Goal: Find specific page/section: Find specific page/section

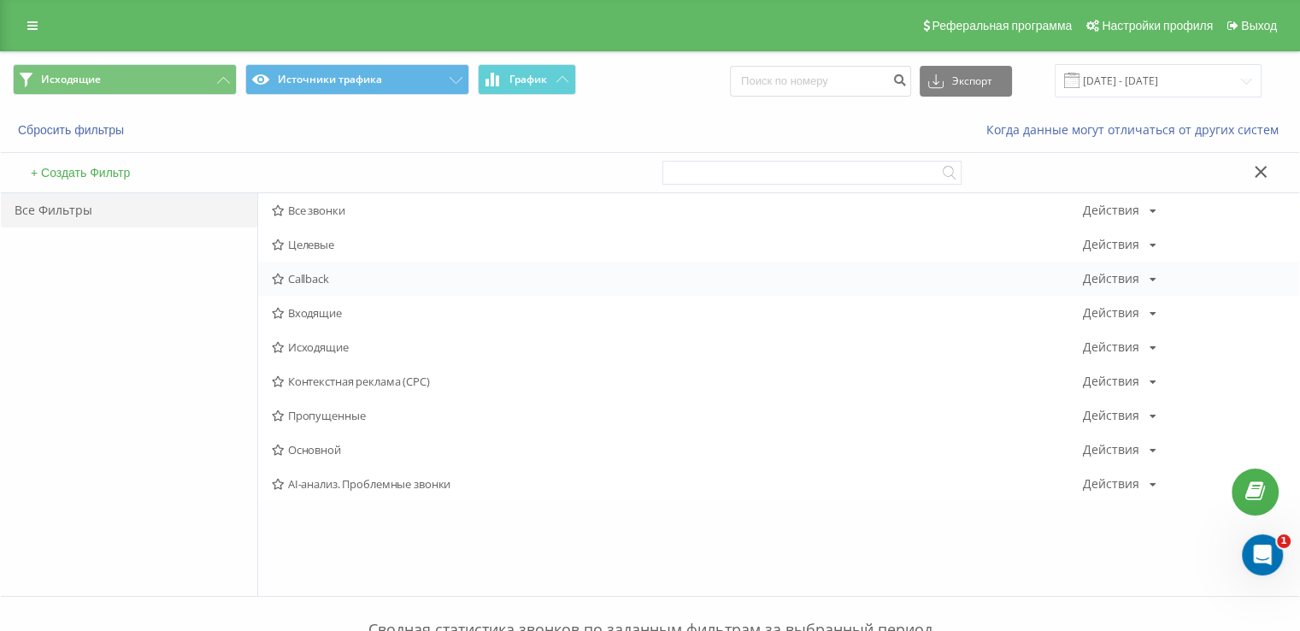
click at [286, 291] on div "Callback Действия Редактировать Копировать Удалить По умолчанию Поделиться" at bounding box center [778, 279] width 1041 height 34
click at [290, 309] on span "Входящие" at bounding box center [677, 313] width 811 height 12
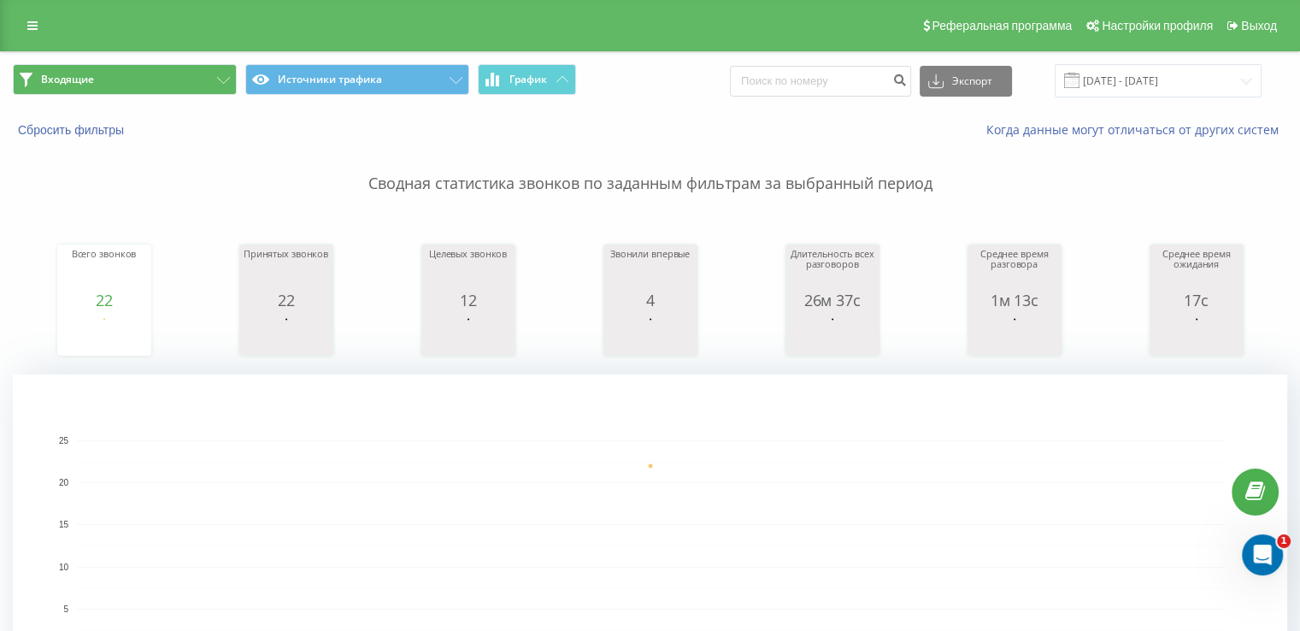
drag, startPoint x: 139, startPoint y: 61, endPoint x: 133, endPoint y: 91, distance: 31.2
click at [139, 62] on div "Входящие Источники трафика График Экспорт .csv .xls .xlsx [DATE] - [DATE]" at bounding box center [650, 80] width 1299 height 57
click at [133, 91] on button "Входящие" at bounding box center [125, 79] width 224 height 31
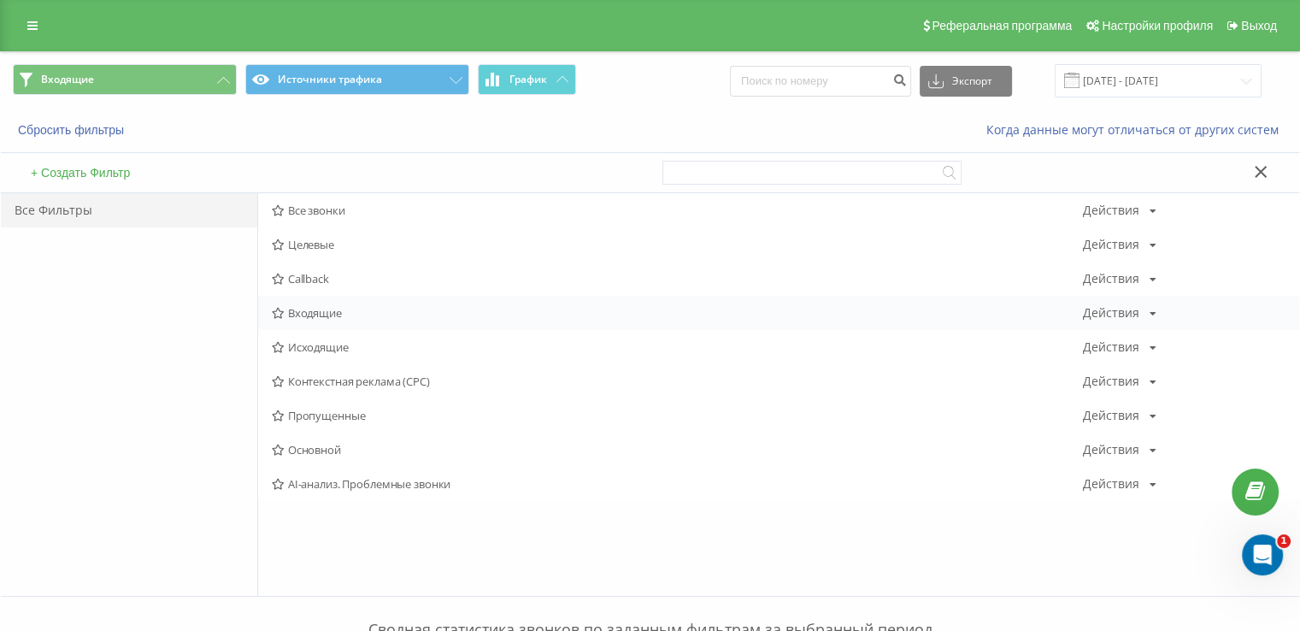
click at [314, 315] on span "Входящие" at bounding box center [677, 313] width 811 height 12
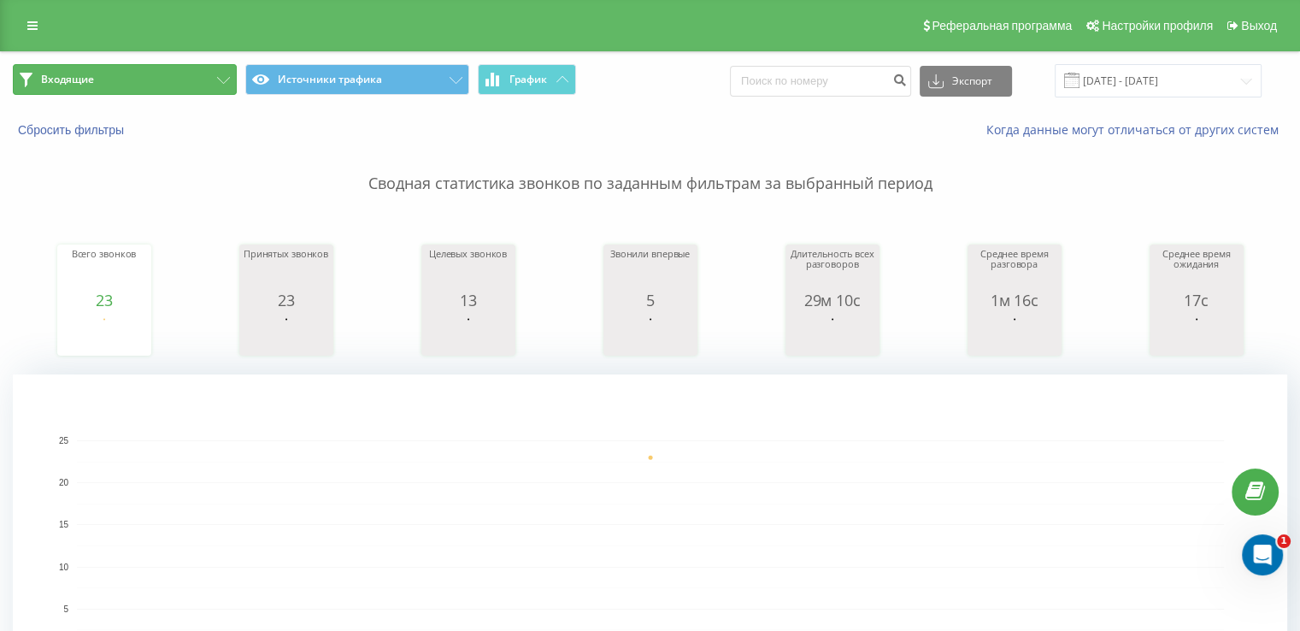
click at [125, 68] on button "Входящие" at bounding box center [125, 79] width 224 height 31
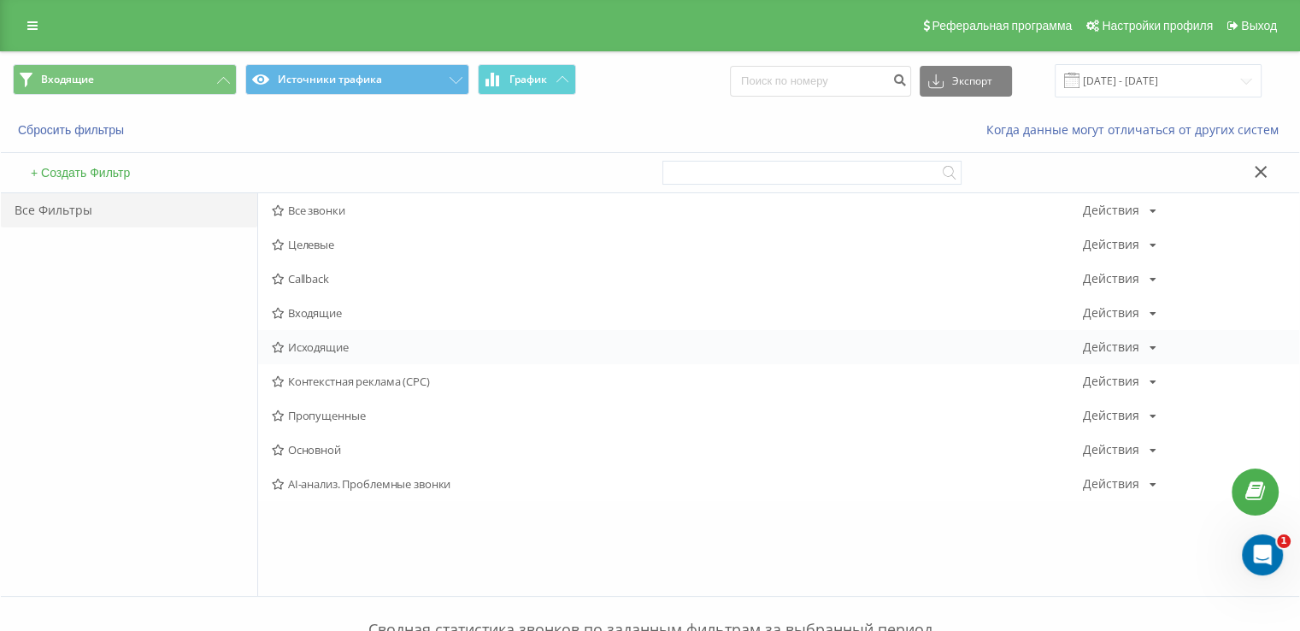
click at [310, 343] on span "Исходящие" at bounding box center [677, 347] width 811 height 12
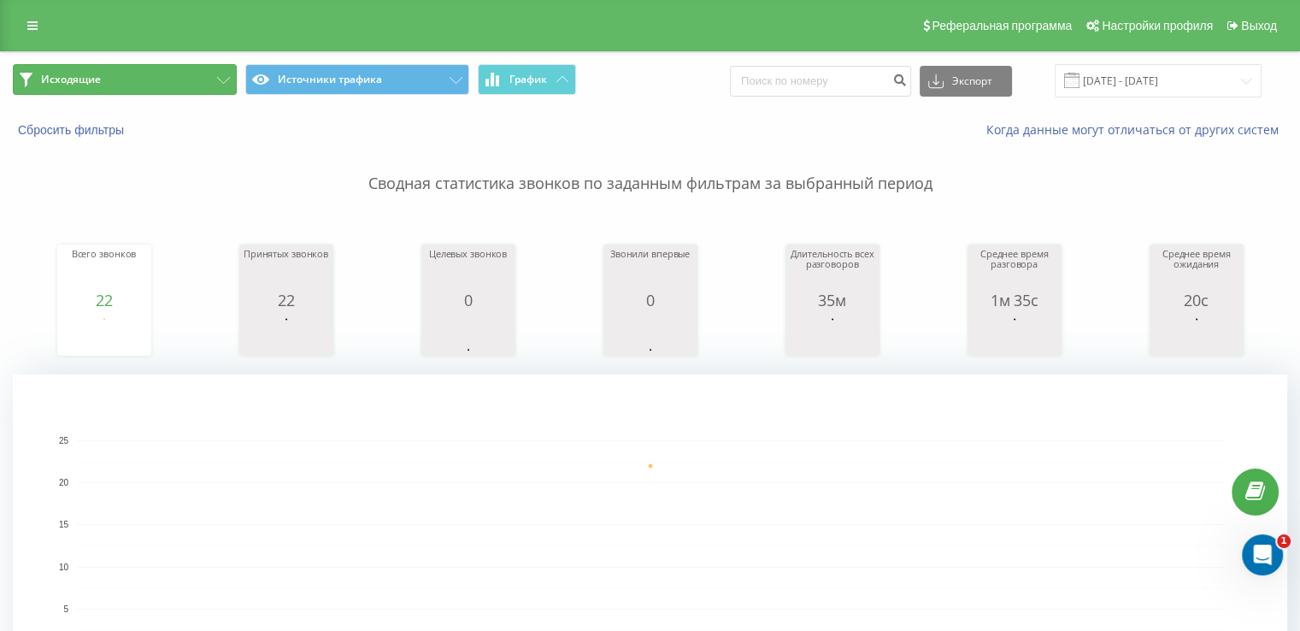
click at [55, 81] on span "Исходящие" at bounding box center [71, 80] width 60 height 14
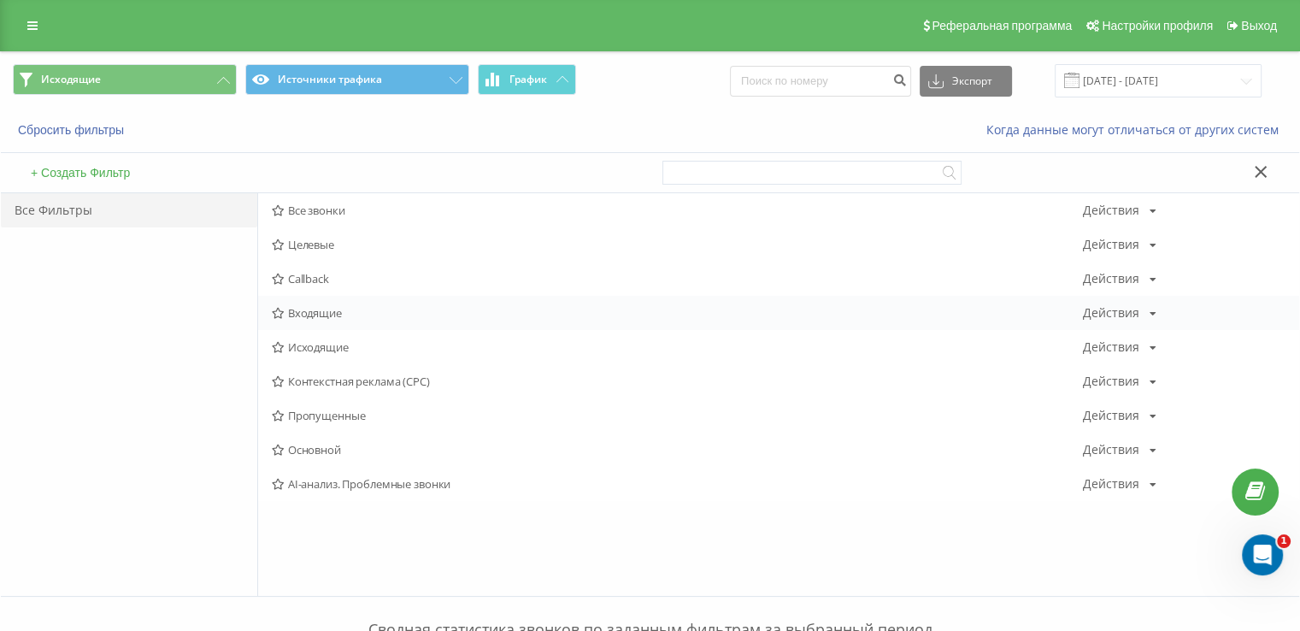
click at [340, 327] on div "Входящие Действия Редактировать Копировать Удалить По умолчанию Поделиться" at bounding box center [778, 313] width 1041 height 34
click at [319, 311] on span "Входящие" at bounding box center [677, 313] width 811 height 12
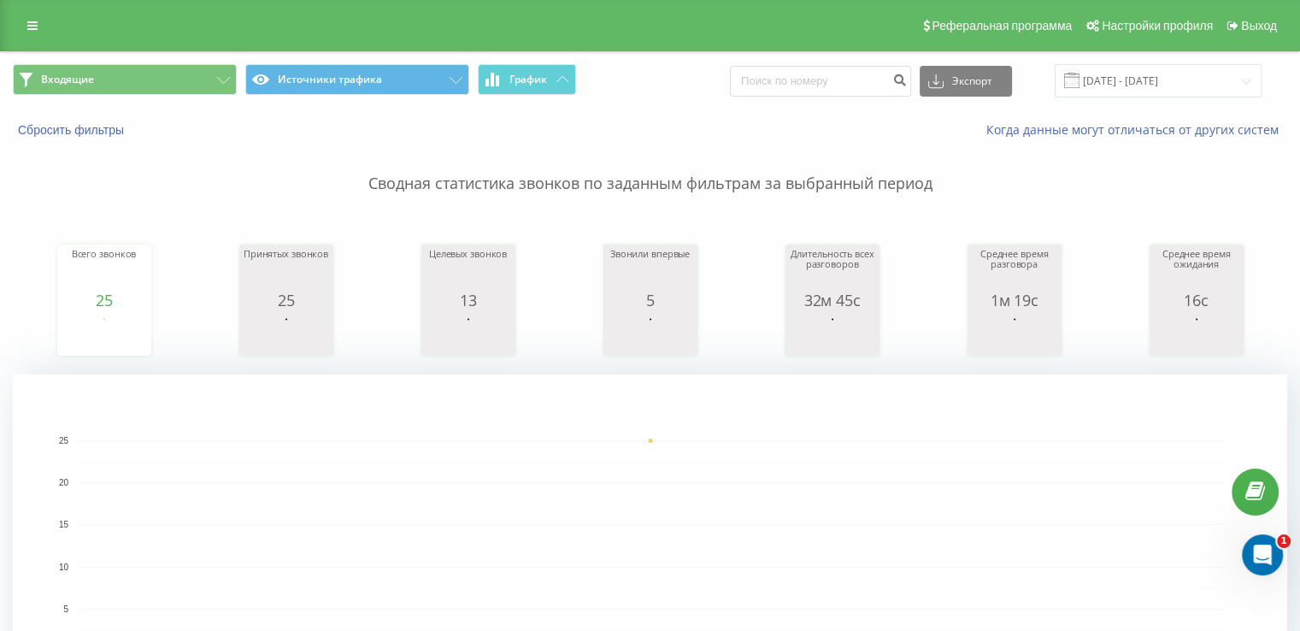
click at [148, 62] on div "Входящие Источники трафика График Экспорт .csv .xls .xlsx [DATE] - [DATE]" at bounding box center [650, 80] width 1299 height 57
click at [153, 90] on button "Входящие" at bounding box center [125, 79] width 224 height 31
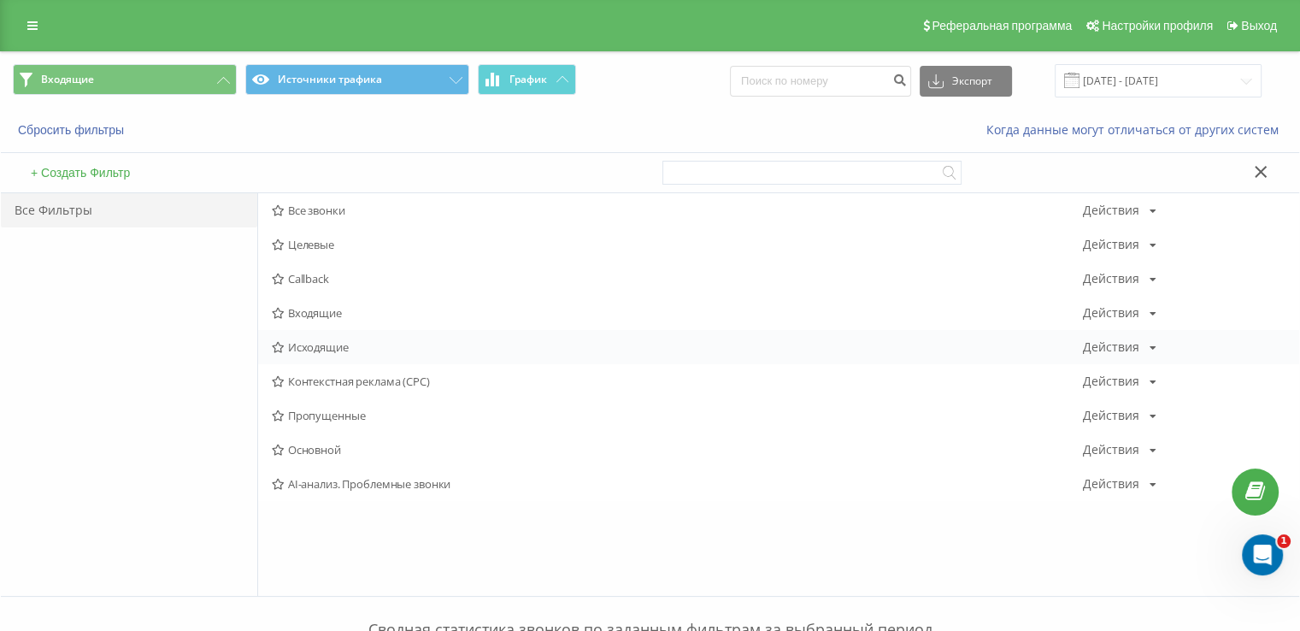
click at [301, 346] on span "Исходящие" at bounding box center [677, 347] width 811 height 12
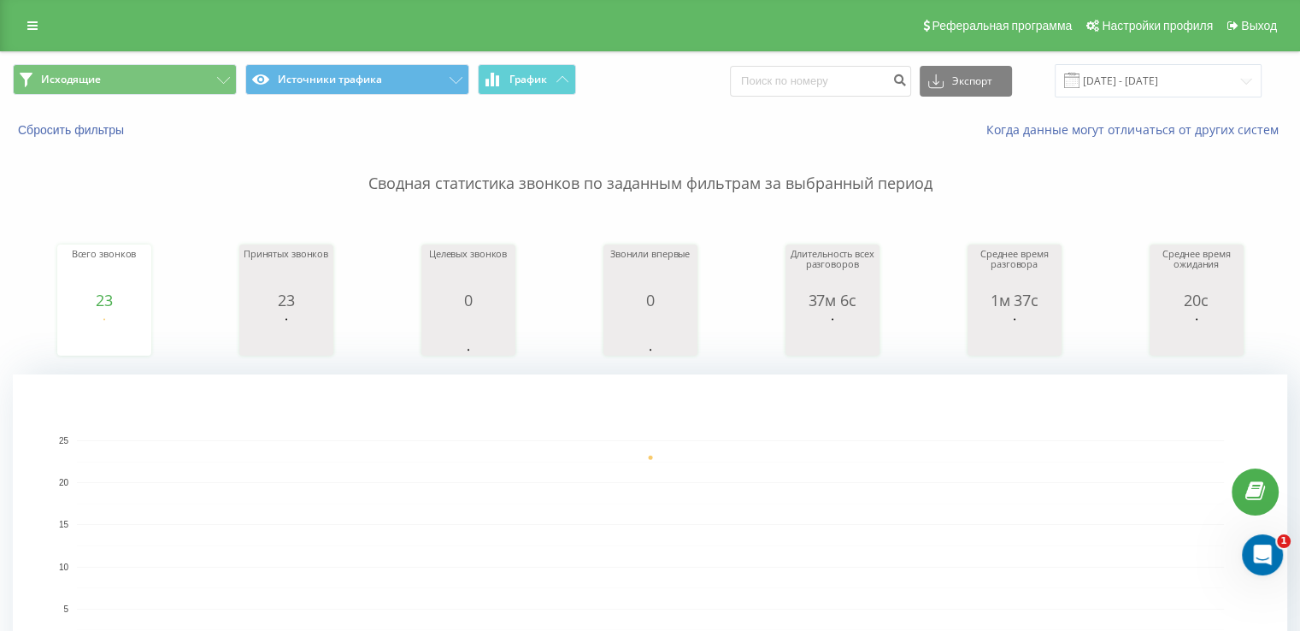
click at [140, 97] on div "Исходящие Источники трафика График Экспорт .csv .xls .xlsx [DATE] - [DATE]" at bounding box center [650, 80] width 1299 height 57
click at [140, 89] on button "Исходящие" at bounding box center [125, 79] width 224 height 31
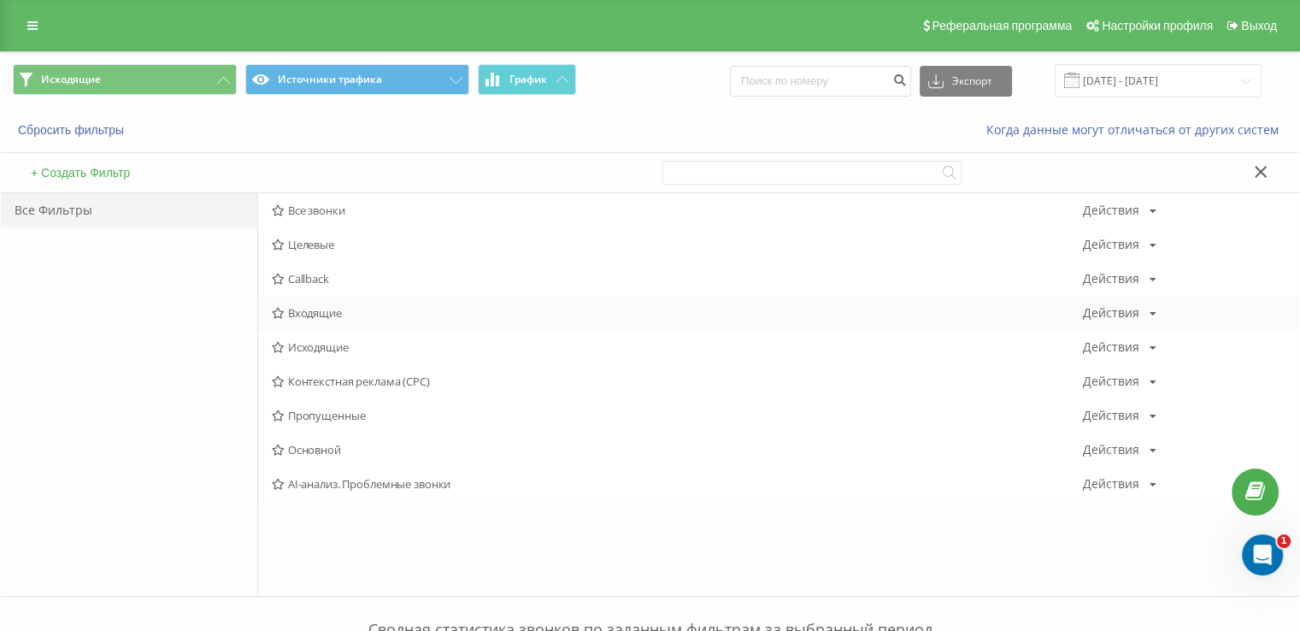
click at [322, 308] on span "Входящие" at bounding box center [677, 313] width 811 height 12
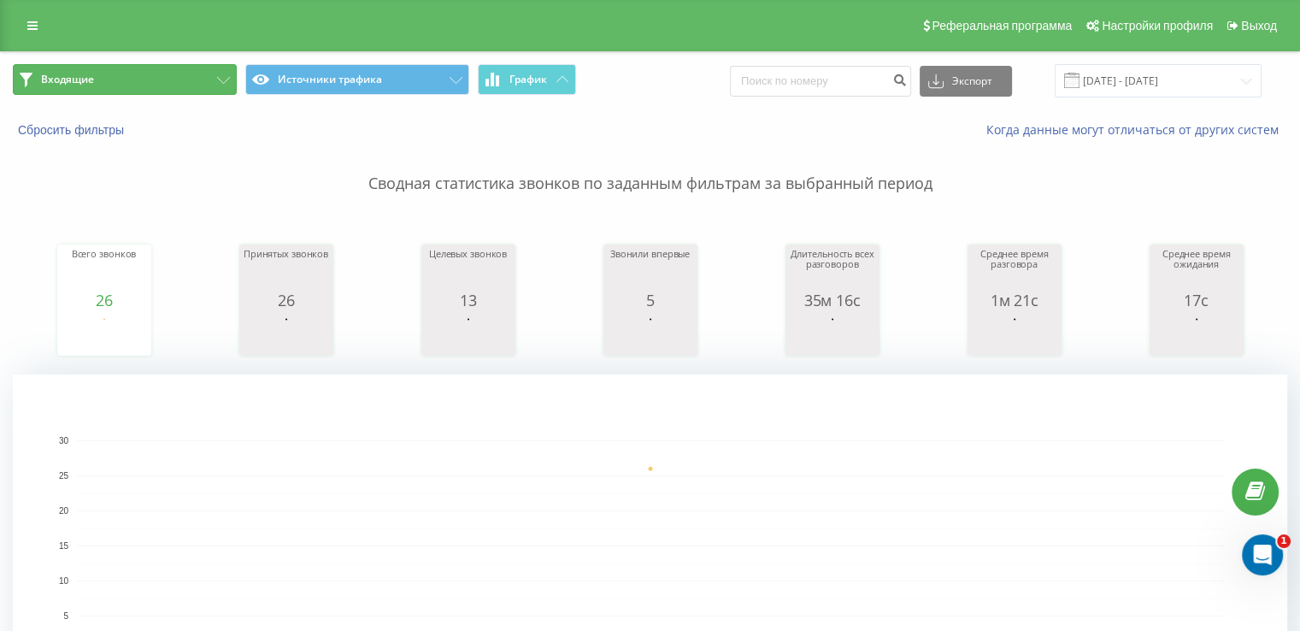
click at [65, 73] on span "Входящие" at bounding box center [67, 80] width 53 height 14
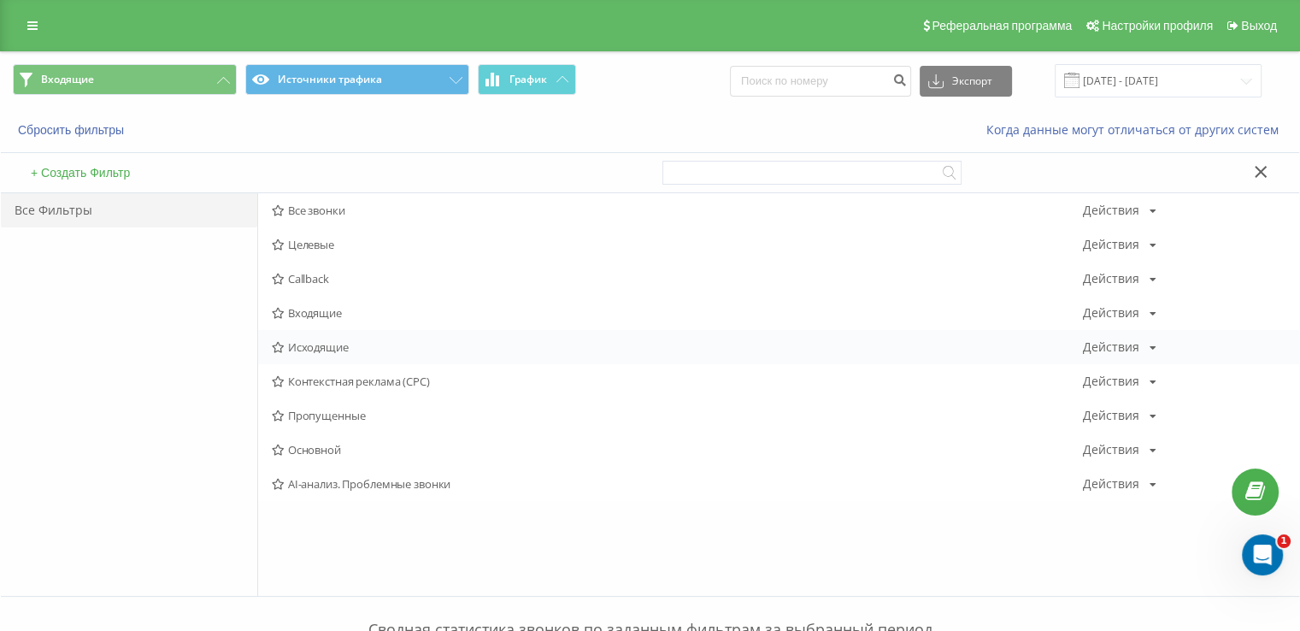
click at [298, 351] on span "Исходящие" at bounding box center [677, 347] width 811 height 12
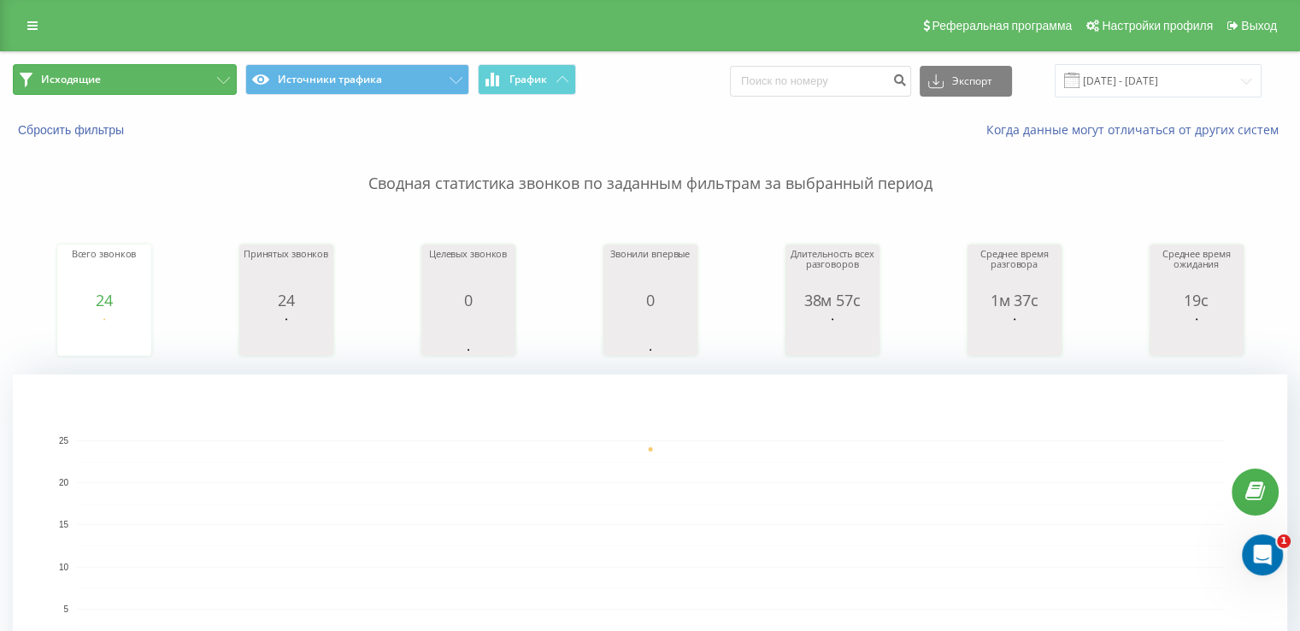
click at [52, 87] on button "Исходящие" at bounding box center [125, 79] width 224 height 31
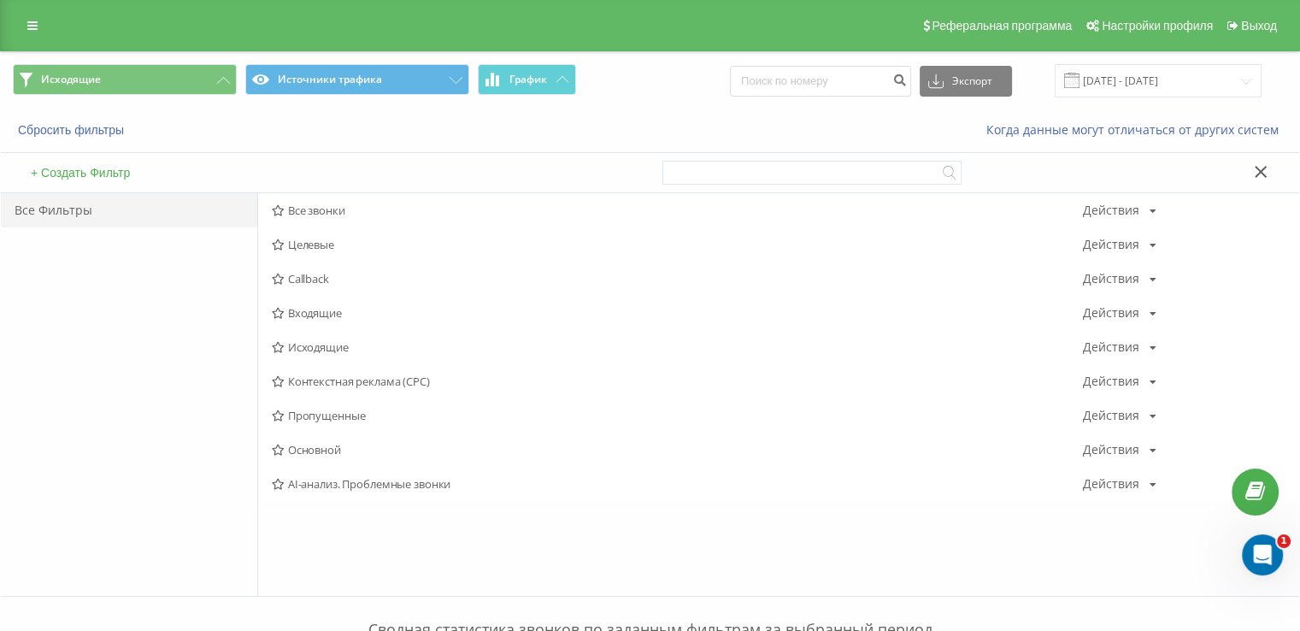
click at [302, 343] on span "Исходящие" at bounding box center [677, 347] width 811 height 12
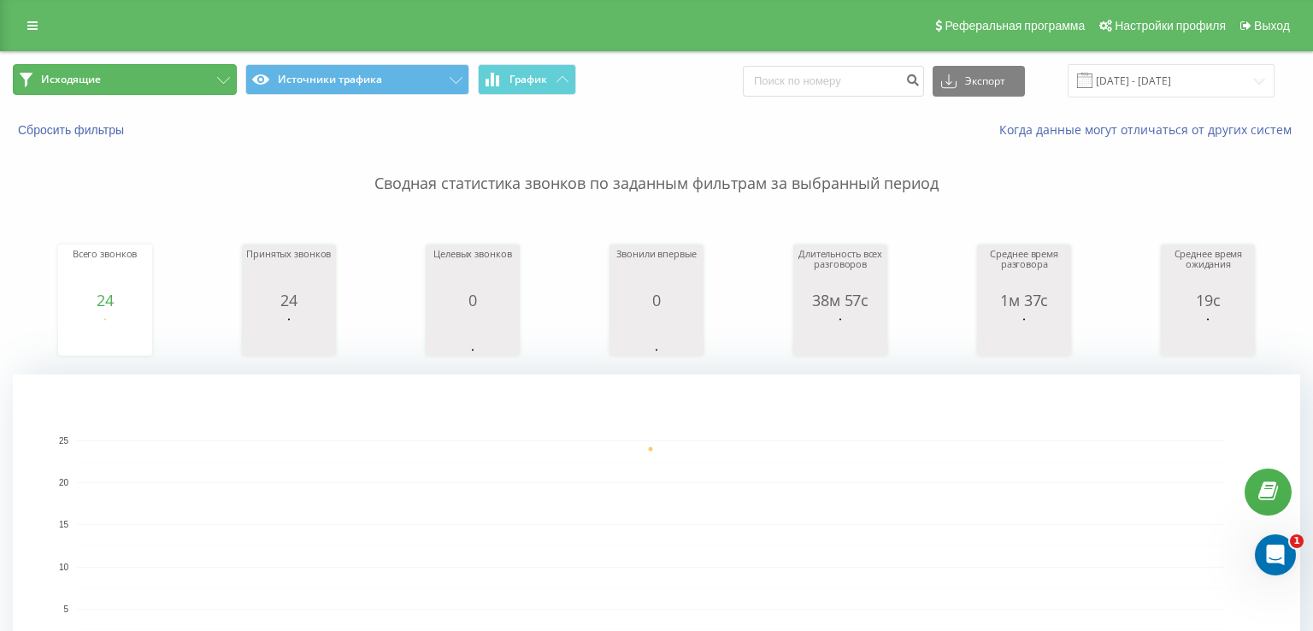
click at [158, 85] on button "Исходящие" at bounding box center [125, 79] width 224 height 31
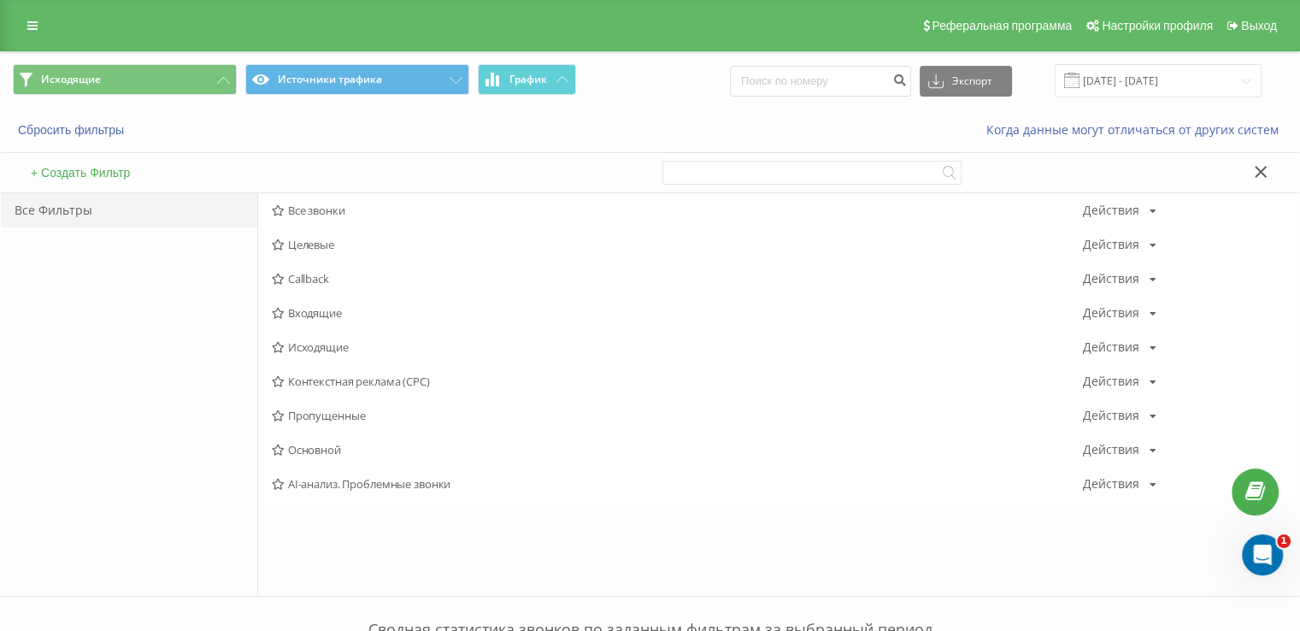
click at [309, 307] on span "Входящие" at bounding box center [677, 313] width 811 height 12
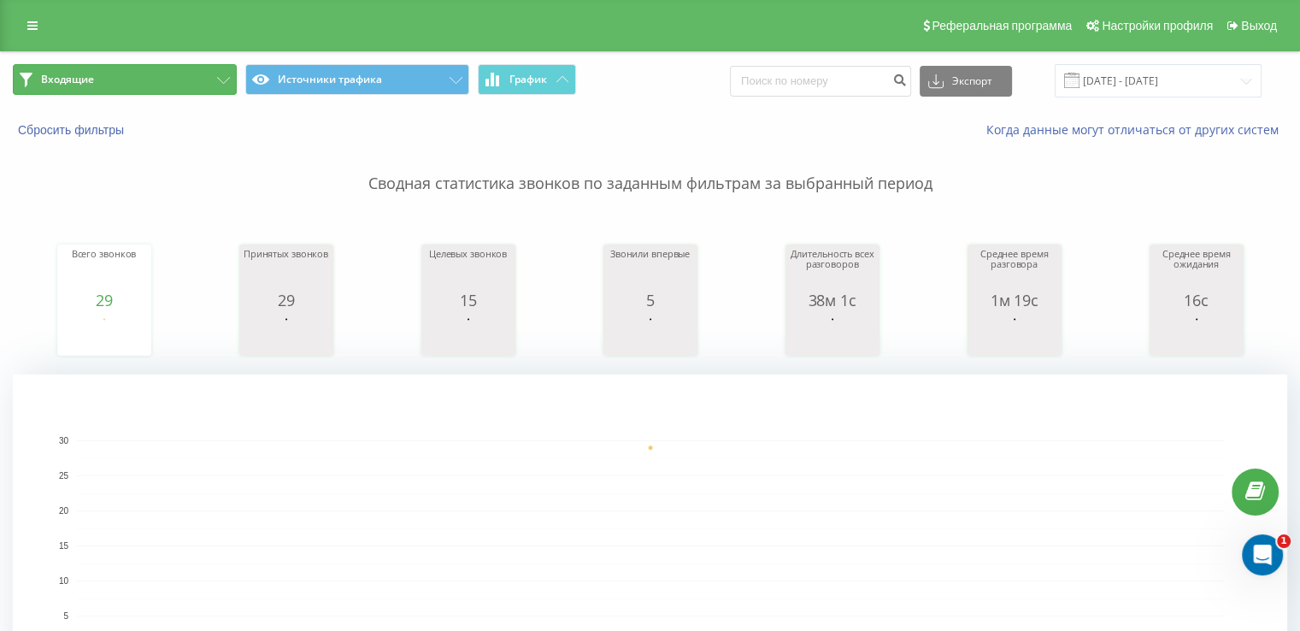
click at [137, 86] on button "Входящие" at bounding box center [125, 79] width 224 height 31
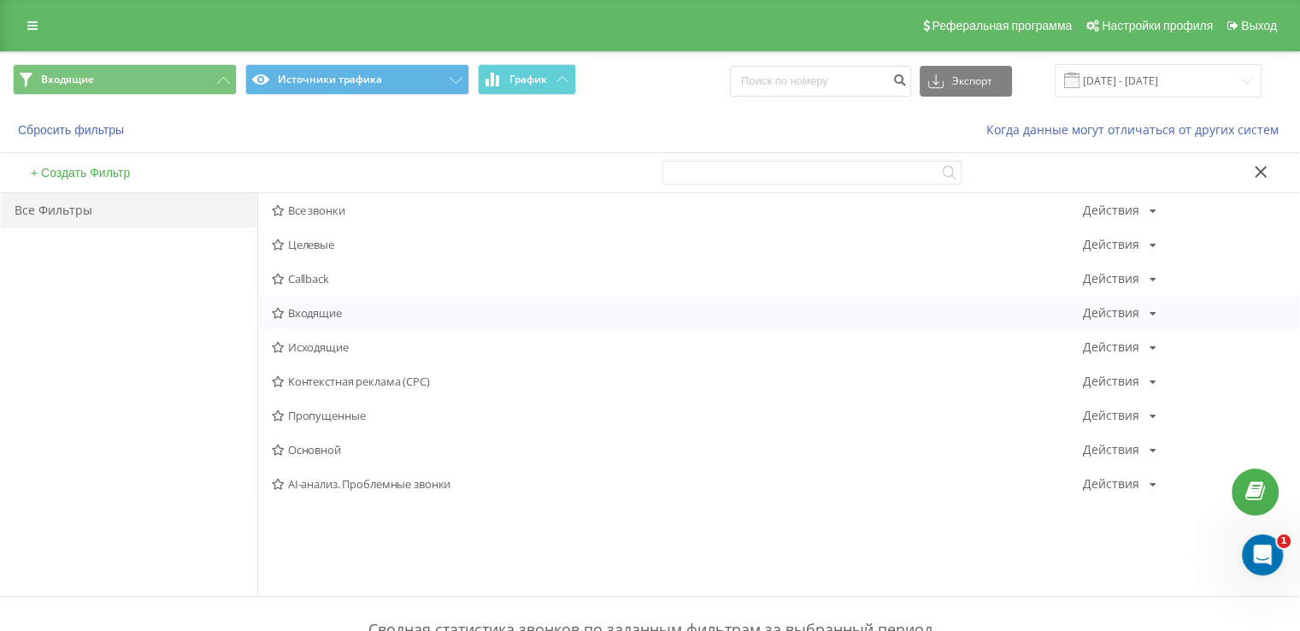
click at [357, 316] on span "Входящие" at bounding box center [677, 313] width 811 height 12
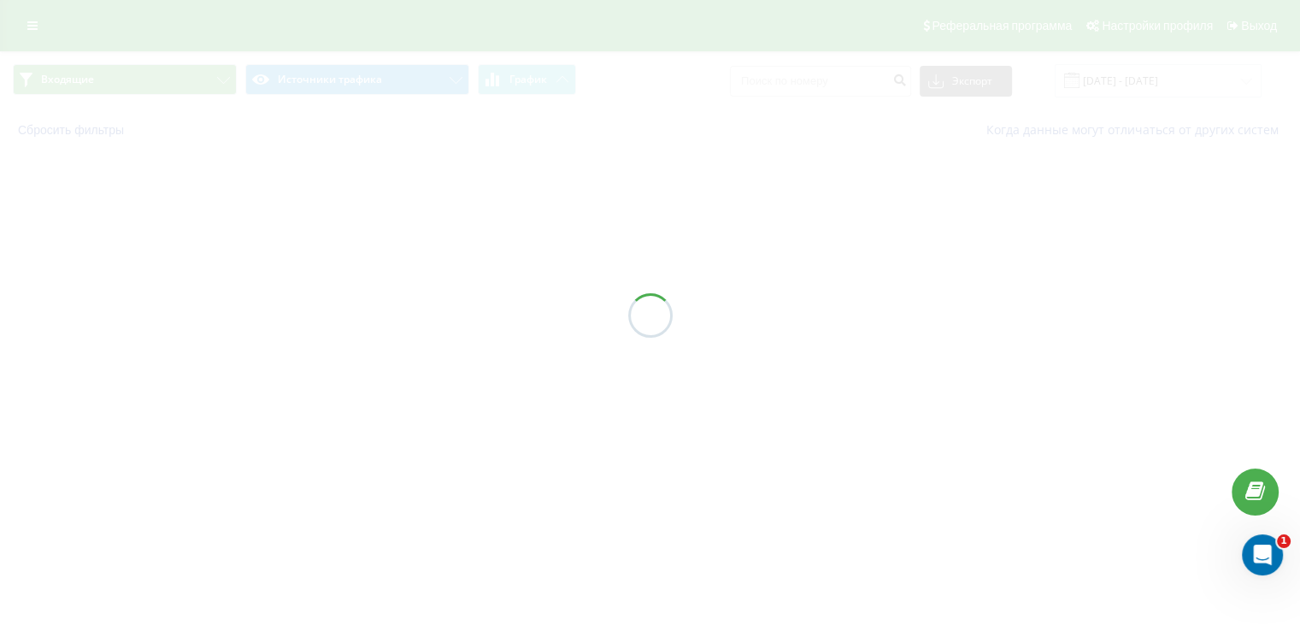
click at [338, 311] on div at bounding box center [650, 315] width 1300 height 631
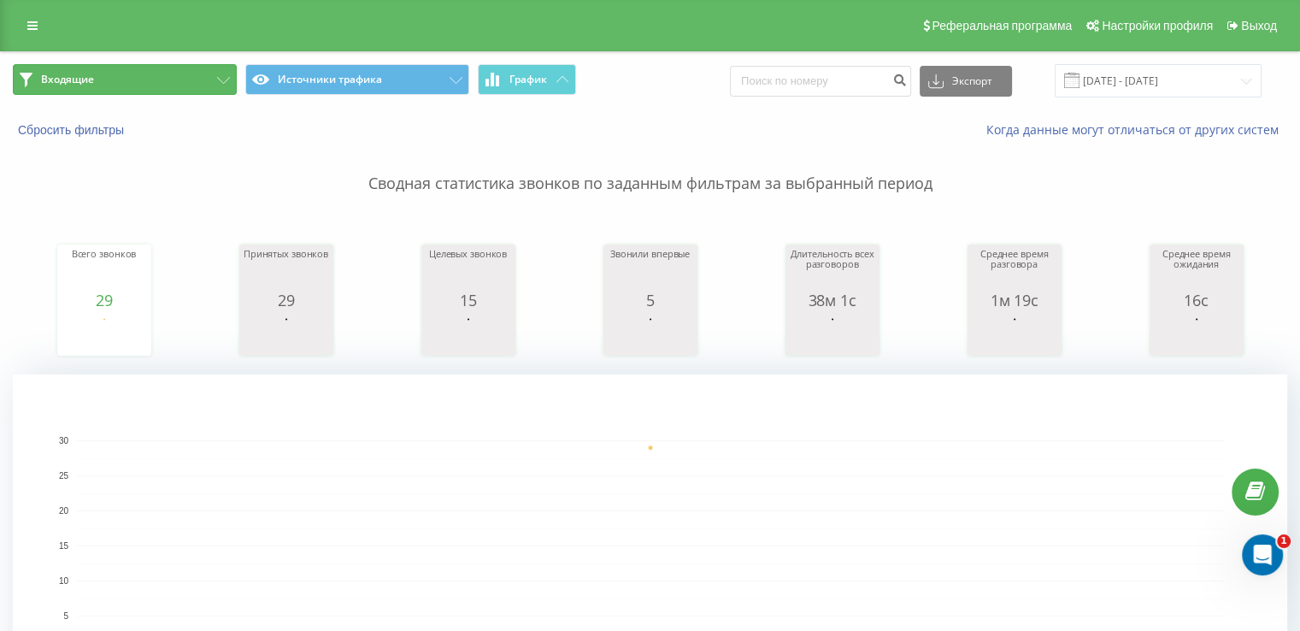
click at [188, 70] on button "Входящие" at bounding box center [125, 79] width 224 height 31
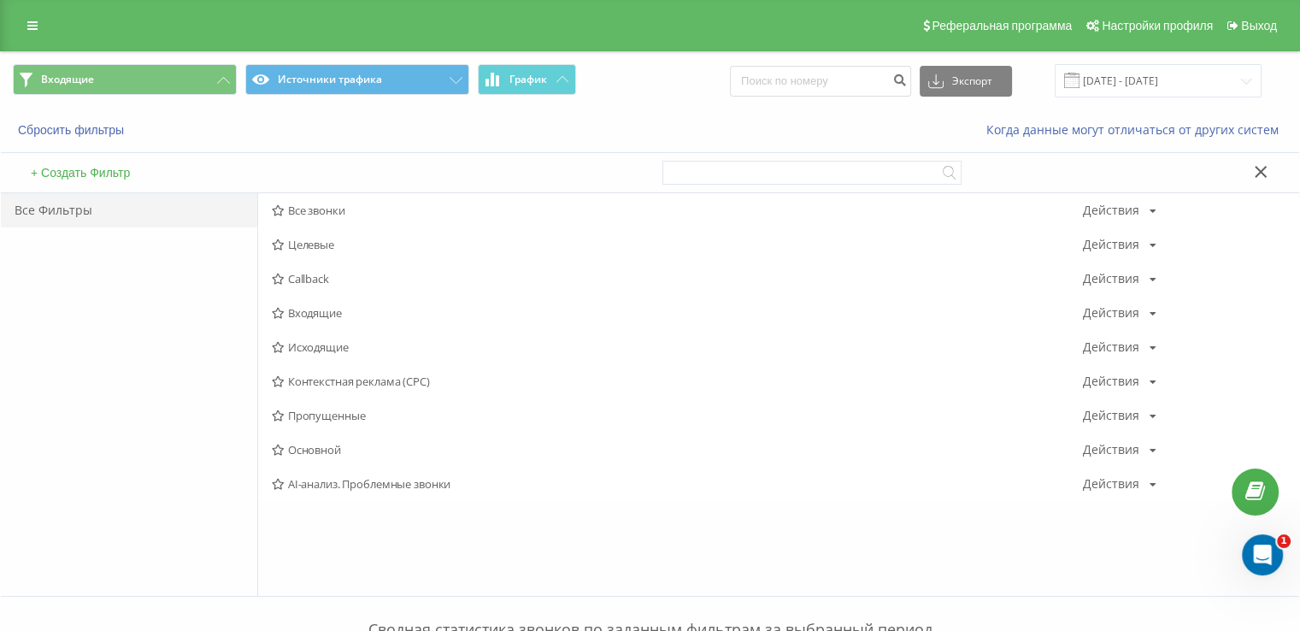
drag, startPoint x: 328, startPoint y: 344, endPoint x: 398, endPoint y: 346, distance: 70.2
click at [329, 344] on span "Исходящие" at bounding box center [677, 347] width 811 height 12
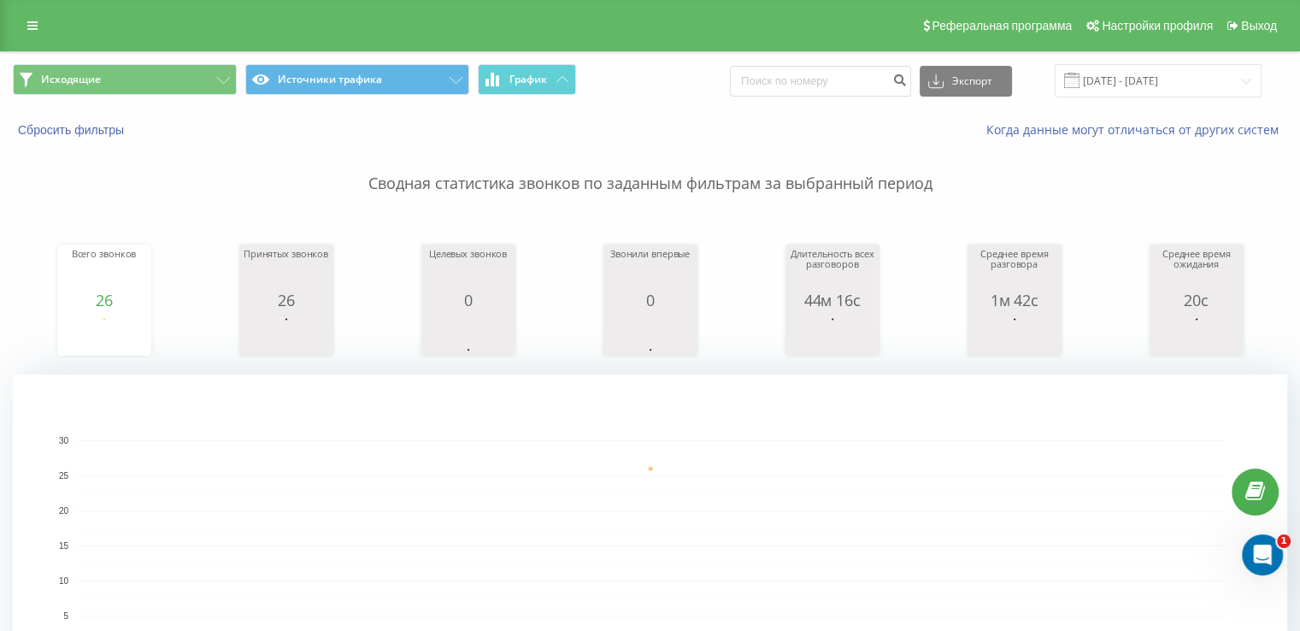
click at [236, 94] on span "Исходящие Источники трафика График" at bounding box center [325, 80] width 625 height 33
click at [219, 89] on button "Исходящие" at bounding box center [125, 79] width 224 height 31
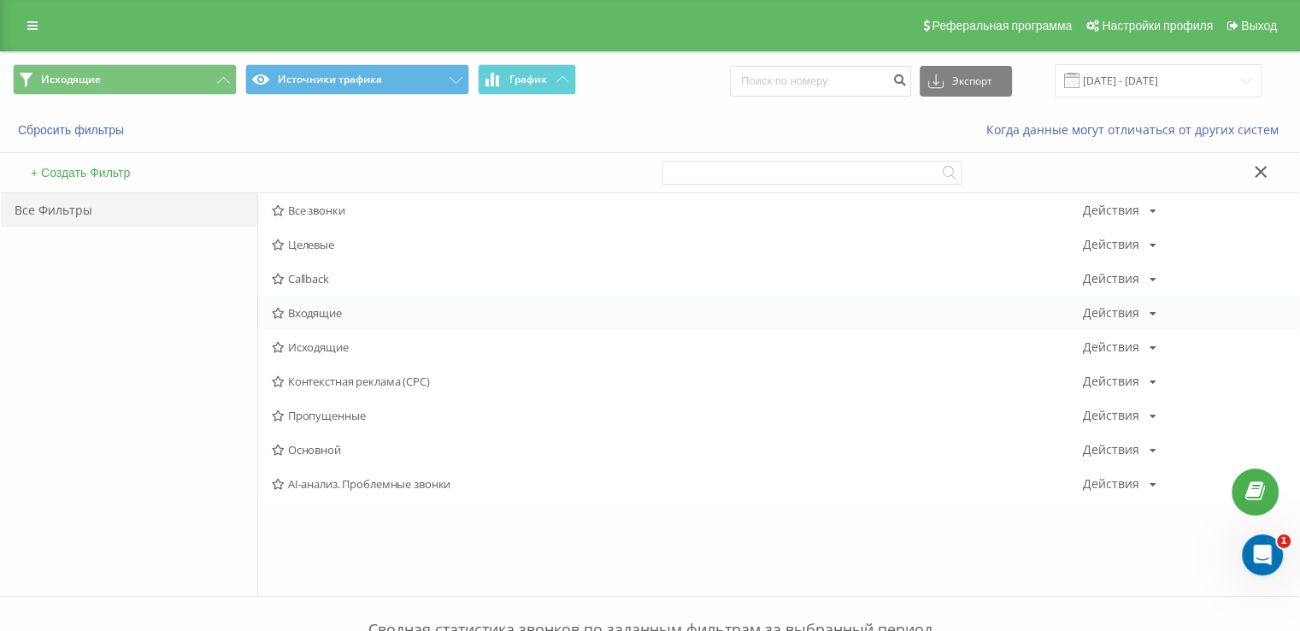
click at [312, 302] on div "Входящие Действия Редактировать Копировать Удалить По умолчанию Поделиться" at bounding box center [778, 313] width 1041 height 34
click at [313, 308] on span "Входящие" at bounding box center [677, 313] width 811 height 12
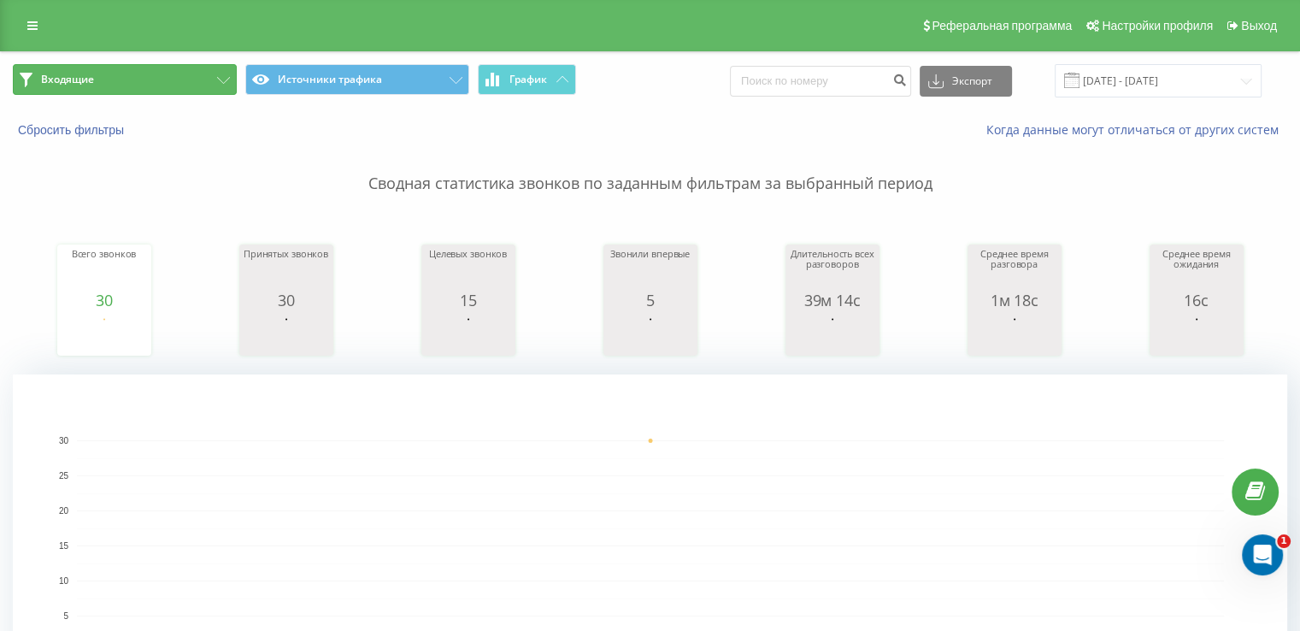
click at [159, 74] on button "Входящие" at bounding box center [125, 79] width 224 height 31
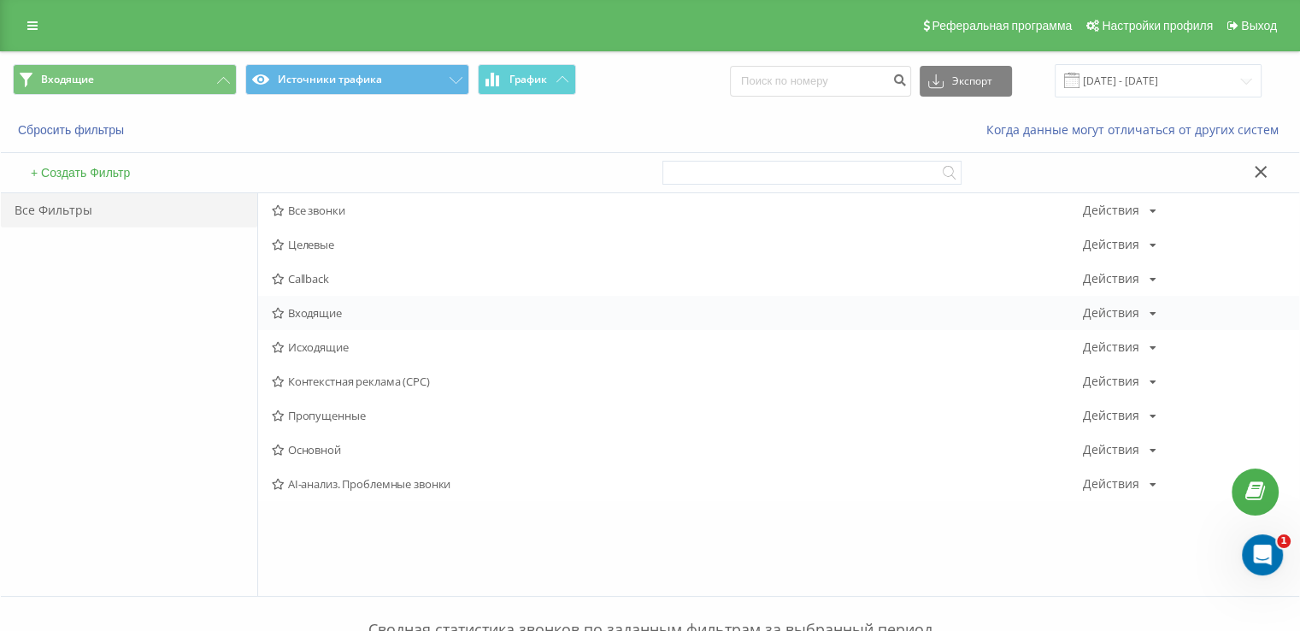
click at [328, 315] on span "Входящие" at bounding box center [677, 313] width 811 height 12
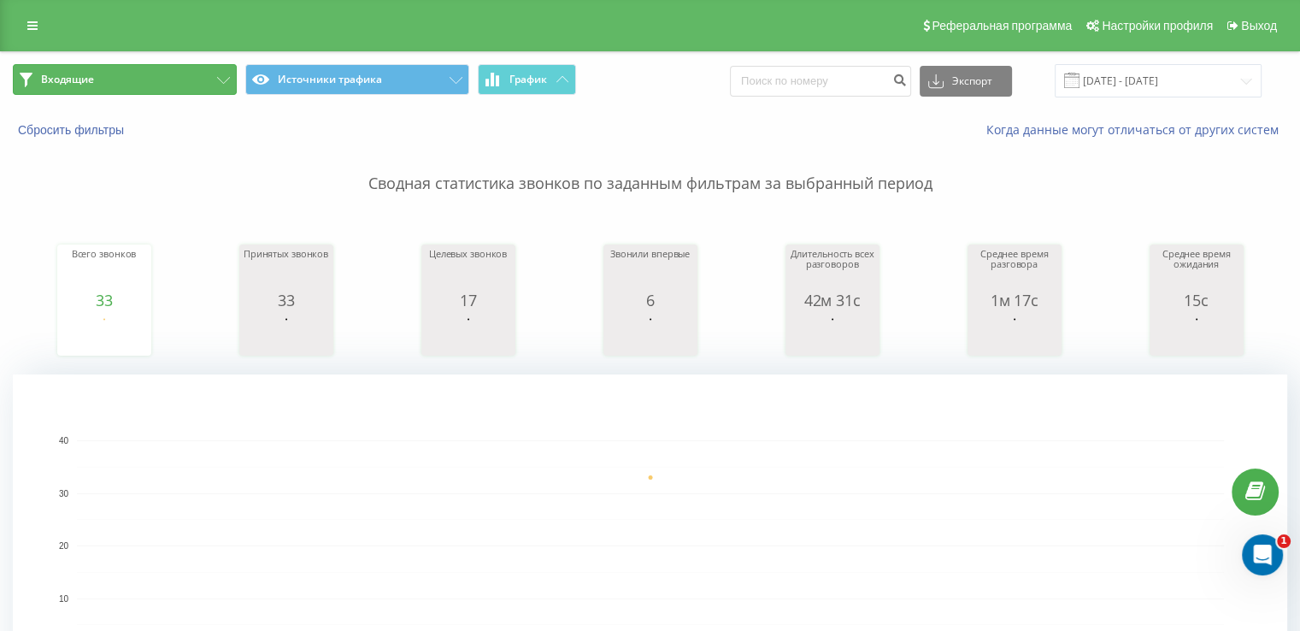
click at [147, 79] on button "Входящие" at bounding box center [125, 79] width 224 height 31
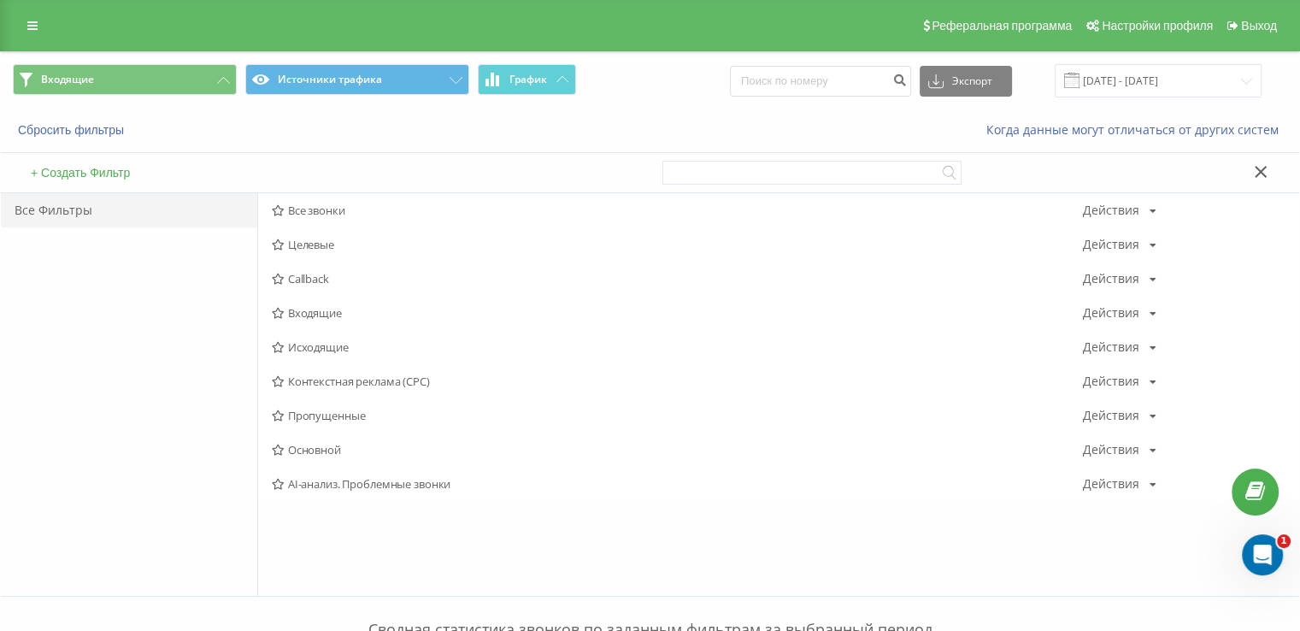
drag, startPoint x: 308, startPoint y: 343, endPoint x: 301, endPoint y: 296, distance: 47.5
click at [310, 343] on span "Исходящие" at bounding box center [677, 347] width 811 height 12
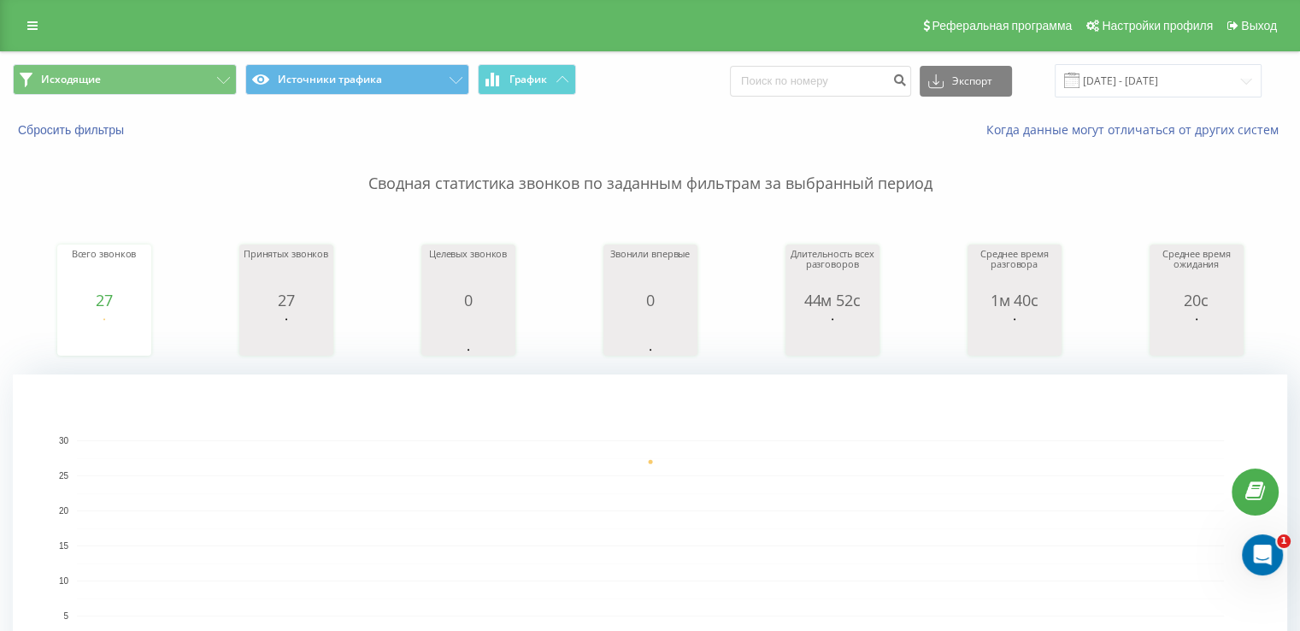
click at [186, 99] on div "Исходящие Источники трафика График Экспорт .csv .xls .xlsx [DATE] - [DATE]" at bounding box center [650, 80] width 1299 height 57
click at [178, 83] on button "Исходящие" at bounding box center [125, 79] width 224 height 31
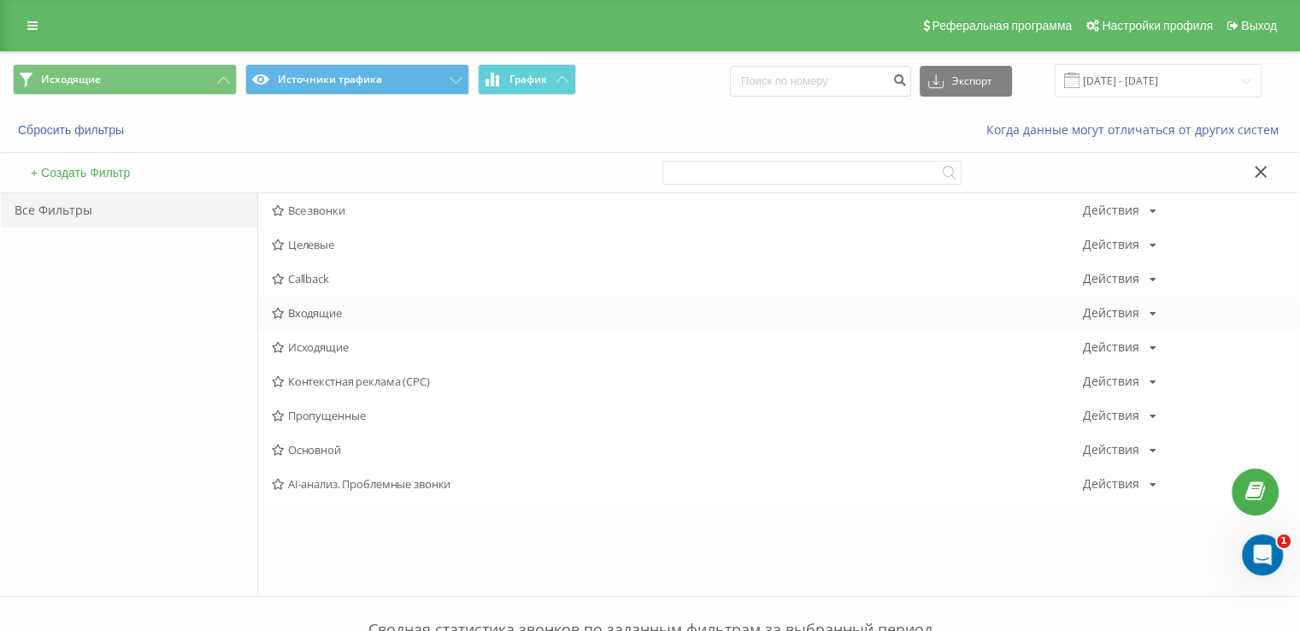
click at [335, 319] on div "Входящие Действия Редактировать Копировать Удалить По умолчанию Поделиться" at bounding box center [778, 313] width 1041 height 34
click at [306, 312] on span "Входящие" at bounding box center [677, 313] width 811 height 12
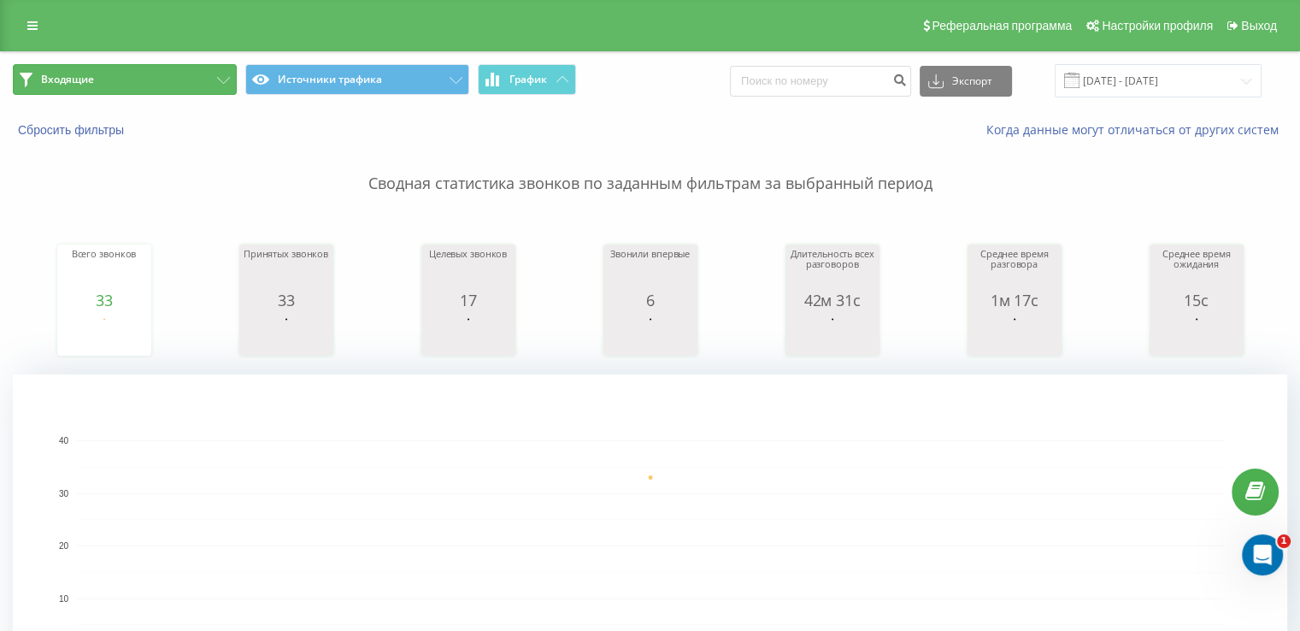
click at [176, 91] on button "Входящие" at bounding box center [125, 79] width 224 height 31
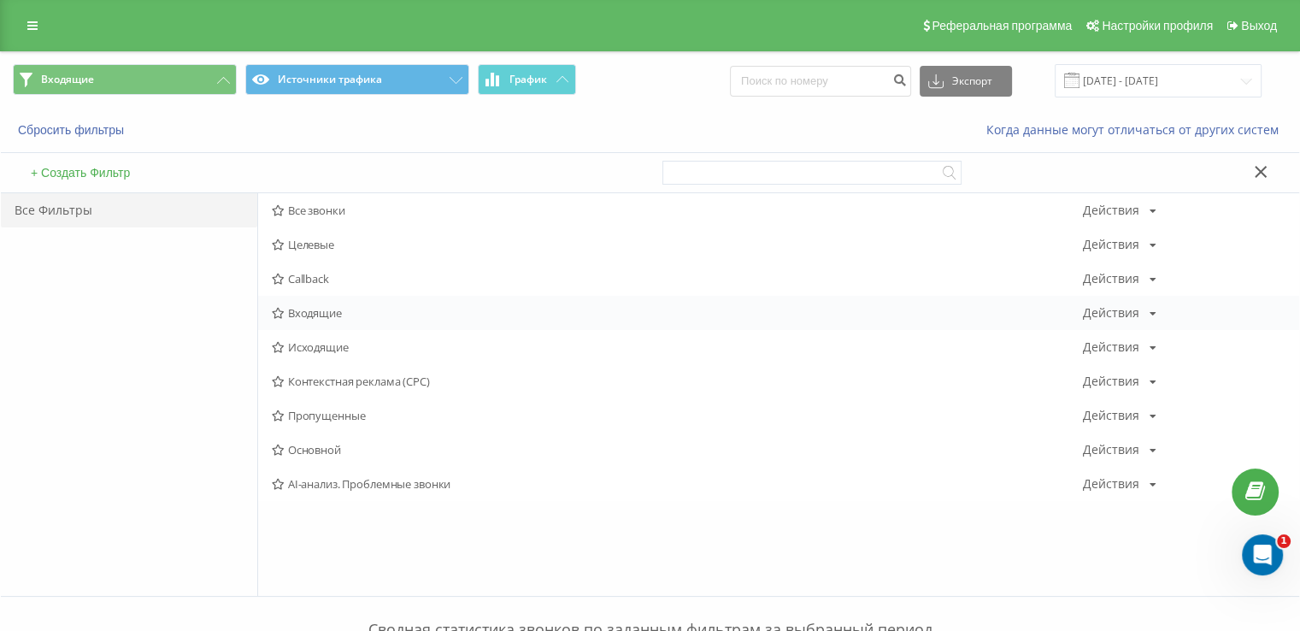
click at [305, 313] on span "Входящие" at bounding box center [677, 313] width 811 height 12
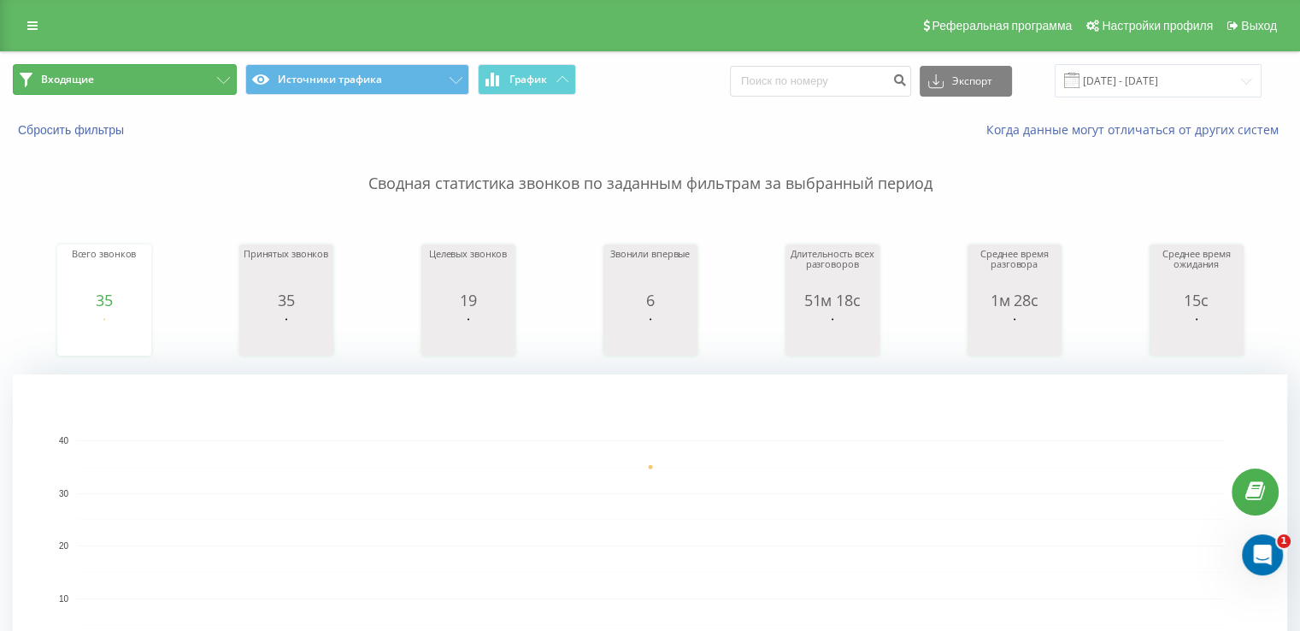
click at [124, 74] on button "Входящие" at bounding box center [125, 79] width 224 height 31
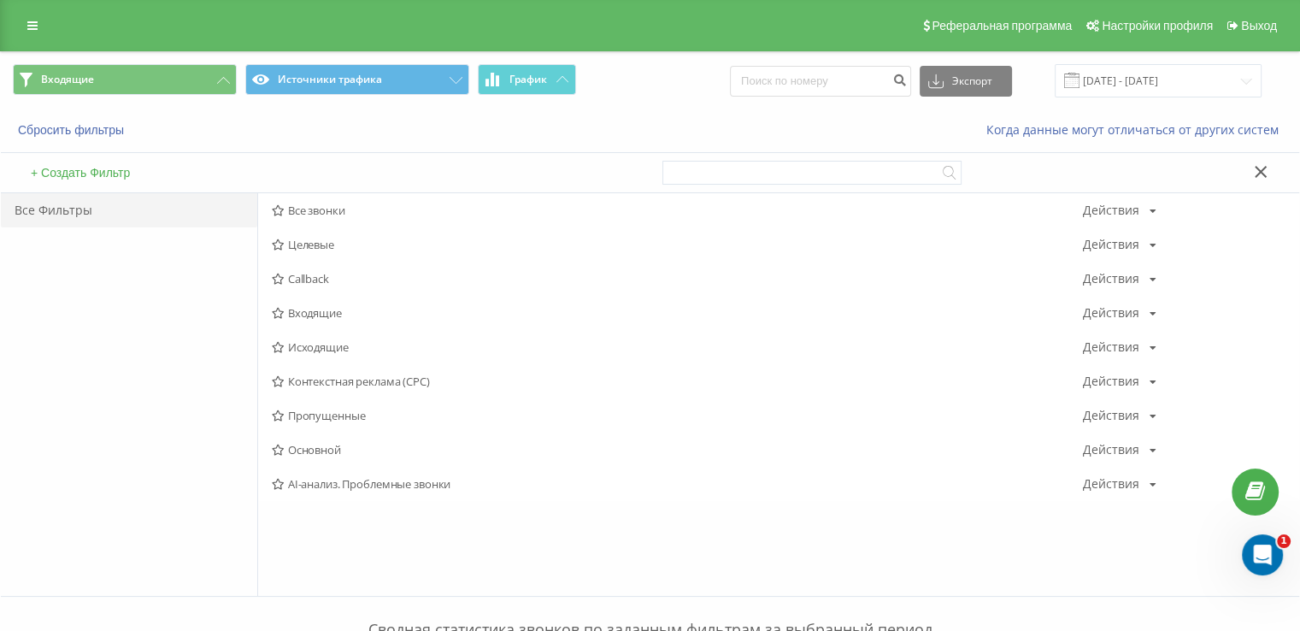
click at [323, 346] on span "Исходящие" at bounding box center [677, 347] width 811 height 12
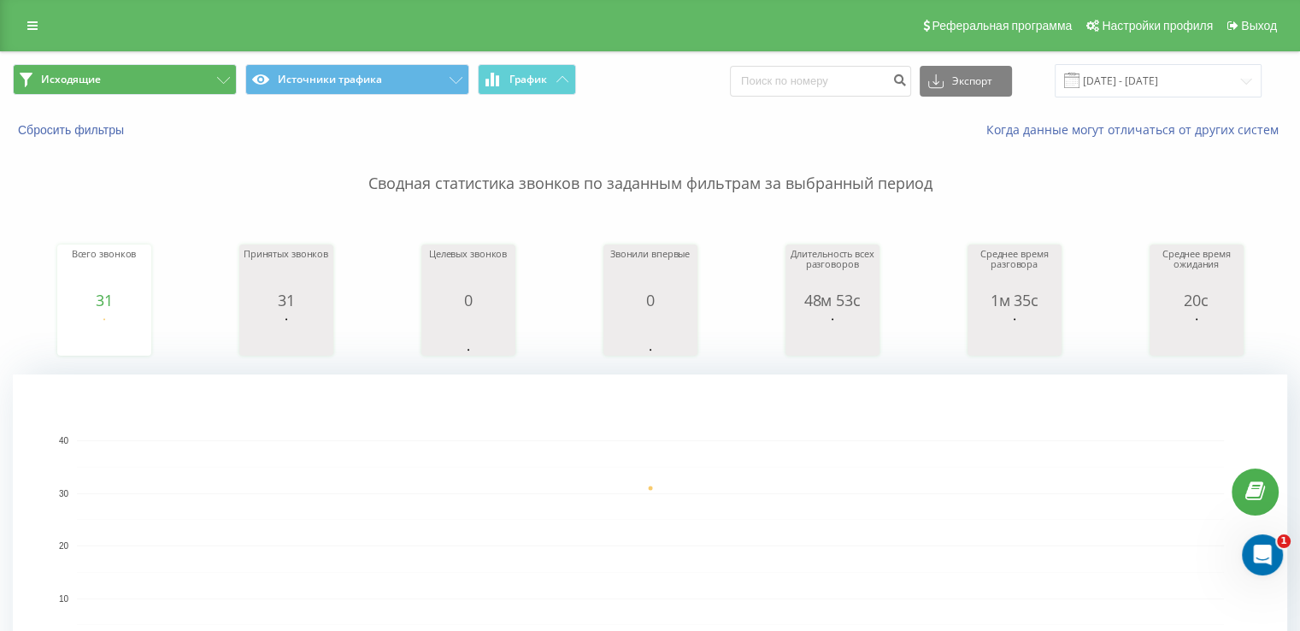
click at [134, 61] on div "Исходящие Источники трафика График Экспорт .csv .xls .xlsx [DATE] - [DATE]" at bounding box center [650, 80] width 1299 height 57
click at [132, 70] on button "Исходящие" at bounding box center [125, 79] width 224 height 31
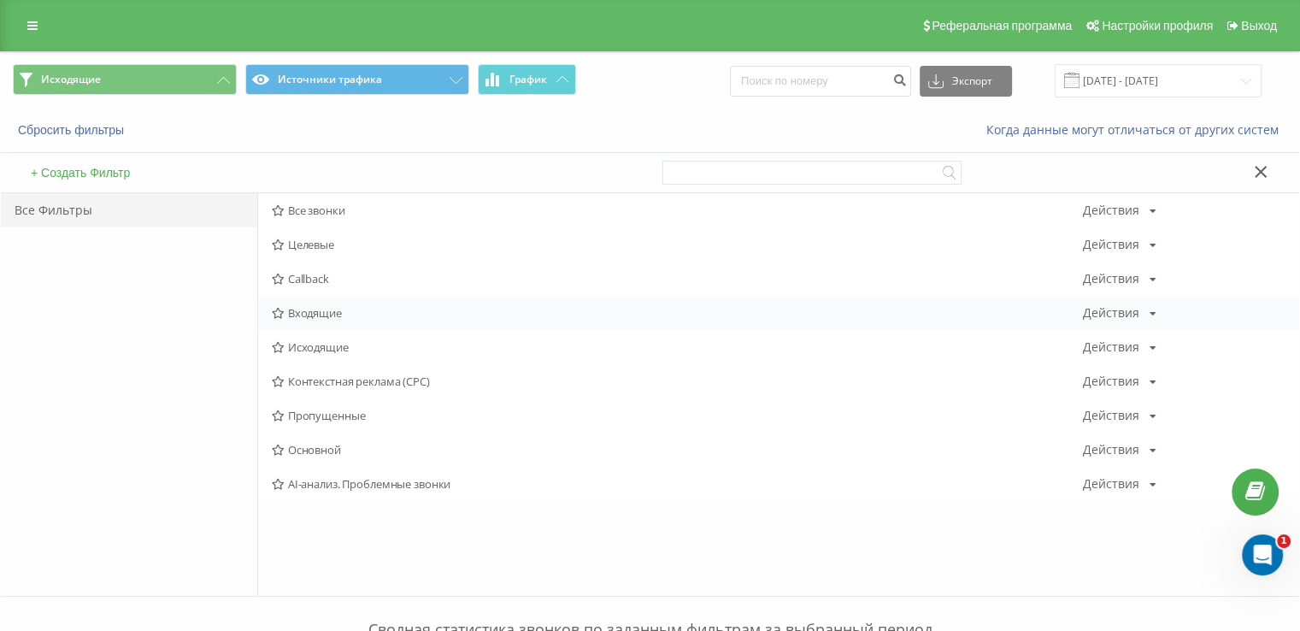
click at [304, 322] on div "Входящие Действия Редактировать Копировать Удалить По умолчанию Поделиться" at bounding box center [778, 313] width 1041 height 34
click at [304, 310] on span "Входящие" at bounding box center [677, 313] width 811 height 12
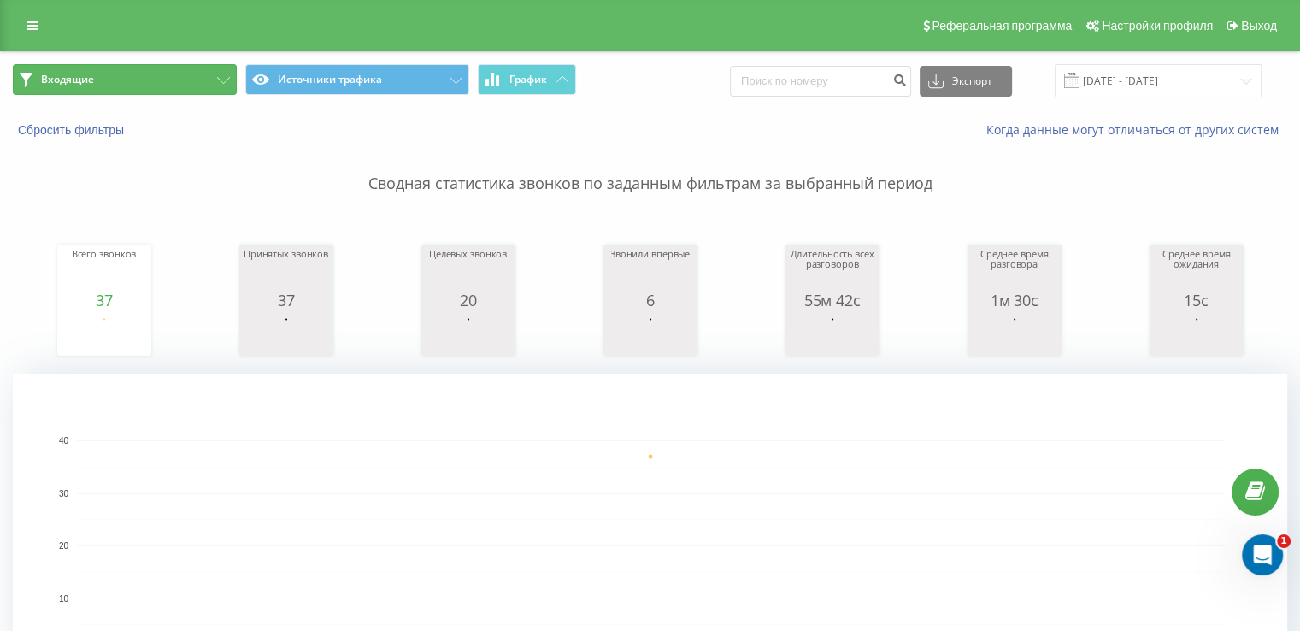
click at [202, 78] on button "Входящие" at bounding box center [125, 79] width 224 height 31
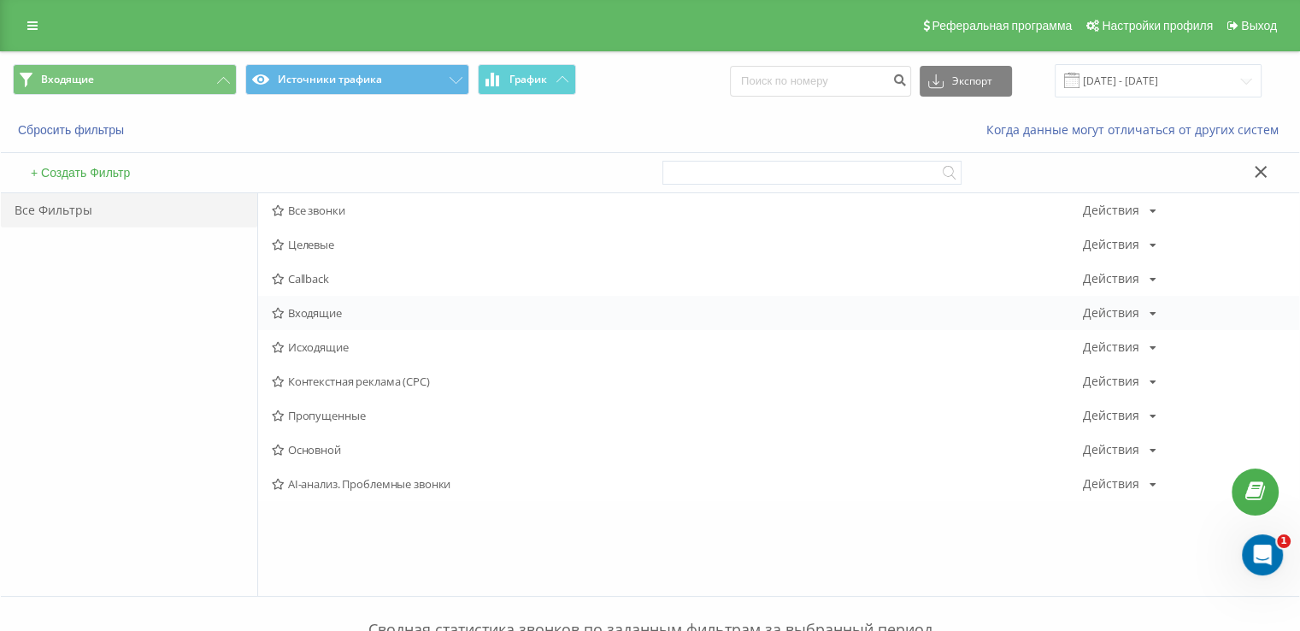
click at [309, 312] on span "Входящие" at bounding box center [677, 313] width 811 height 12
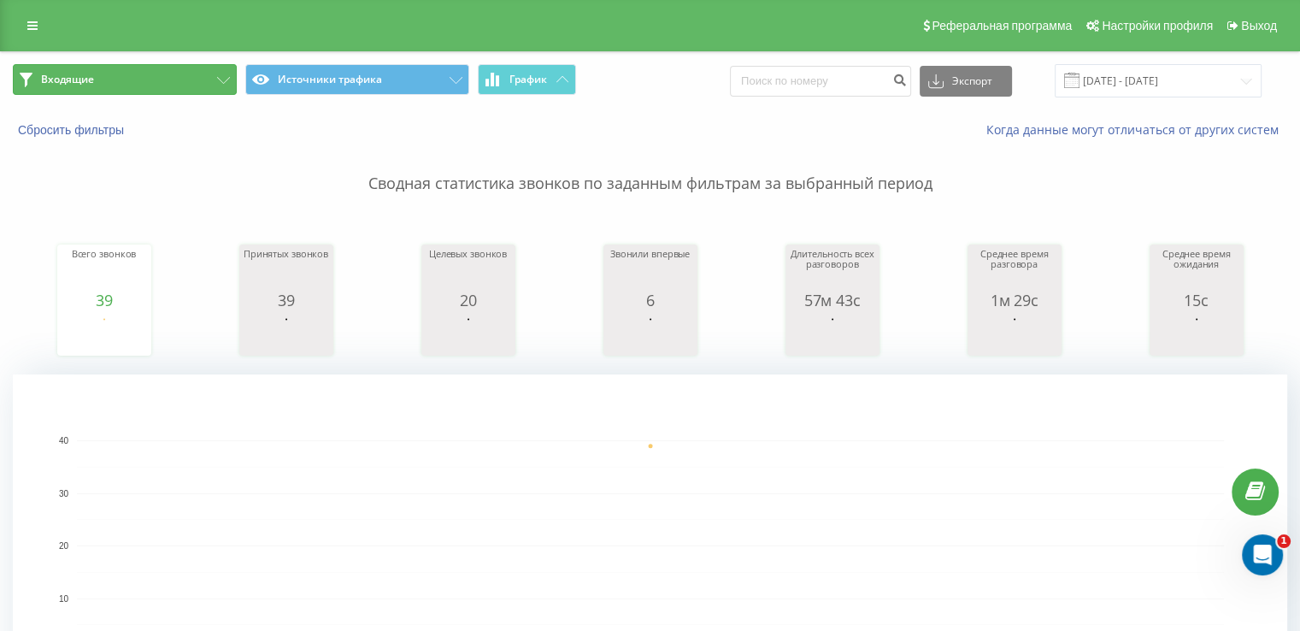
click at [192, 85] on button "Входящие" at bounding box center [125, 79] width 224 height 31
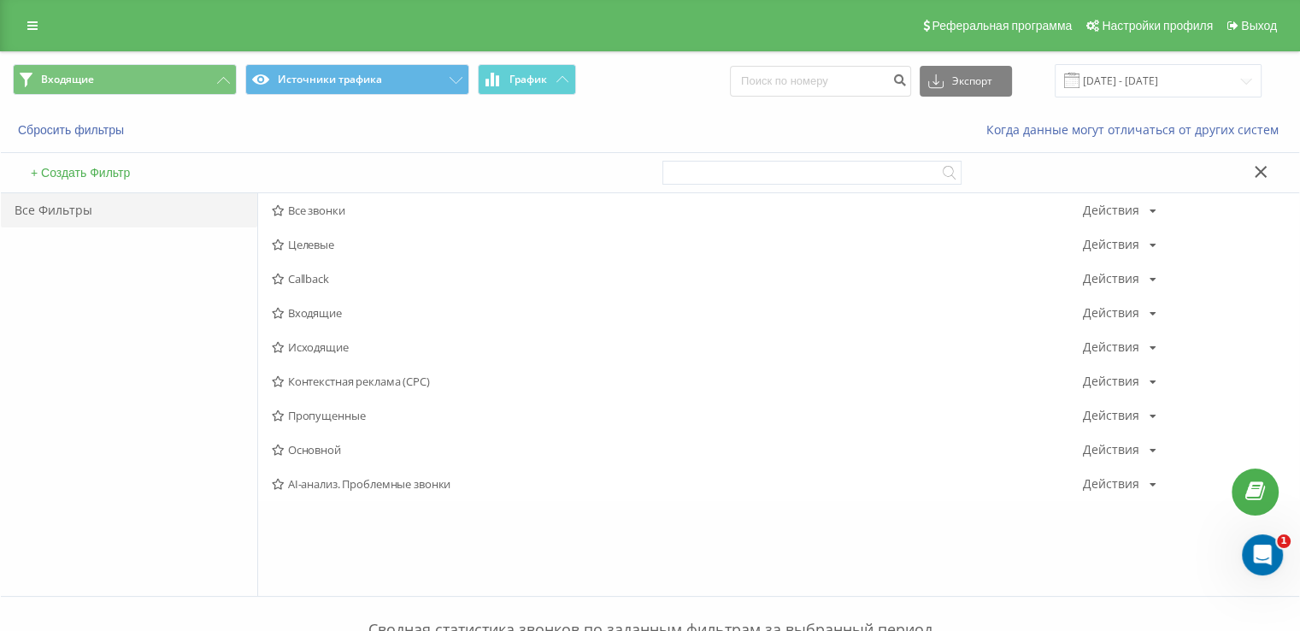
click at [297, 343] on span "Исходящие" at bounding box center [677, 347] width 811 height 12
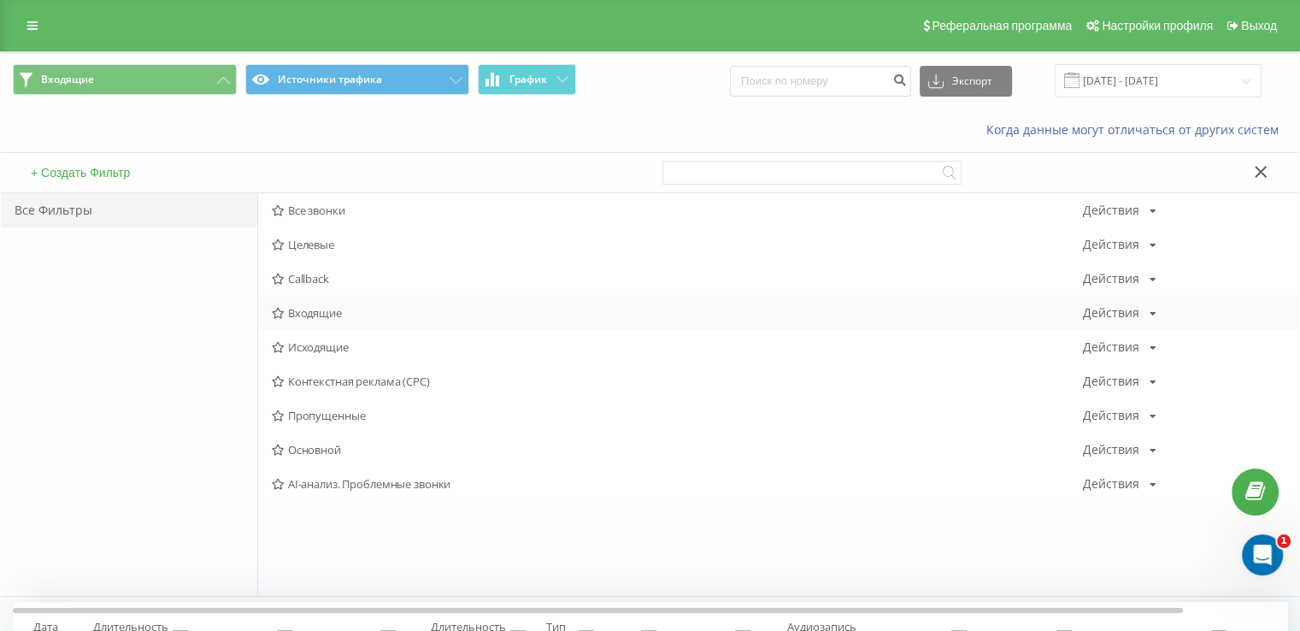
click at [315, 310] on span "Входящие" at bounding box center [677, 313] width 811 height 12
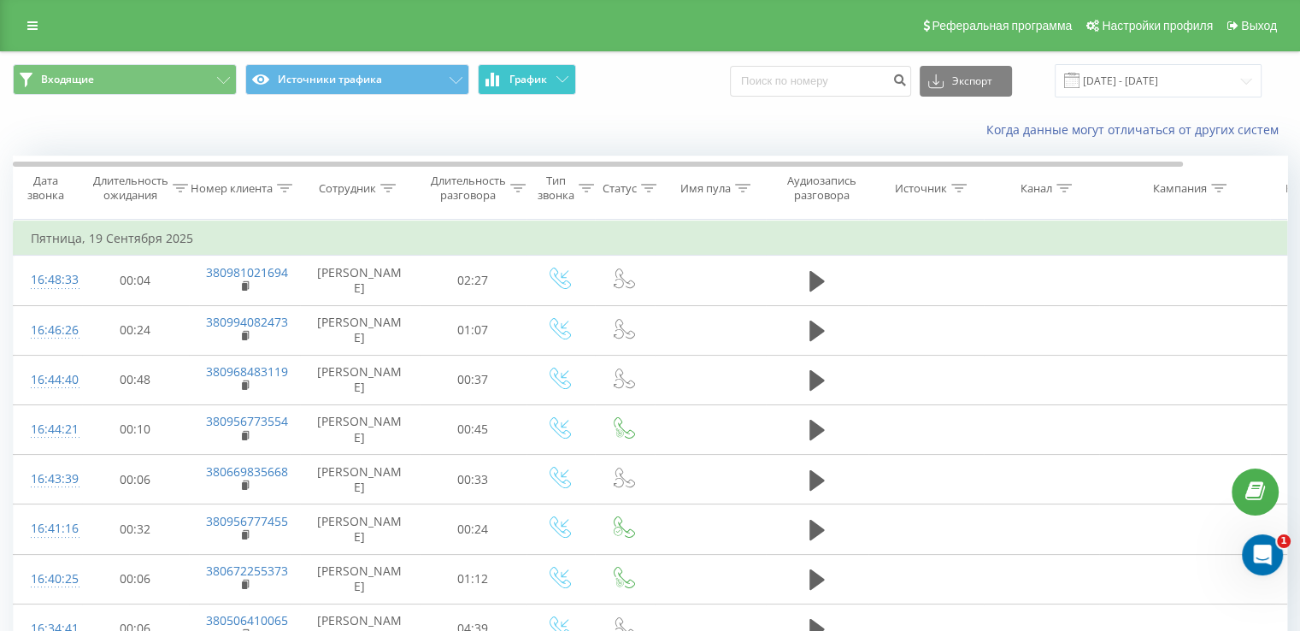
click at [529, 90] on button "График" at bounding box center [527, 79] width 98 height 31
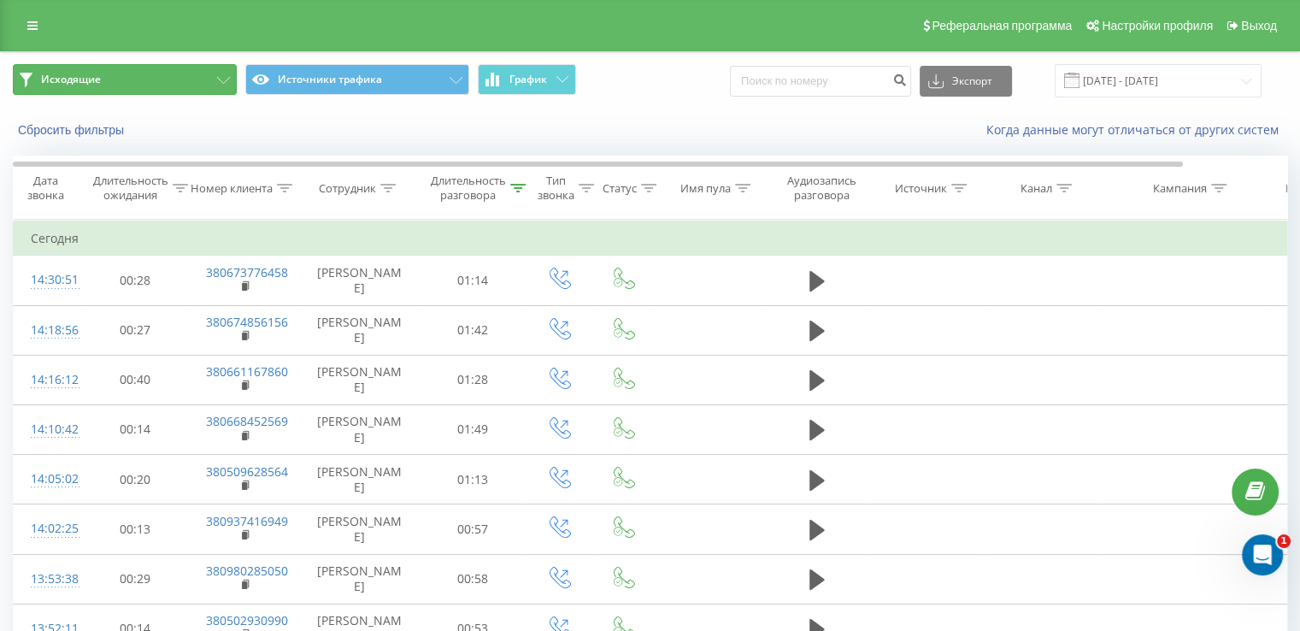
click at [132, 69] on button "Исходящие" at bounding box center [125, 79] width 224 height 31
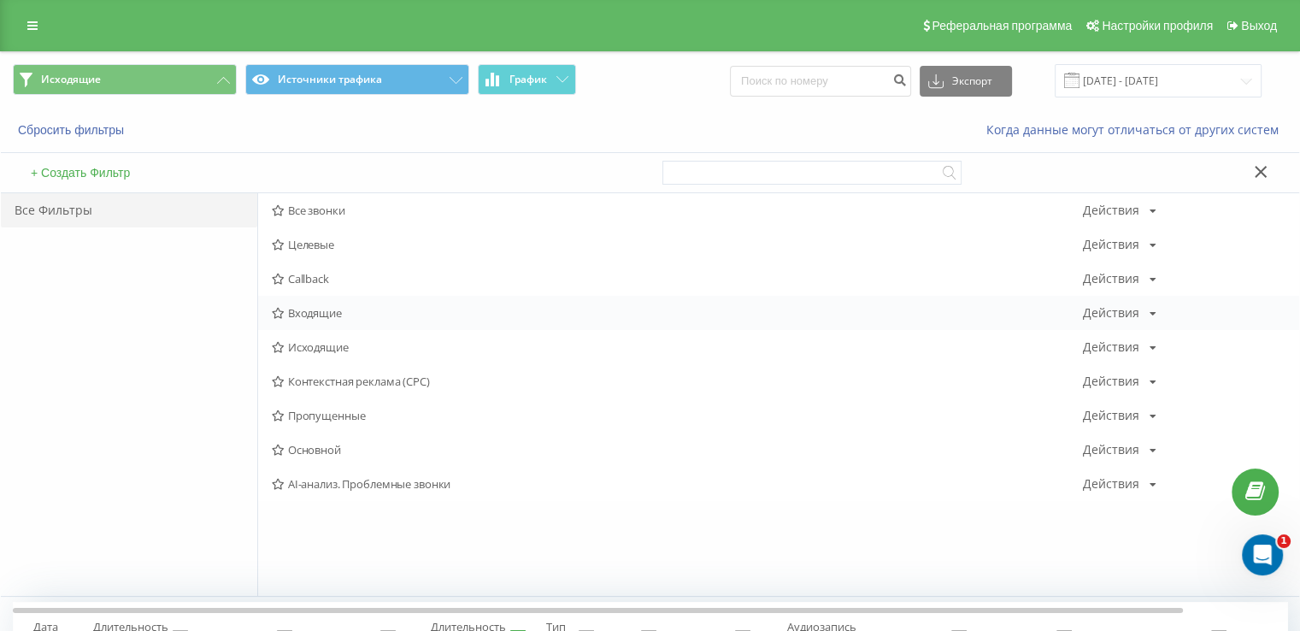
click at [318, 315] on span "Входящие" at bounding box center [677, 313] width 811 height 12
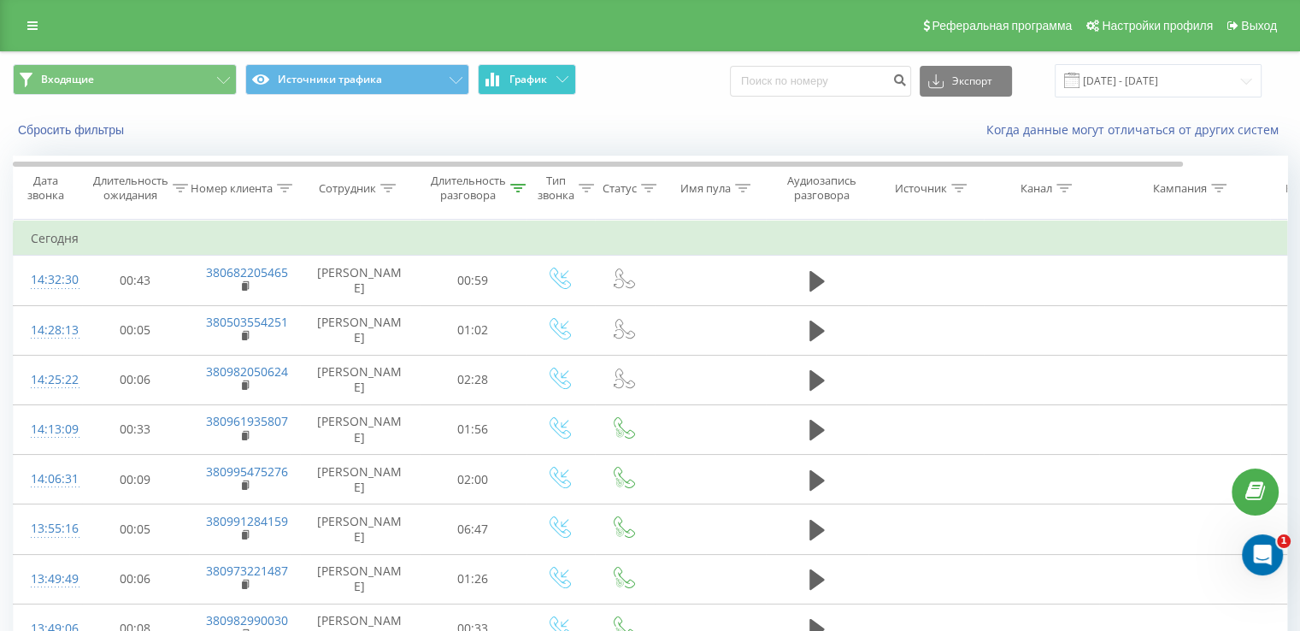
click at [522, 94] on button "График" at bounding box center [527, 79] width 98 height 31
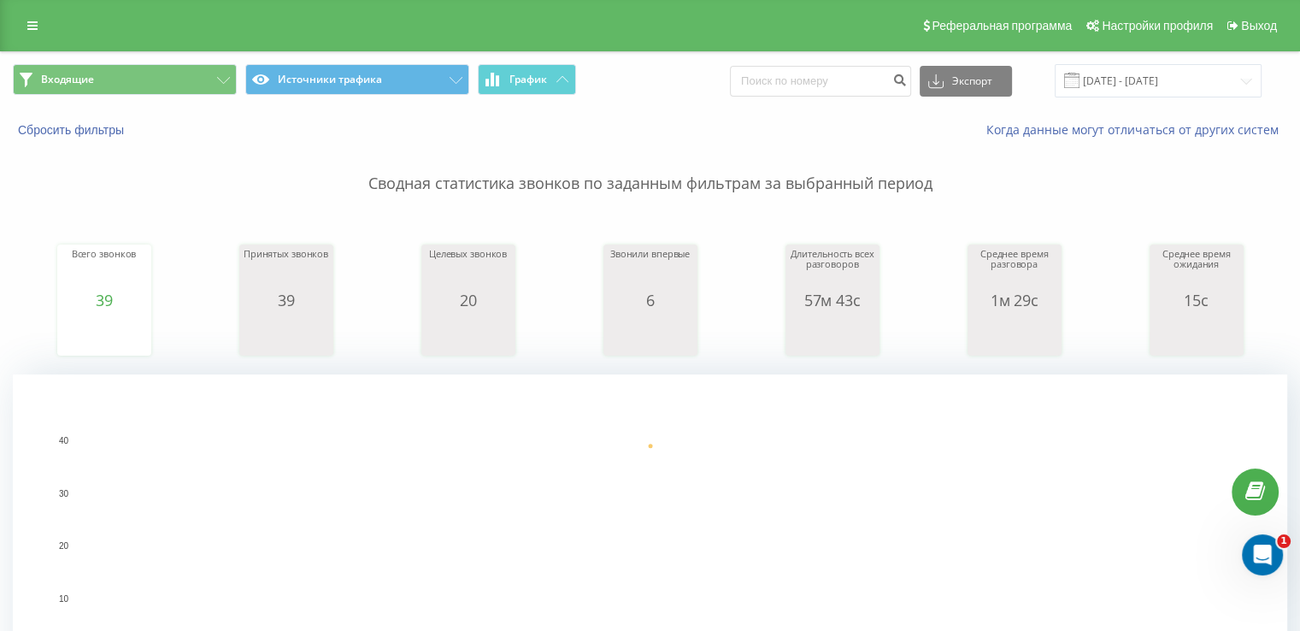
click at [192, 103] on div "Входящие Источники трафика График Экспорт .csv .xls .xlsx 22.09.2025 - 22.09.20…" at bounding box center [650, 80] width 1299 height 57
click at [188, 90] on button "Входящие" at bounding box center [125, 79] width 224 height 31
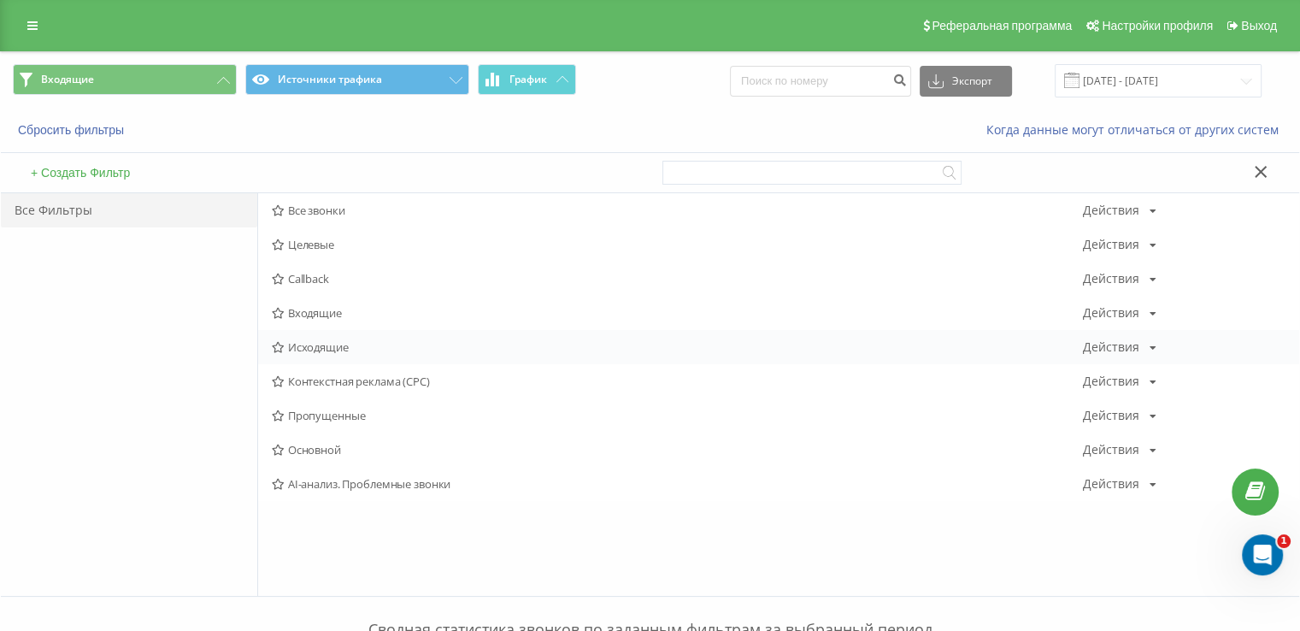
click at [287, 346] on span "Исходящие" at bounding box center [677, 347] width 811 height 12
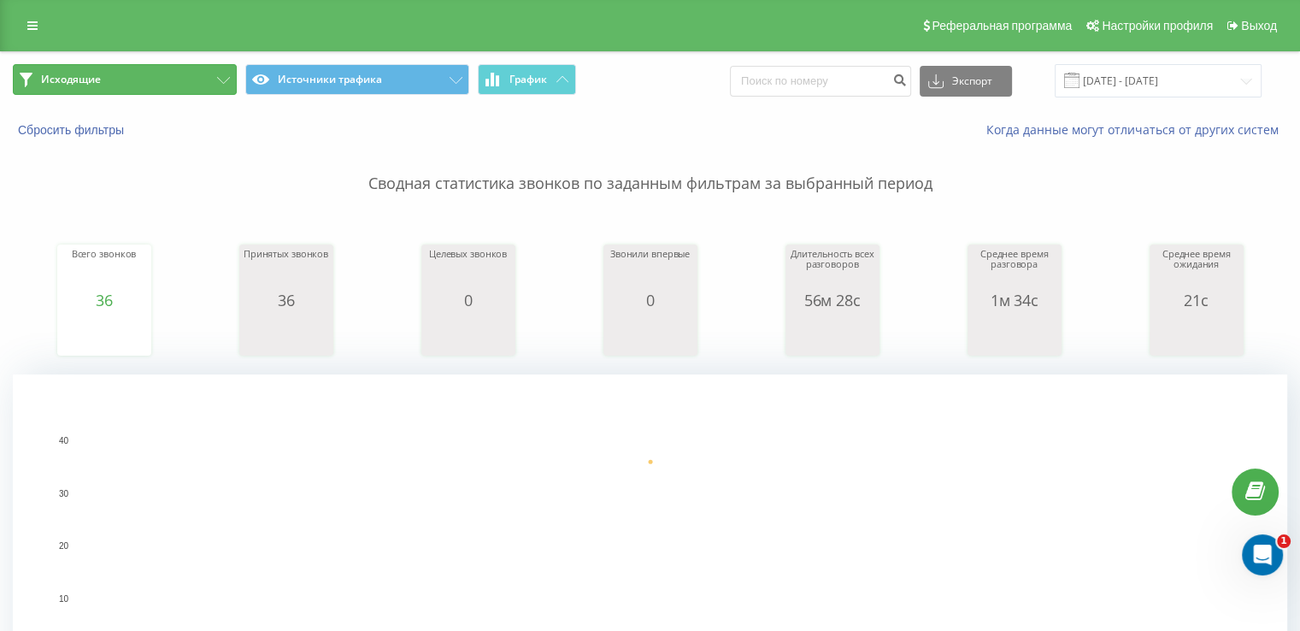
click at [124, 82] on button "Исходящие" at bounding box center [125, 79] width 224 height 31
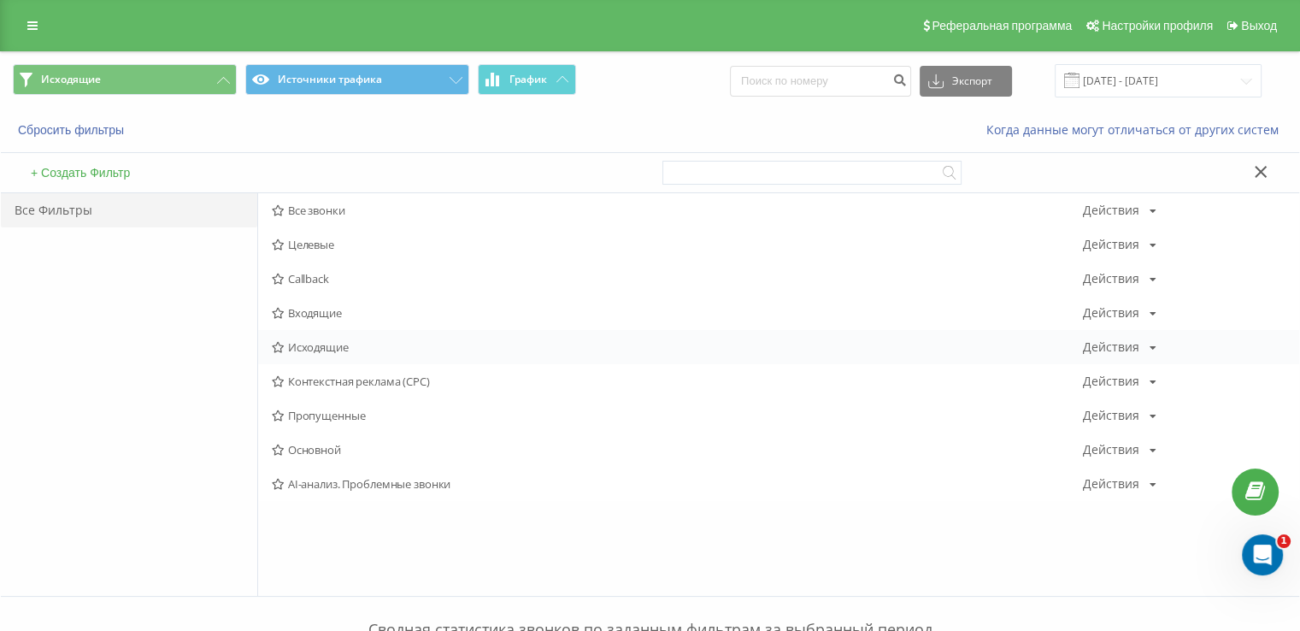
click at [299, 341] on span "Исходящие" at bounding box center [677, 347] width 811 height 12
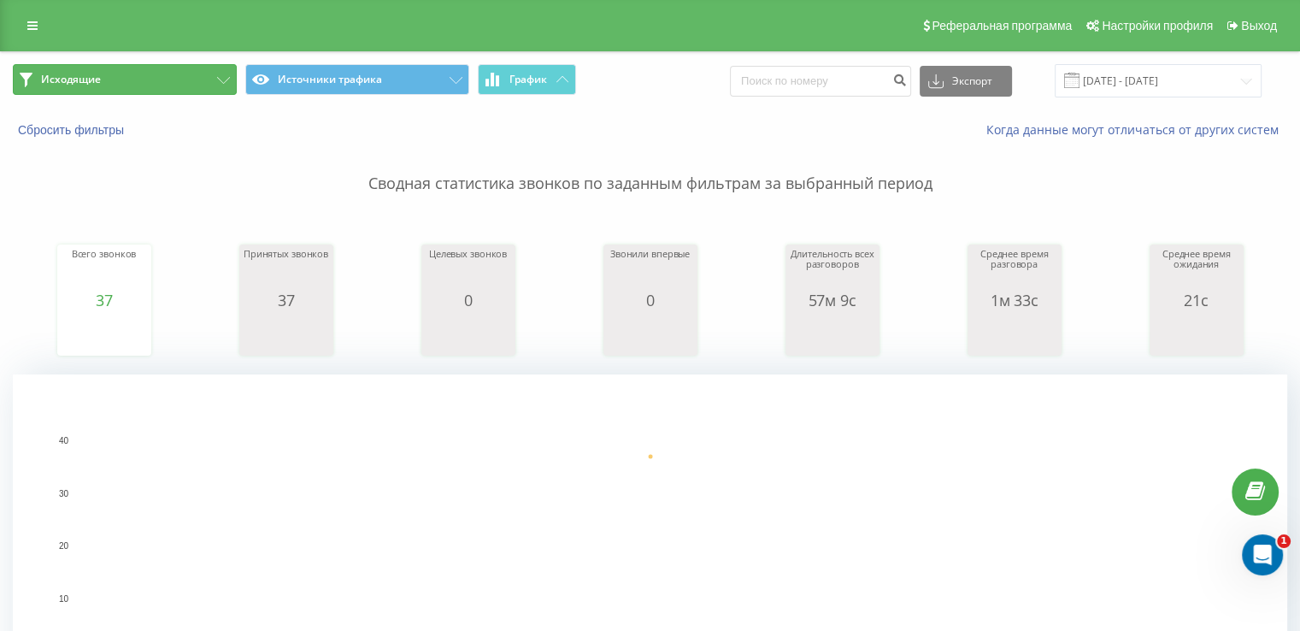
click at [164, 87] on button "Исходящие" at bounding box center [125, 79] width 224 height 31
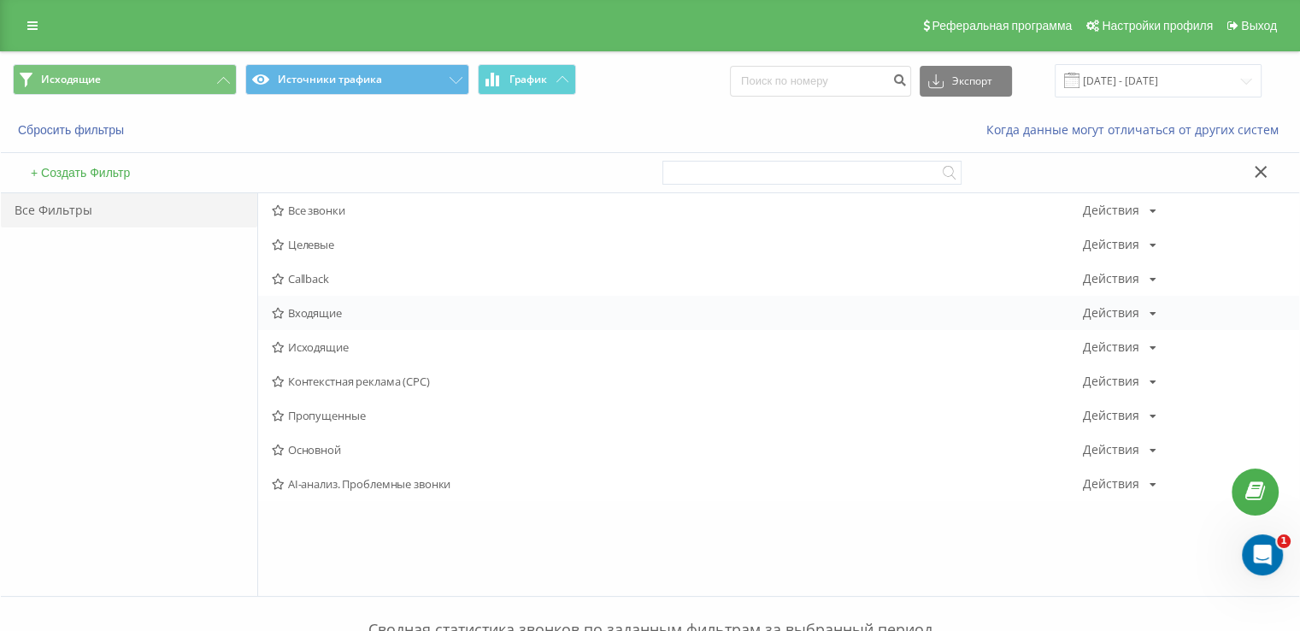
click at [310, 323] on div "Входящие Действия Редактировать Копировать Удалить По умолчанию Поделиться" at bounding box center [778, 313] width 1041 height 34
click at [297, 315] on span "Входящие" at bounding box center [677, 313] width 811 height 12
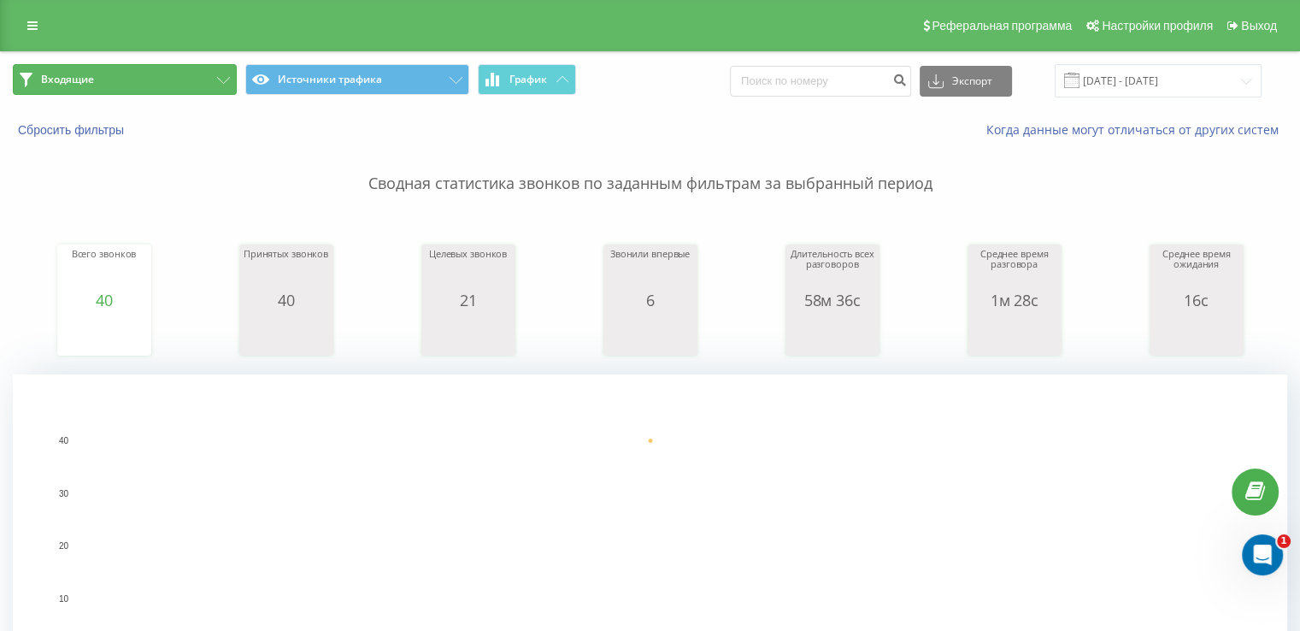
click at [85, 76] on span "Входящие" at bounding box center [67, 80] width 53 height 14
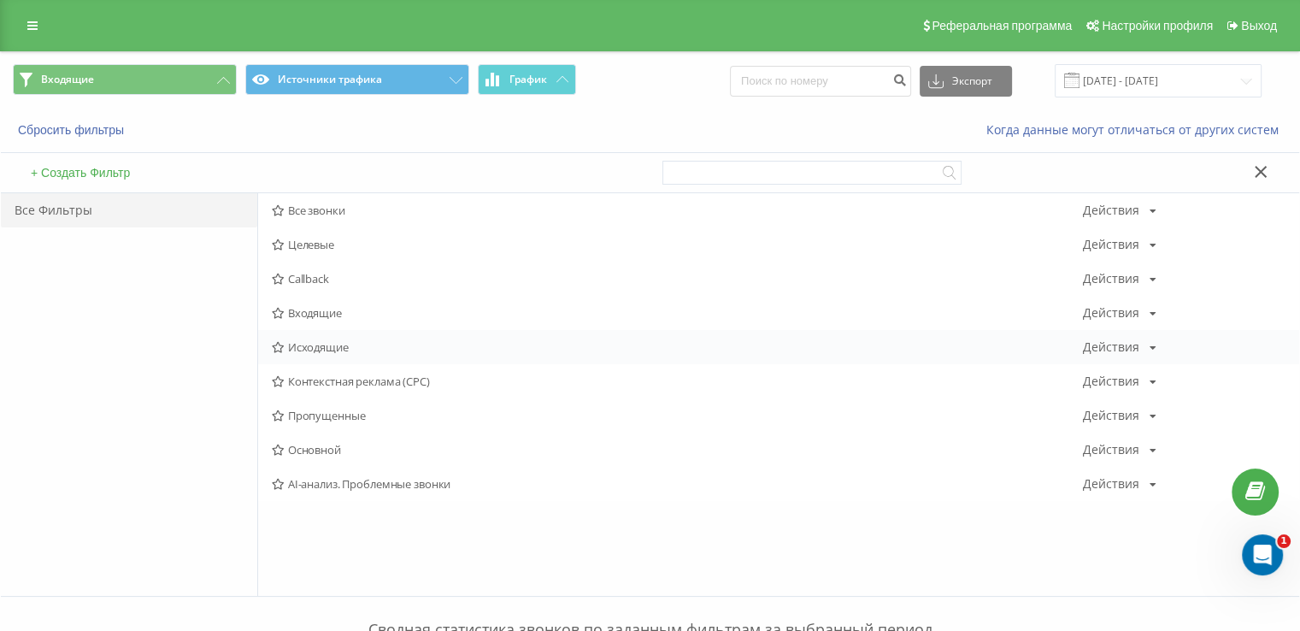
click at [306, 345] on span "Исходящие" at bounding box center [677, 347] width 811 height 12
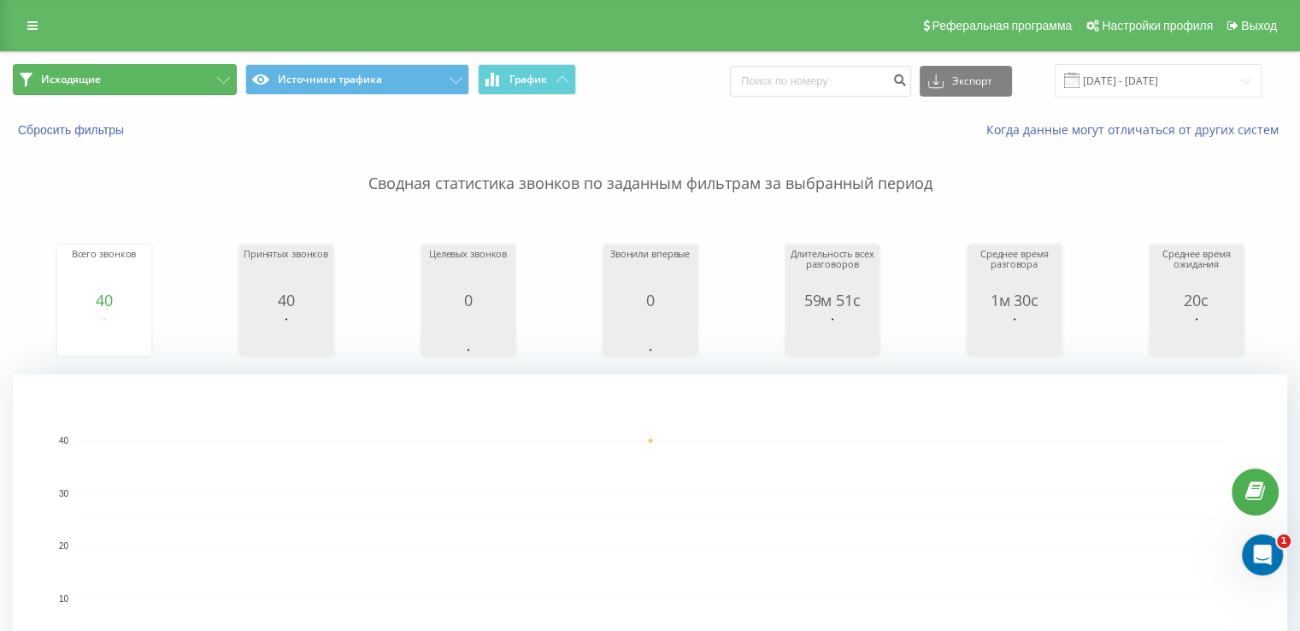
click at [102, 80] on button "Исходящие" at bounding box center [125, 79] width 224 height 31
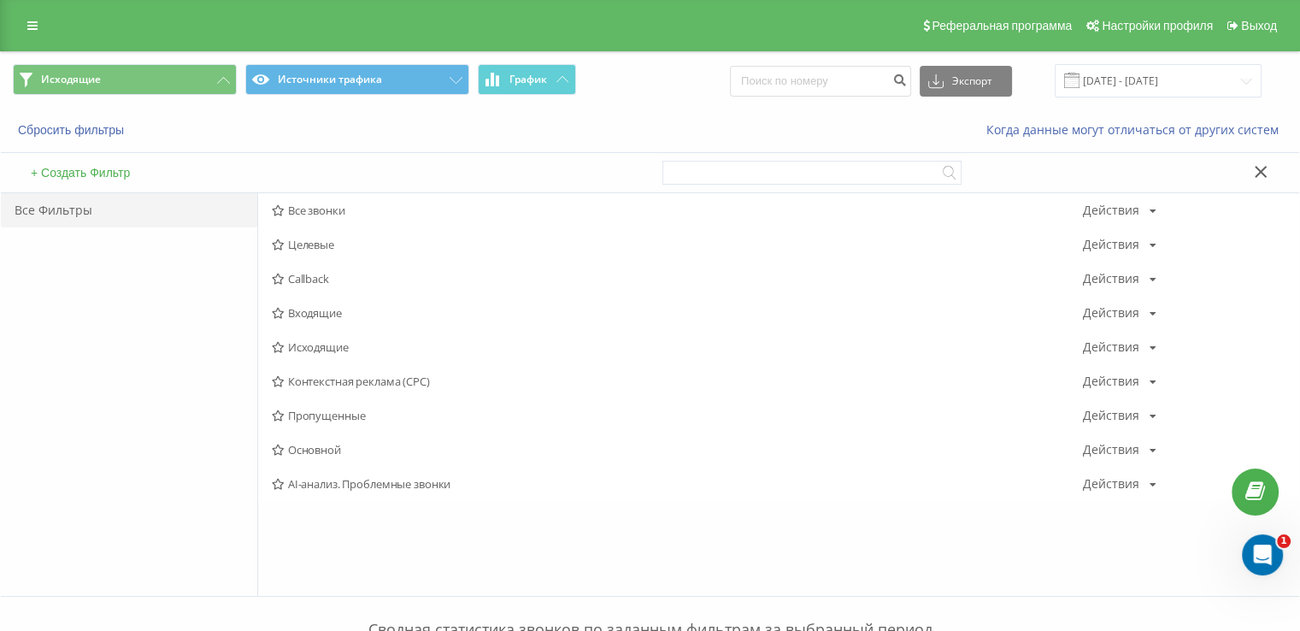
click at [299, 315] on span "Входящие" at bounding box center [677, 313] width 811 height 12
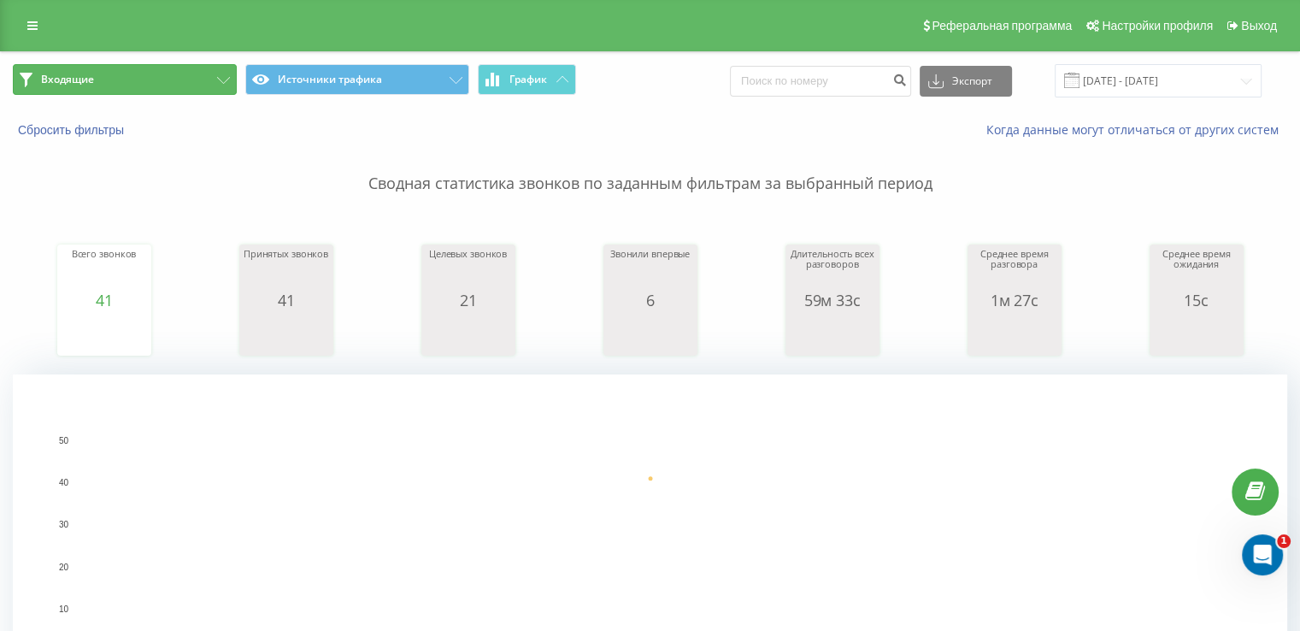
click at [144, 82] on button "Входящие" at bounding box center [125, 79] width 224 height 31
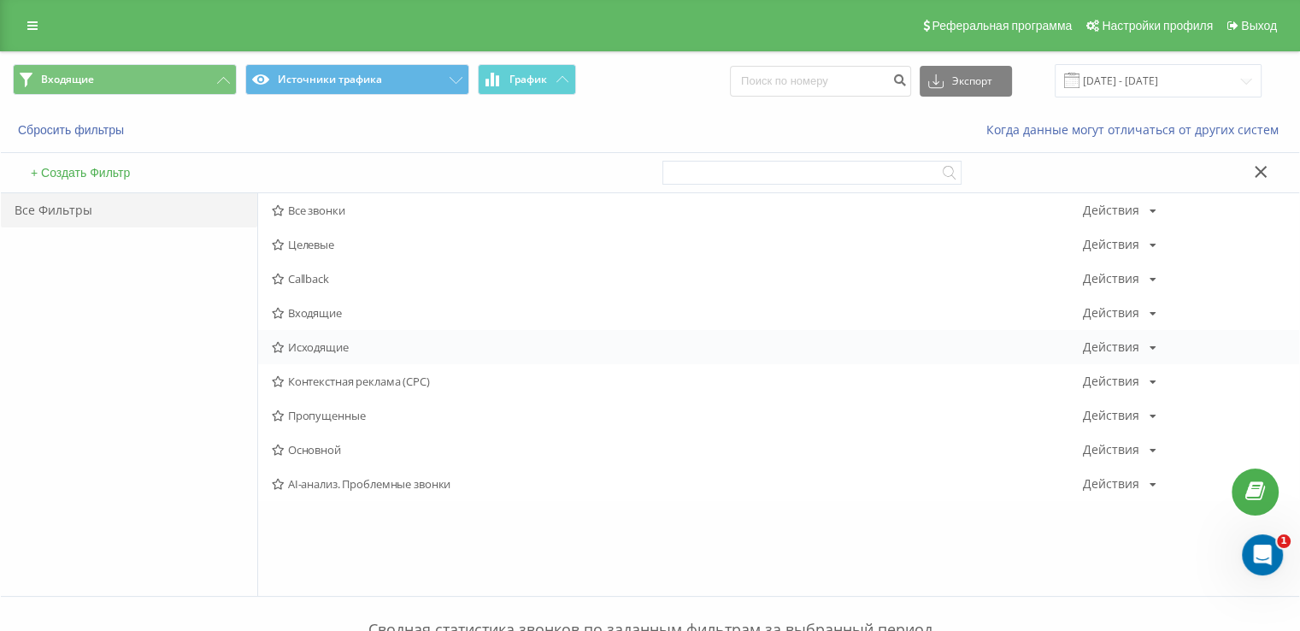
click at [323, 339] on div "Исходящие Действия Редактировать Копировать Удалить По умолчанию Поделиться" at bounding box center [778, 347] width 1041 height 34
click at [321, 349] on span "Исходящие" at bounding box center [677, 347] width 811 height 12
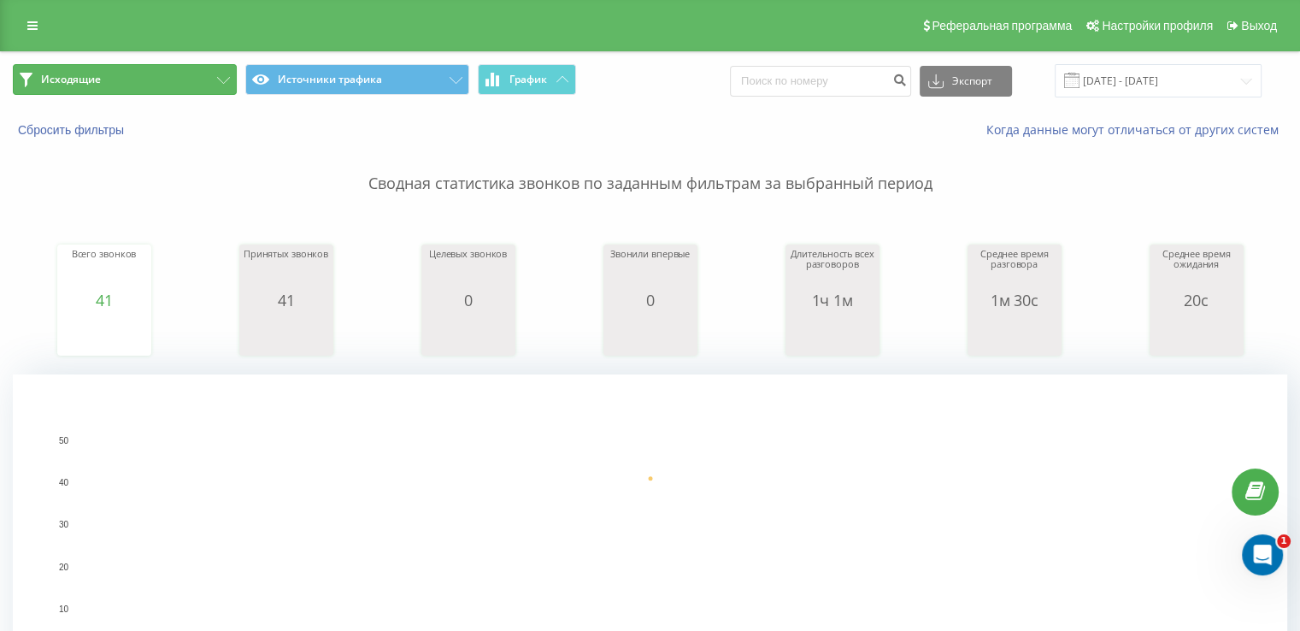
click at [138, 74] on button "Исходящие" at bounding box center [125, 79] width 224 height 31
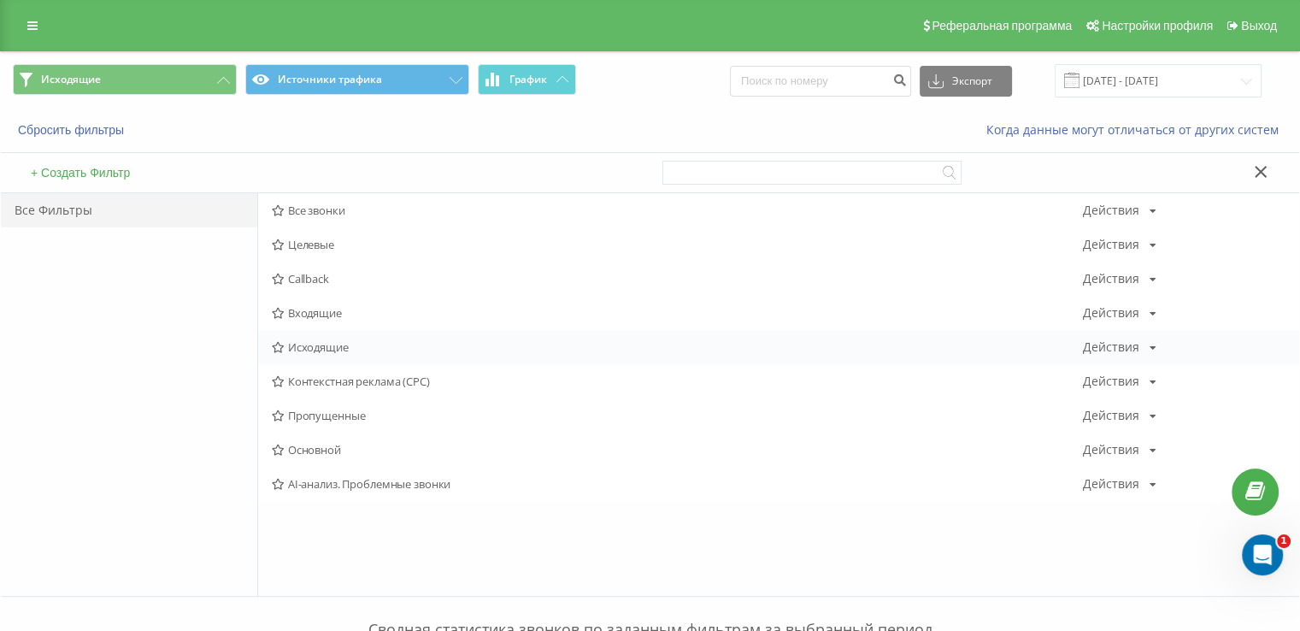
click at [324, 341] on span "Исходящие" at bounding box center [677, 347] width 811 height 12
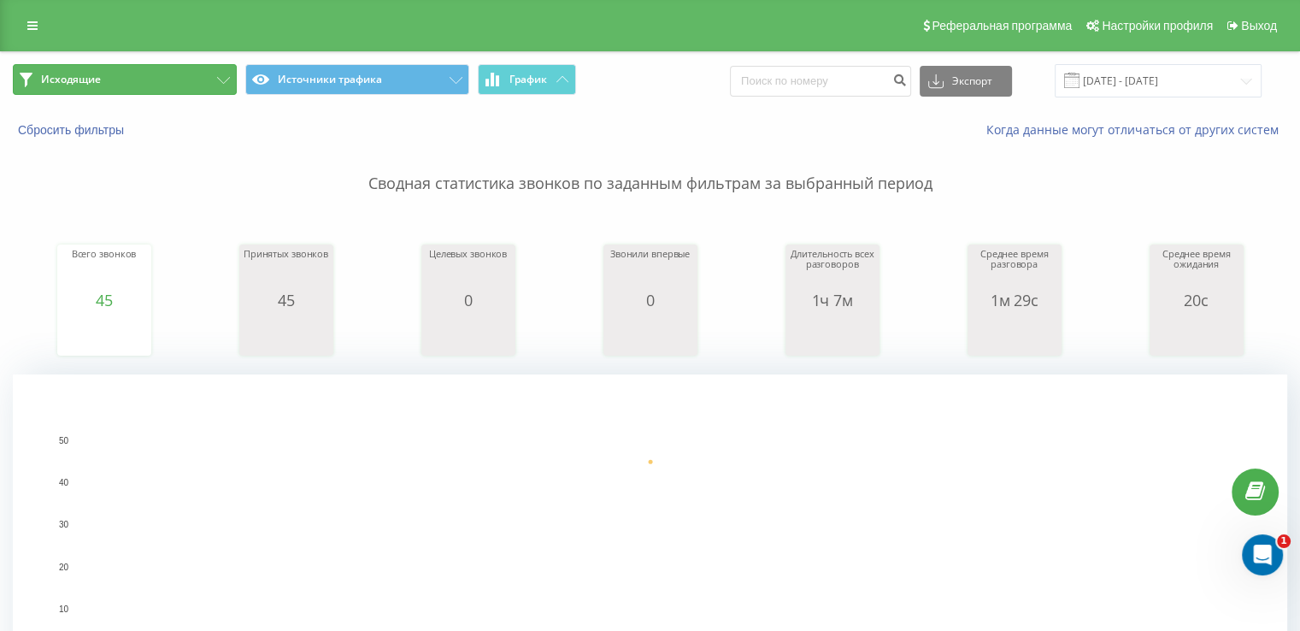
click at [115, 76] on button "Исходящие" at bounding box center [125, 79] width 224 height 31
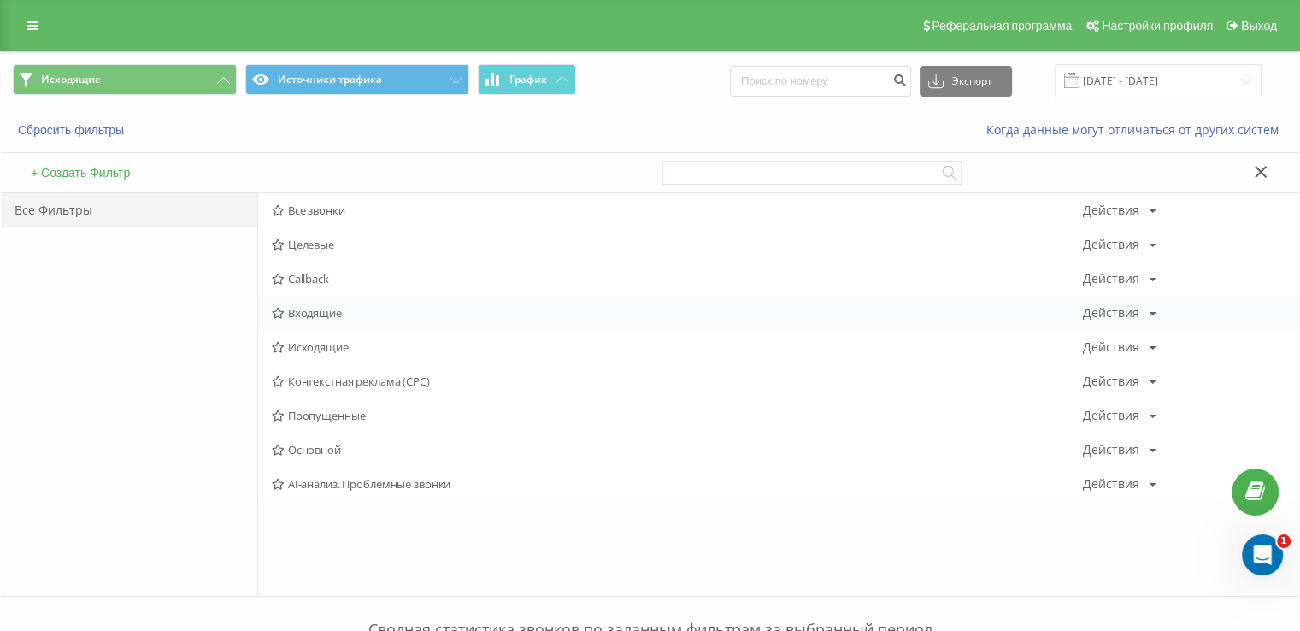
click at [315, 312] on span "Входящие" at bounding box center [677, 313] width 811 height 12
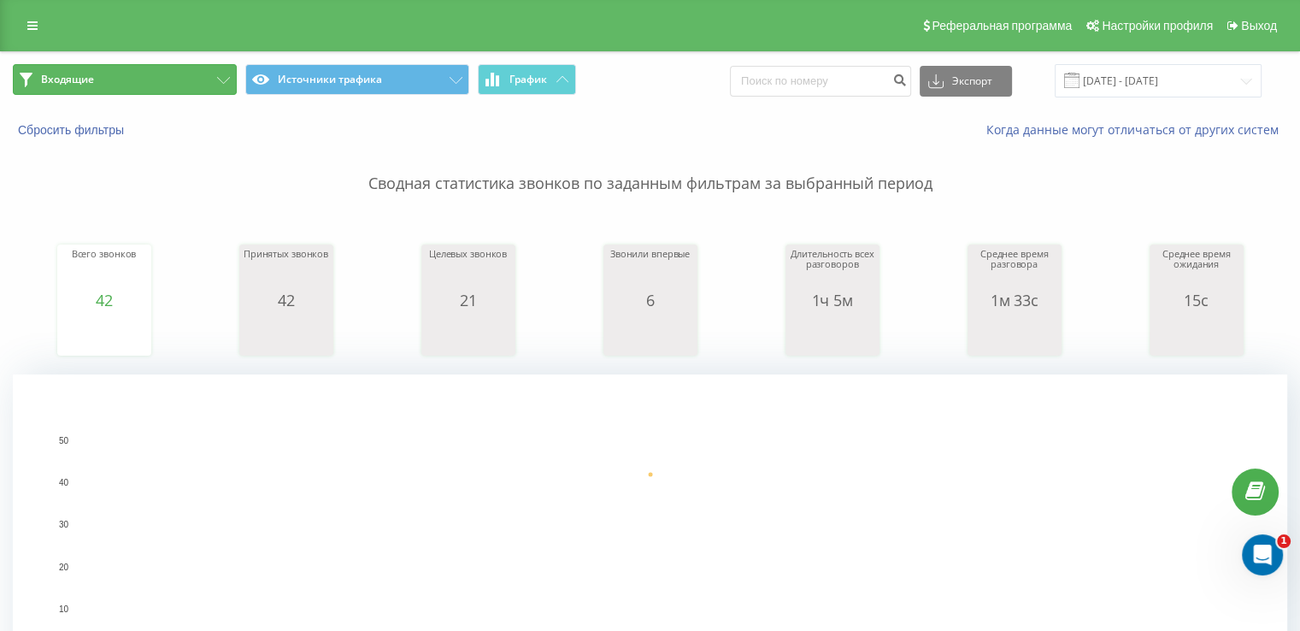
click at [109, 77] on button "Входящие" at bounding box center [125, 79] width 224 height 31
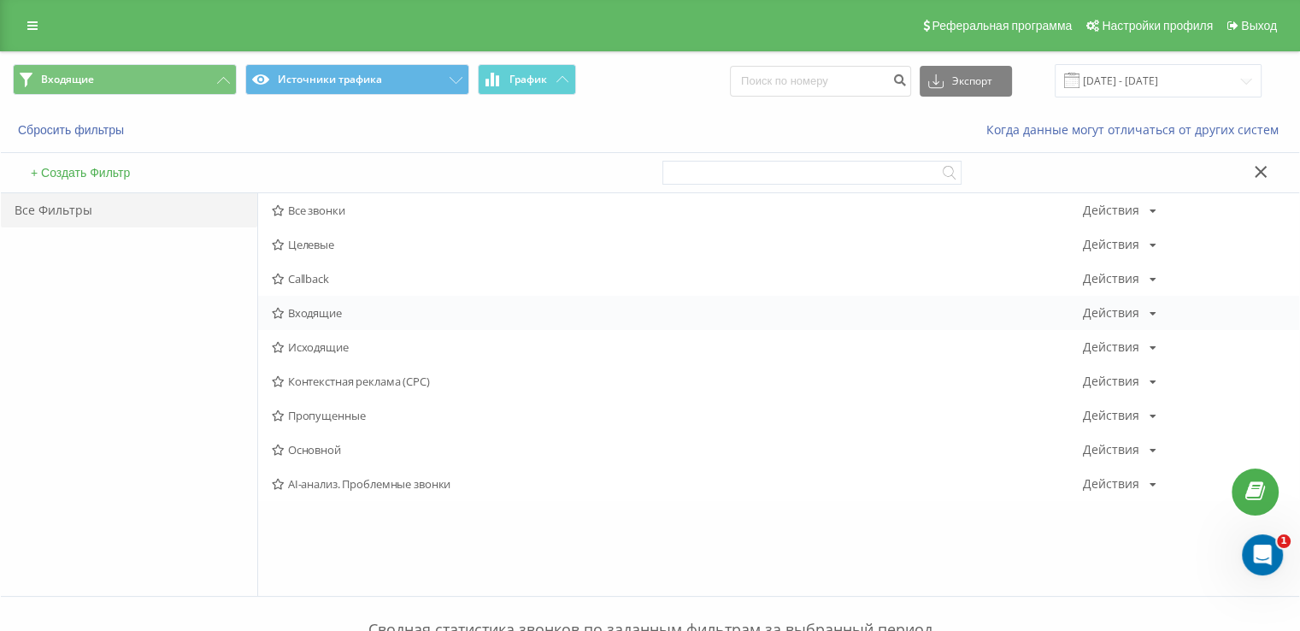
click at [328, 311] on span "Входящие" at bounding box center [677, 313] width 811 height 12
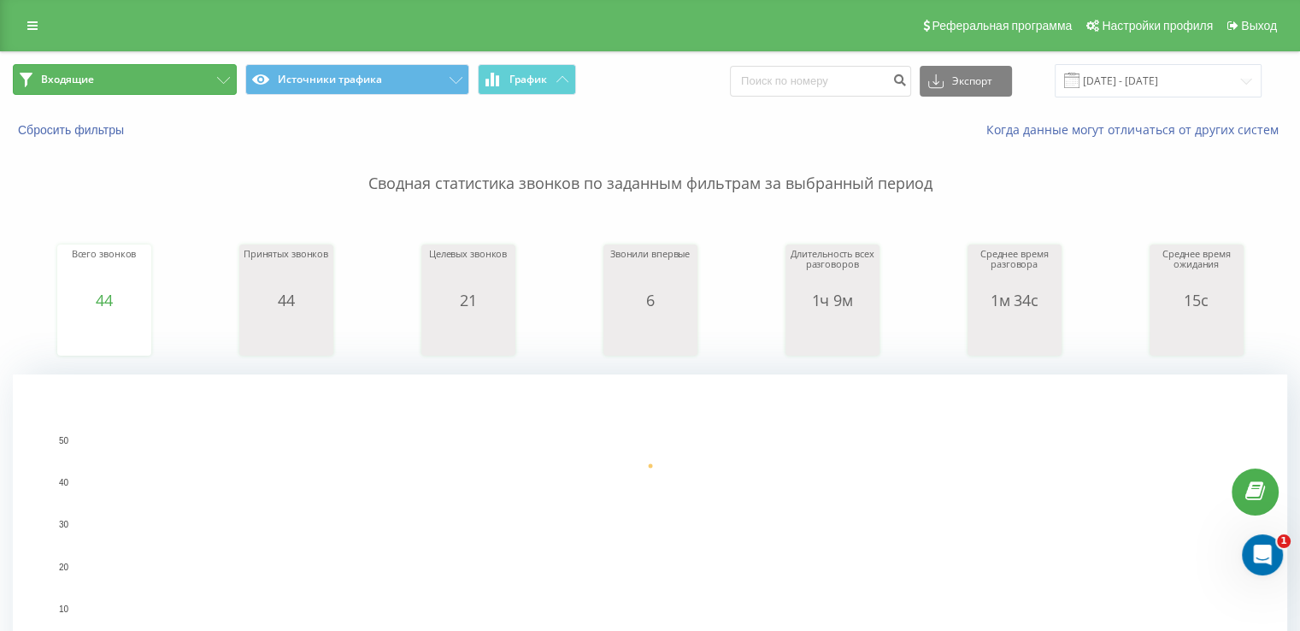
click at [141, 85] on button "Входящие" at bounding box center [125, 79] width 224 height 31
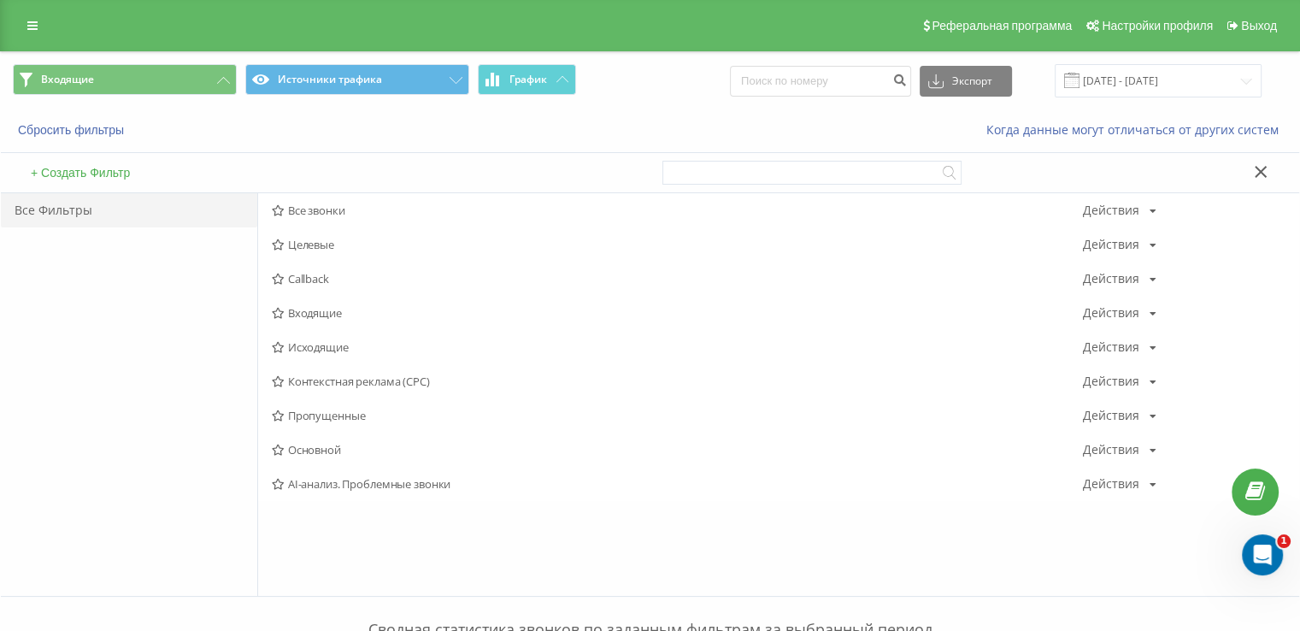
drag, startPoint x: 335, startPoint y: 346, endPoint x: 353, endPoint y: 347, distance: 18.0
click at [335, 346] on span "Исходящие" at bounding box center [677, 347] width 811 height 12
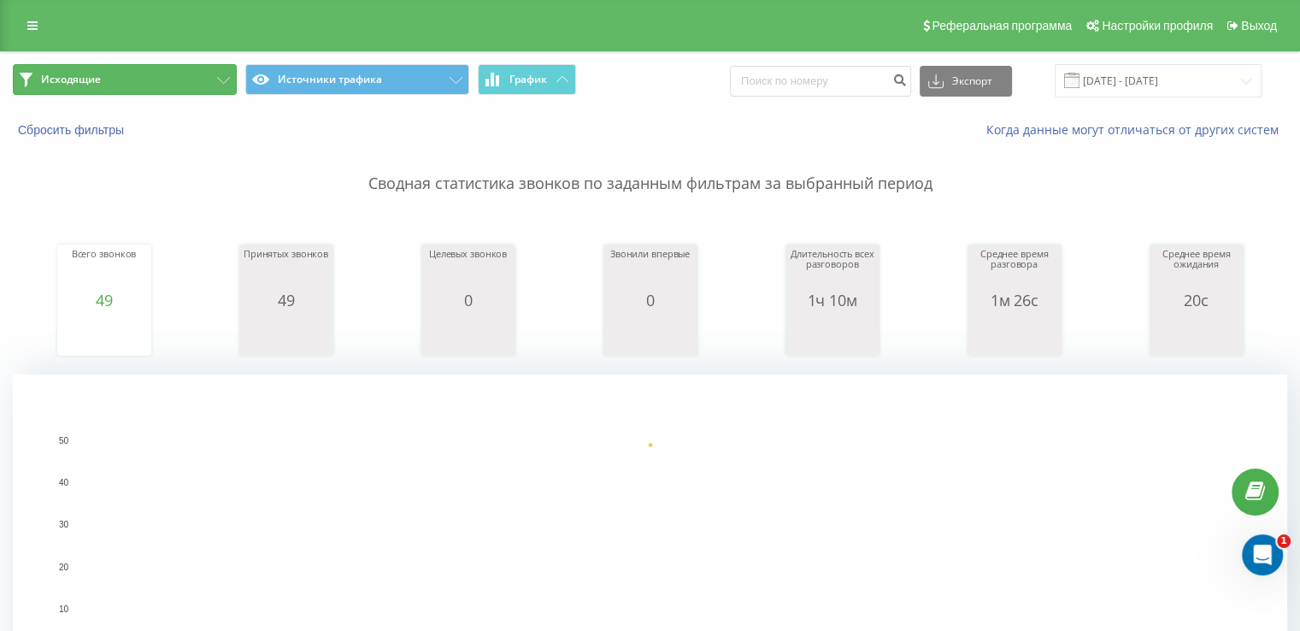
click at [127, 73] on button "Исходящие" at bounding box center [125, 79] width 224 height 31
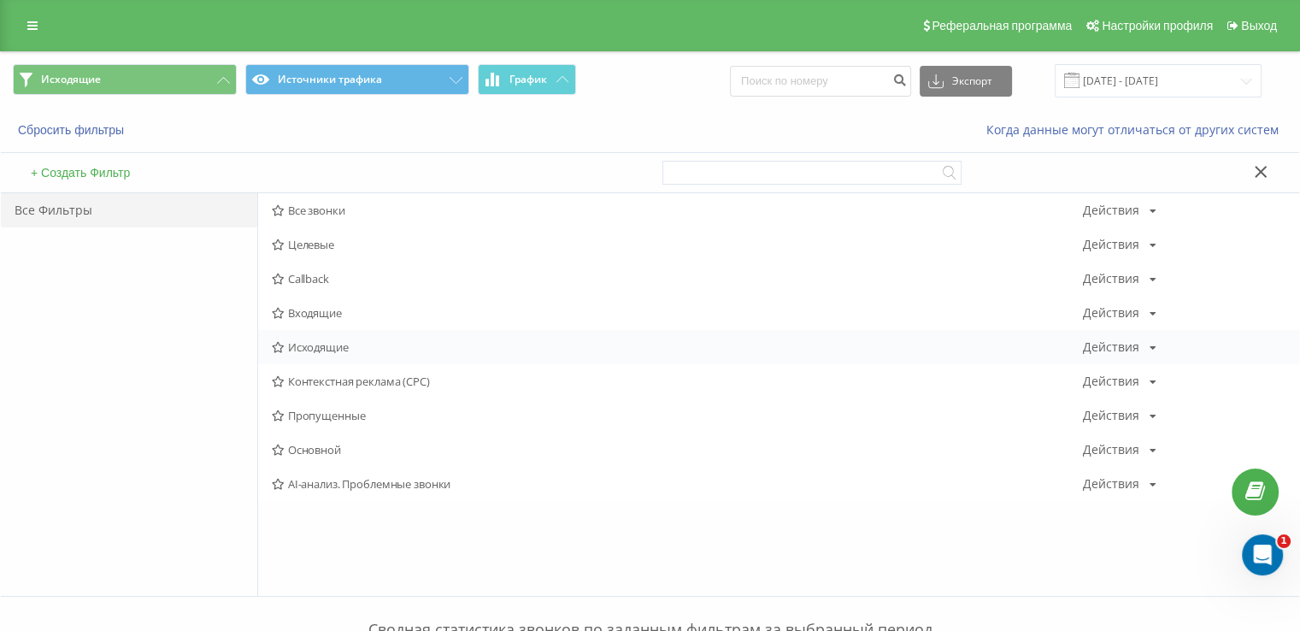
click at [327, 341] on span "Исходящие" at bounding box center [677, 347] width 811 height 12
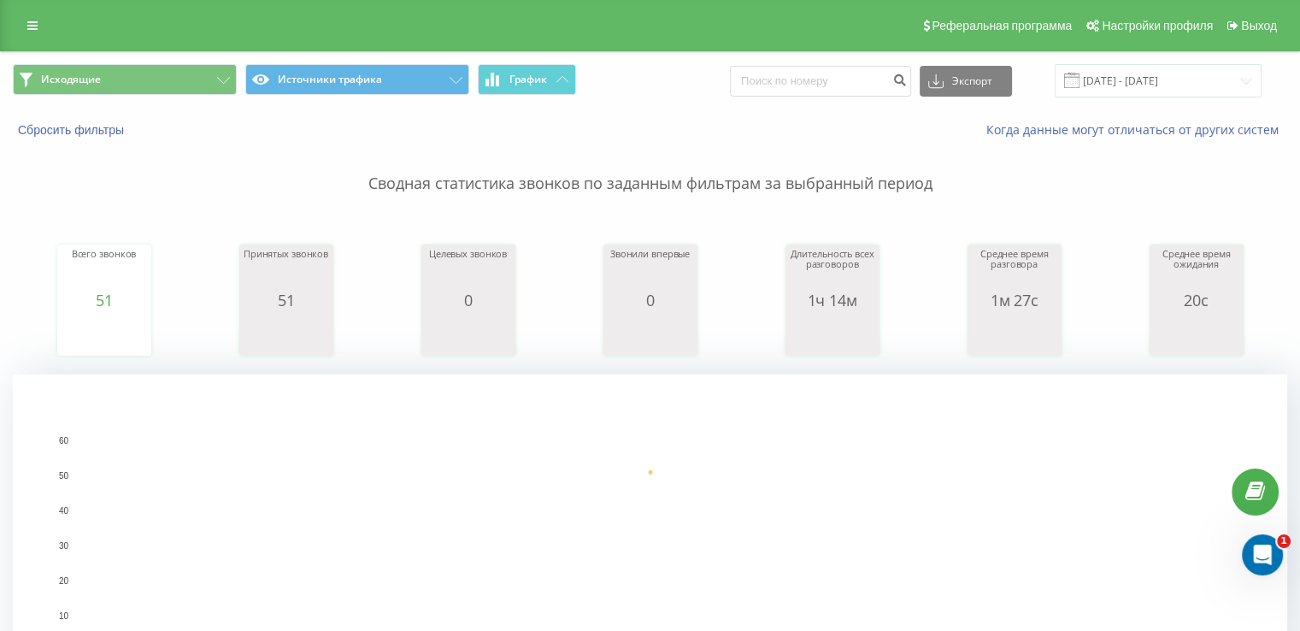
click at [58, 98] on div "Исходящие Источники трафика График Экспорт .csv .xls .xlsx [DATE] - [DATE]" at bounding box center [650, 80] width 1299 height 57
click at [55, 87] on button "Исходящие" at bounding box center [125, 79] width 224 height 31
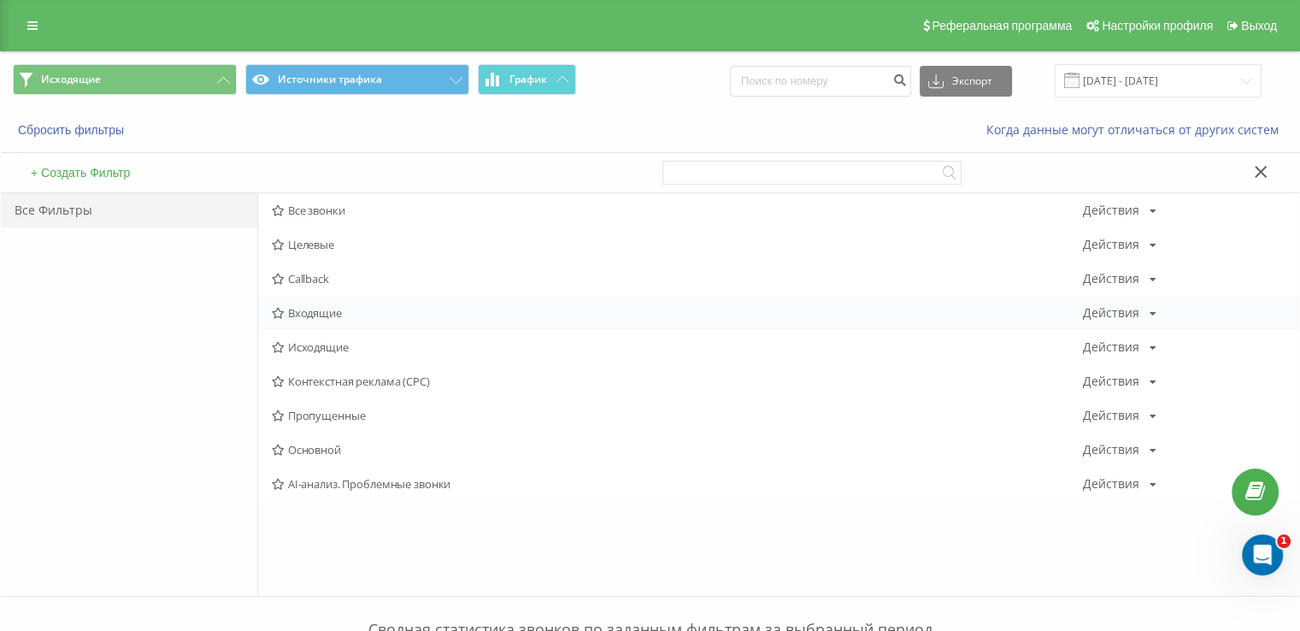
click at [289, 313] on span "Входящие" at bounding box center [677, 313] width 811 height 12
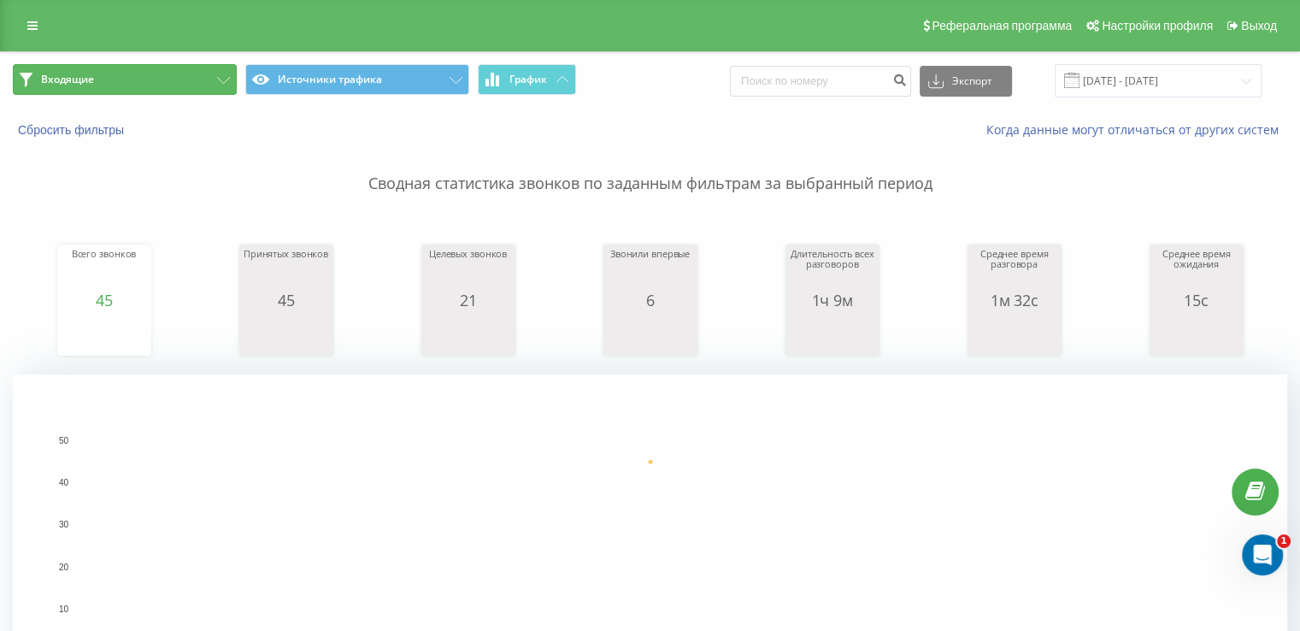
click at [109, 90] on button "Входящие" at bounding box center [125, 79] width 224 height 31
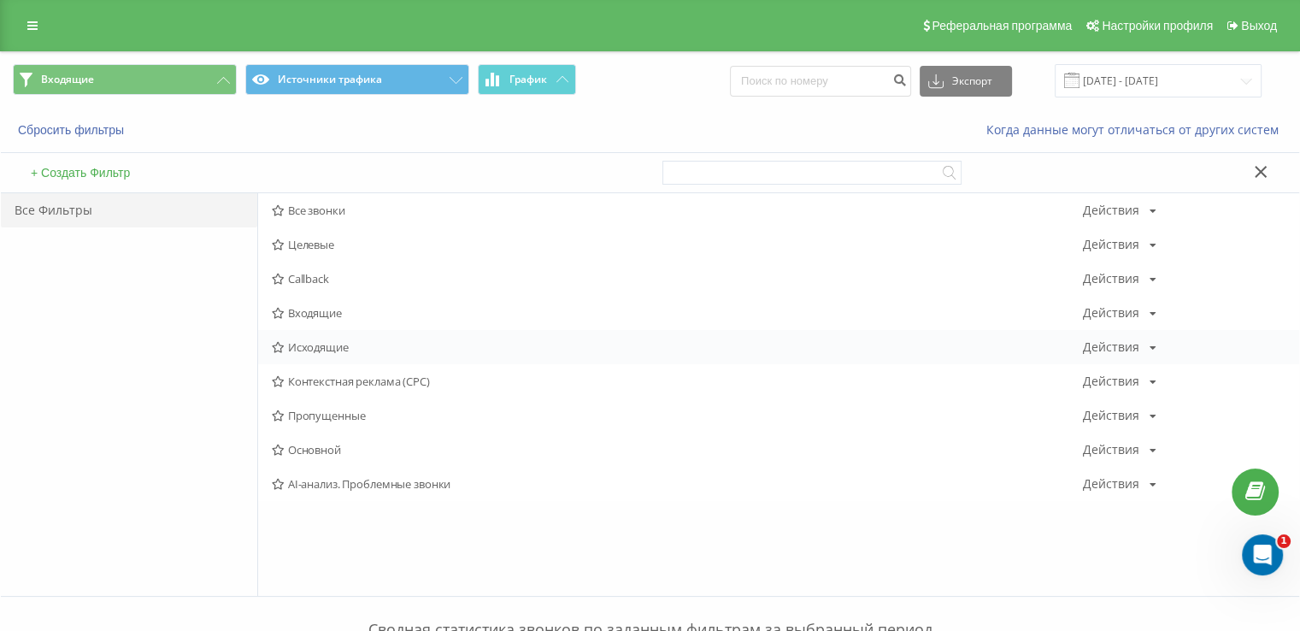
click at [292, 350] on span "Исходящие" at bounding box center [677, 347] width 811 height 12
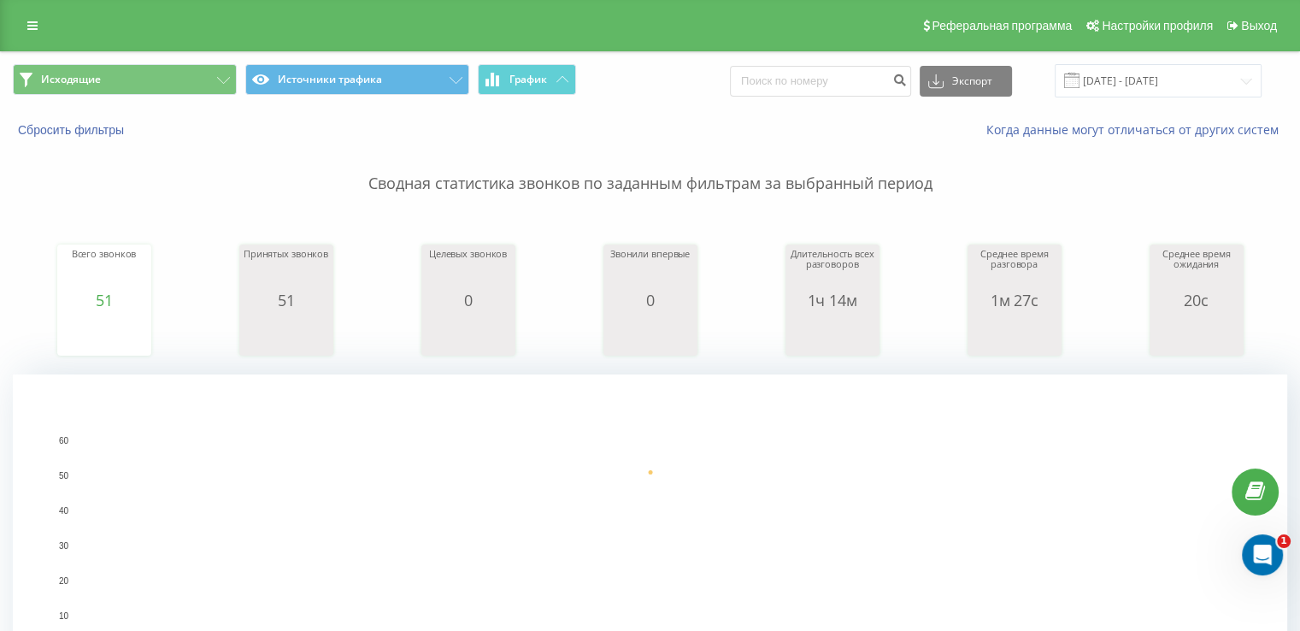
click at [133, 48] on div "Реферальная программа Настройки профиля Выход" at bounding box center [650, 25] width 1300 height 51
click at [132, 73] on button "Исходящие" at bounding box center [125, 79] width 224 height 31
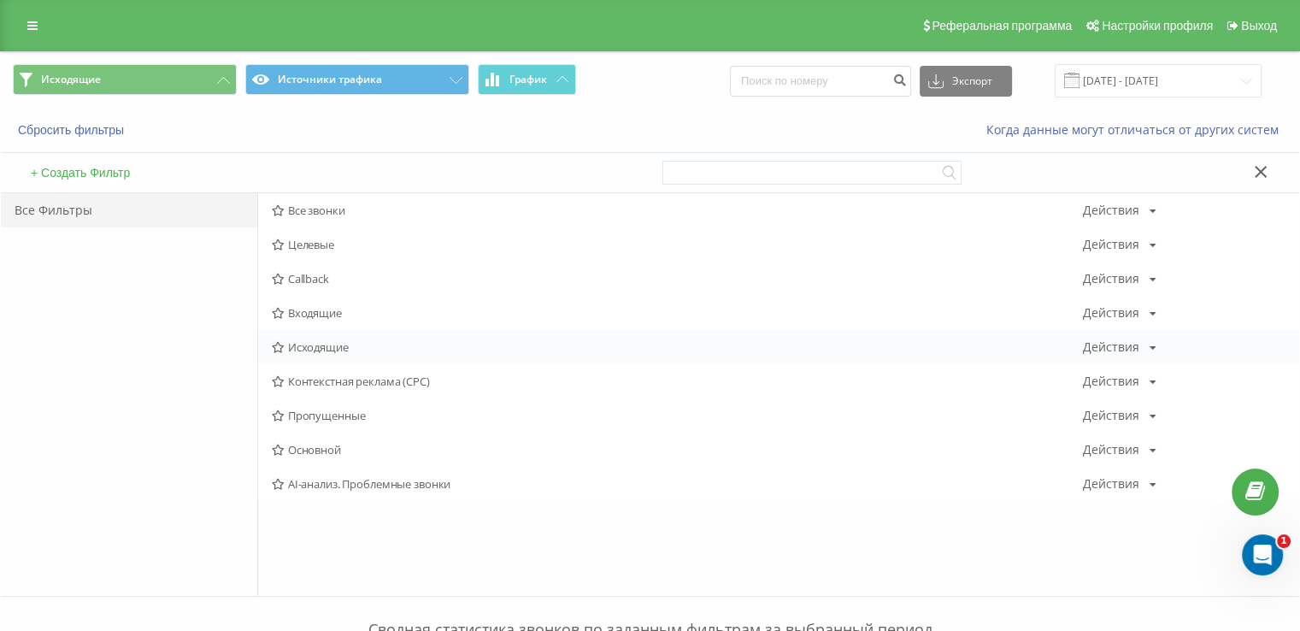
click at [337, 335] on div "Исходящие Действия Редактировать Копировать Удалить По умолчанию Поделиться" at bounding box center [778, 347] width 1041 height 34
click at [335, 342] on span "Исходящие" at bounding box center [677, 347] width 811 height 12
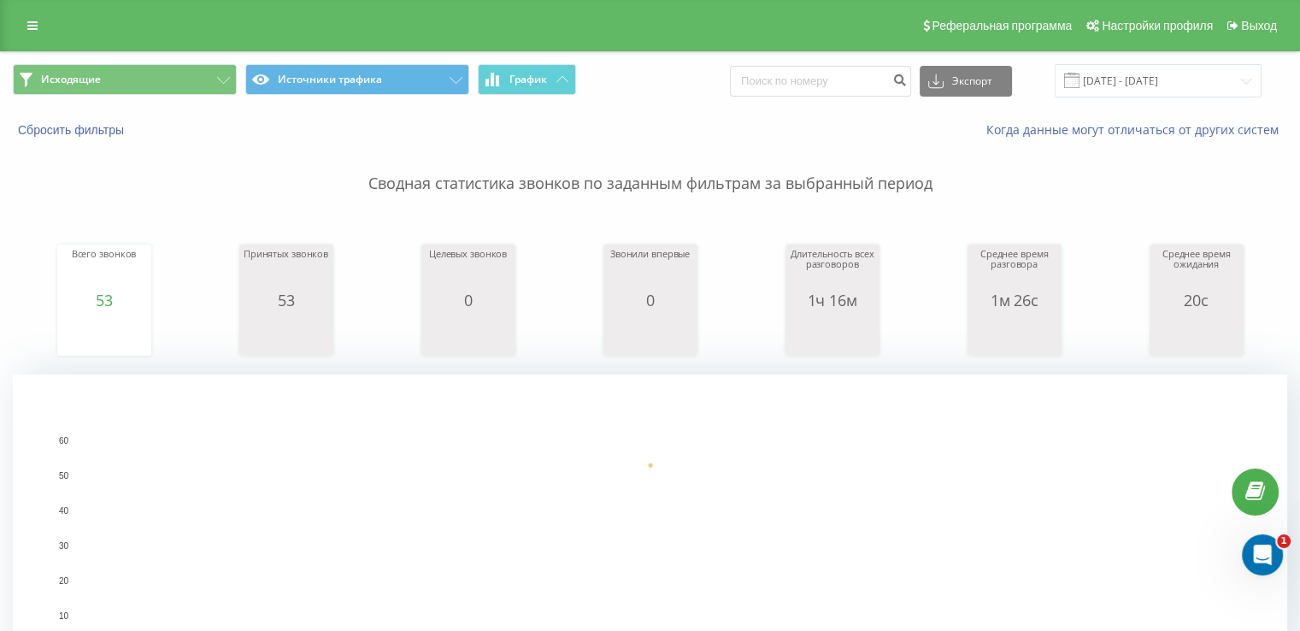
click at [121, 59] on div "Исходящие Источники трафика График Экспорт .csv .xls .xlsx [DATE] - [DATE]" at bounding box center [650, 80] width 1299 height 57
click at [188, 85] on button "Исходящие" at bounding box center [125, 79] width 224 height 31
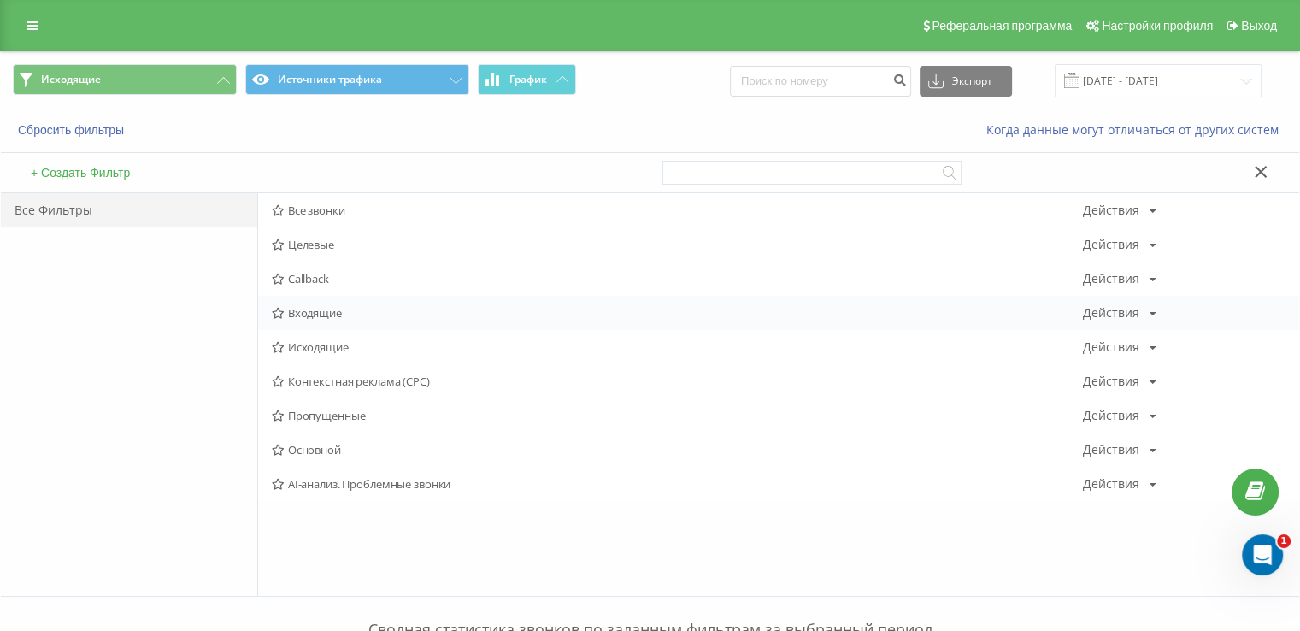
click at [331, 315] on span "Входящие" at bounding box center [677, 313] width 811 height 12
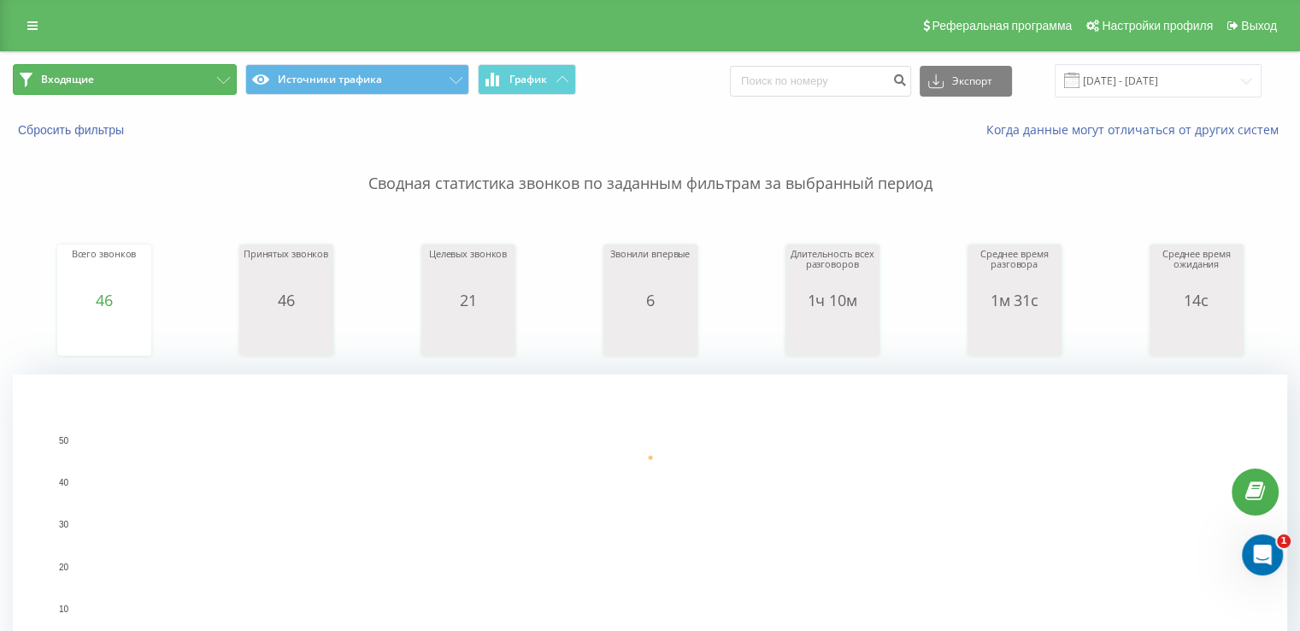
click at [161, 77] on button "Входящие" at bounding box center [125, 79] width 224 height 31
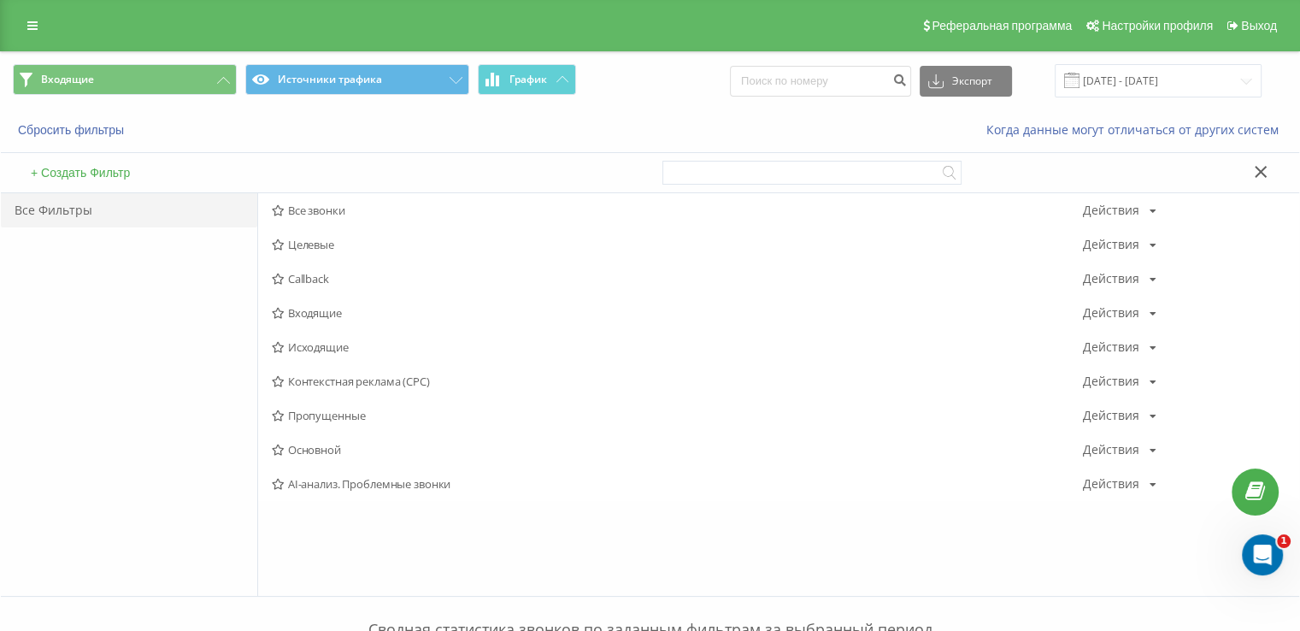
click at [295, 312] on span "Входящие" at bounding box center [677, 313] width 811 height 12
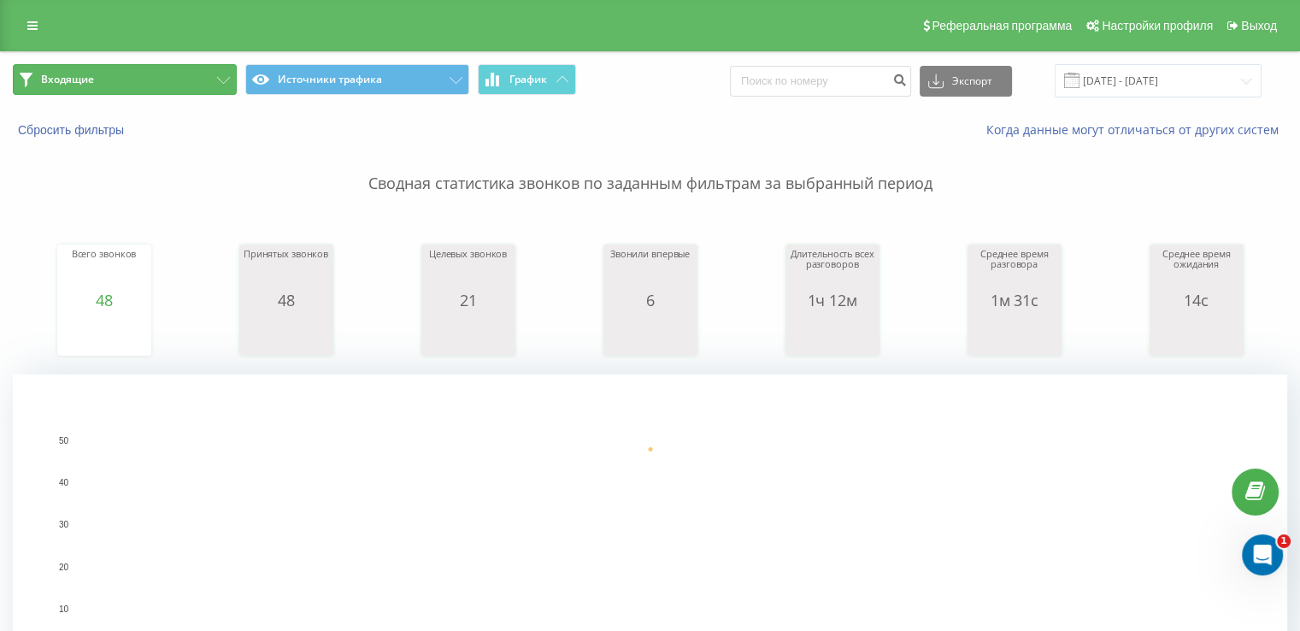
click at [127, 67] on button "Входящие" at bounding box center [125, 79] width 224 height 31
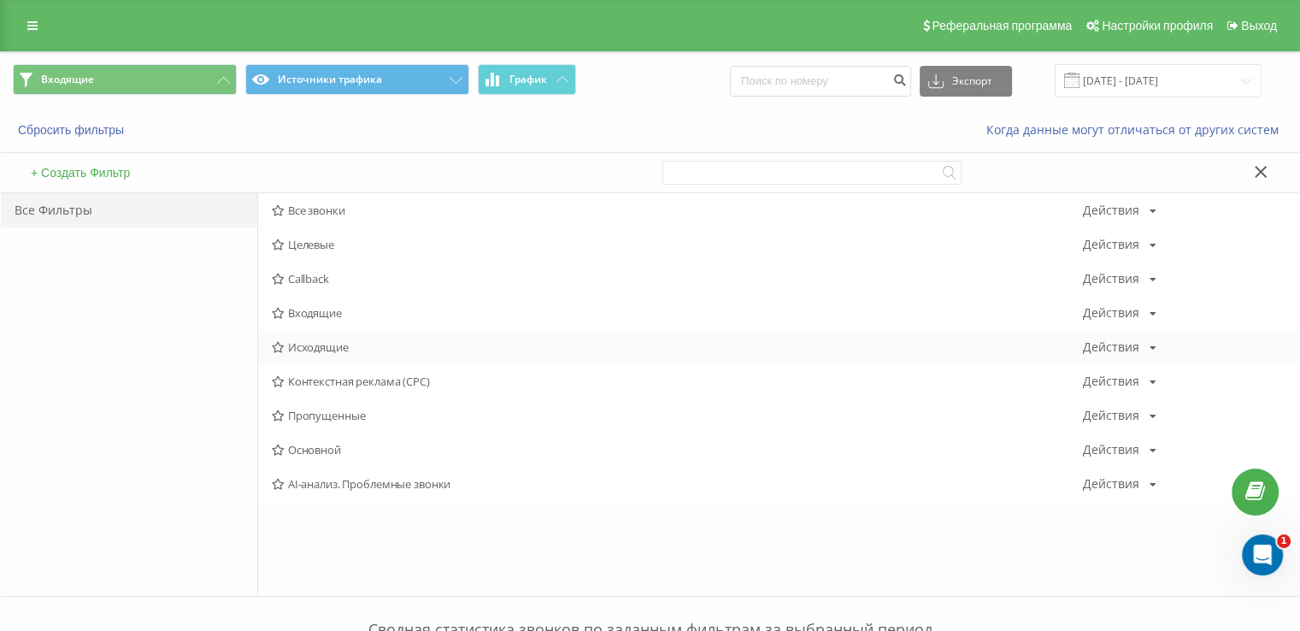
click at [308, 345] on span "Исходящие" at bounding box center [677, 347] width 811 height 12
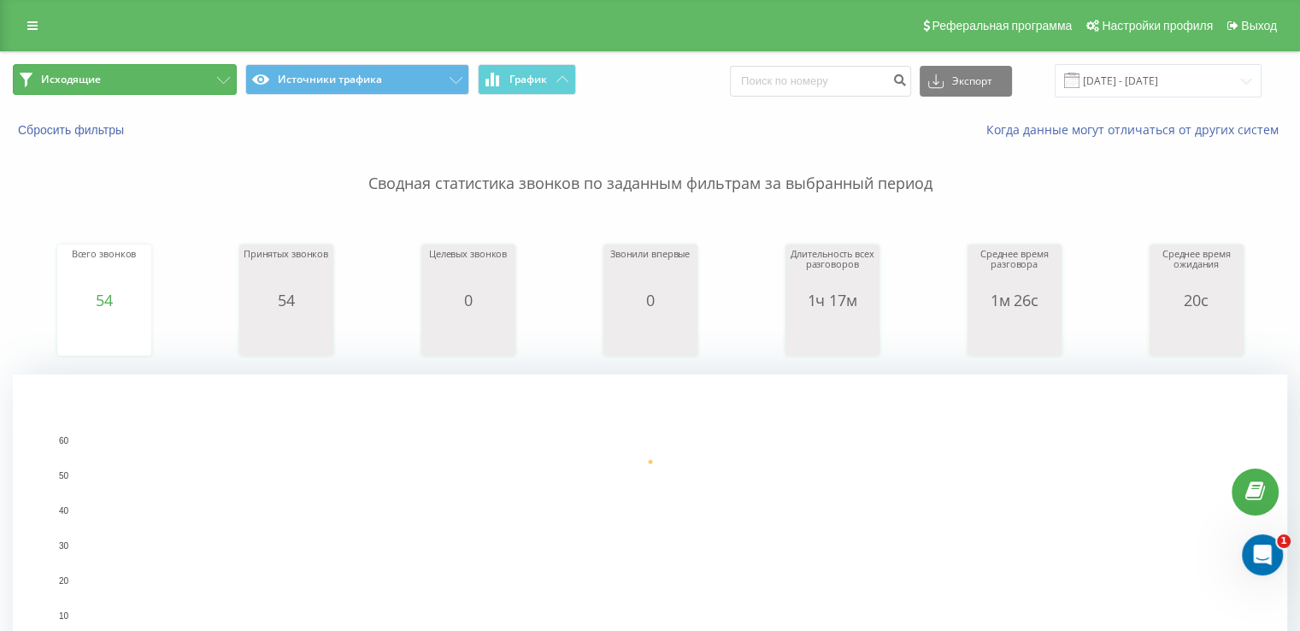
click at [103, 82] on button "Исходящие" at bounding box center [125, 79] width 224 height 31
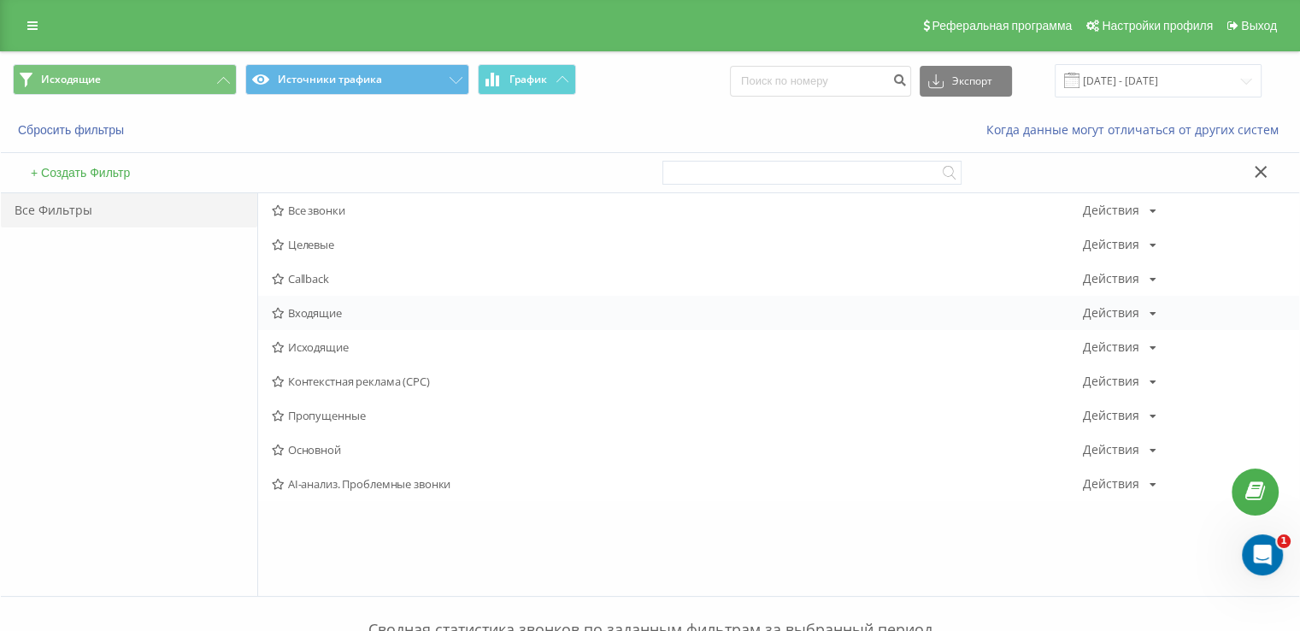
click at [307, 307] on span "Входящие" at bounding box center [677, 313] width 811 height 12
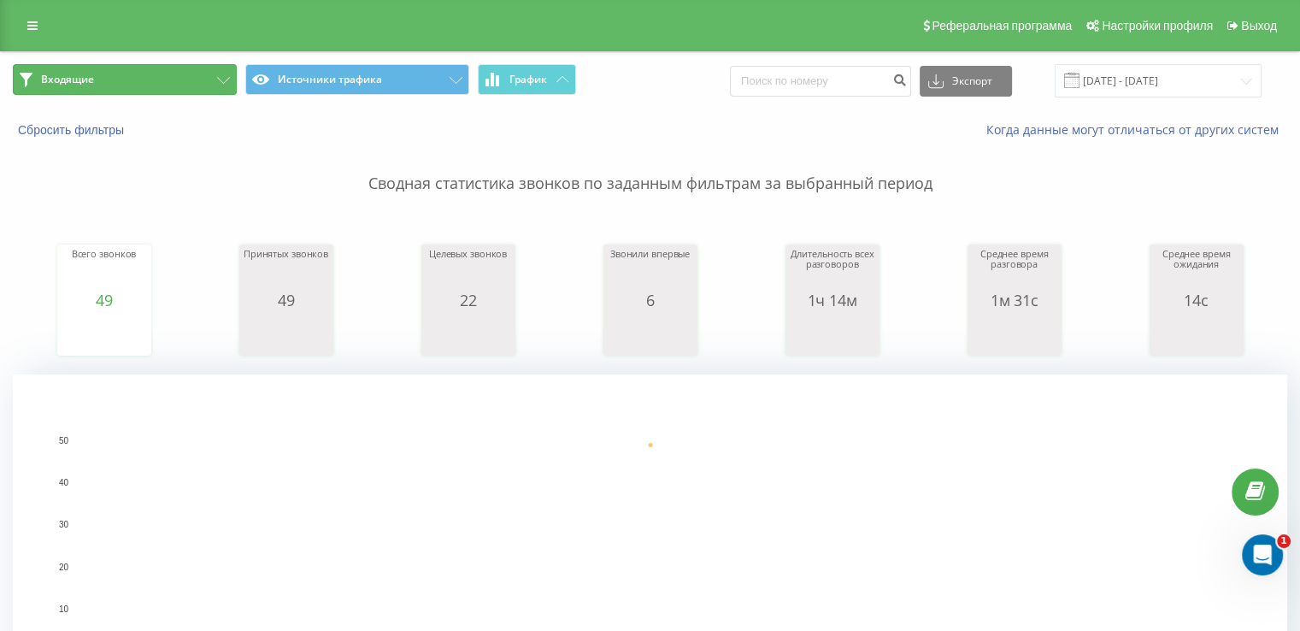
click at [115, 67] on button "Входящие" at bounding box center [125, 79] width 224 height 31
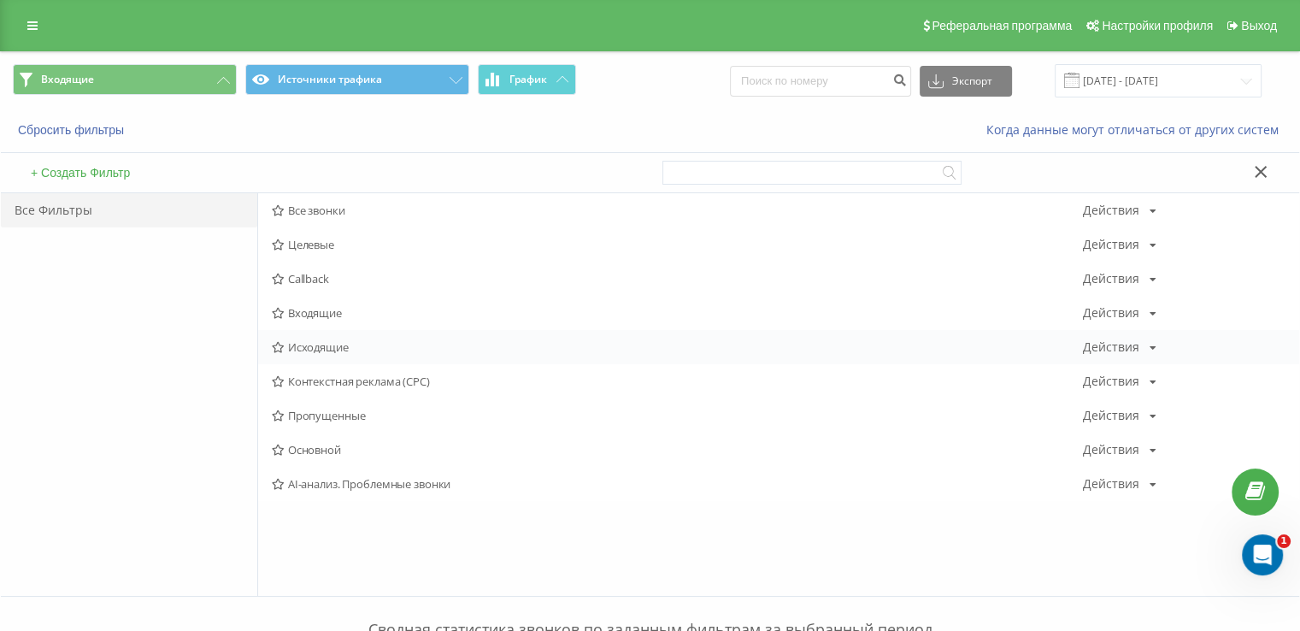
click at [318, 341] on span "Исходящие" at bounding box center [677, 347] width 811 height 12
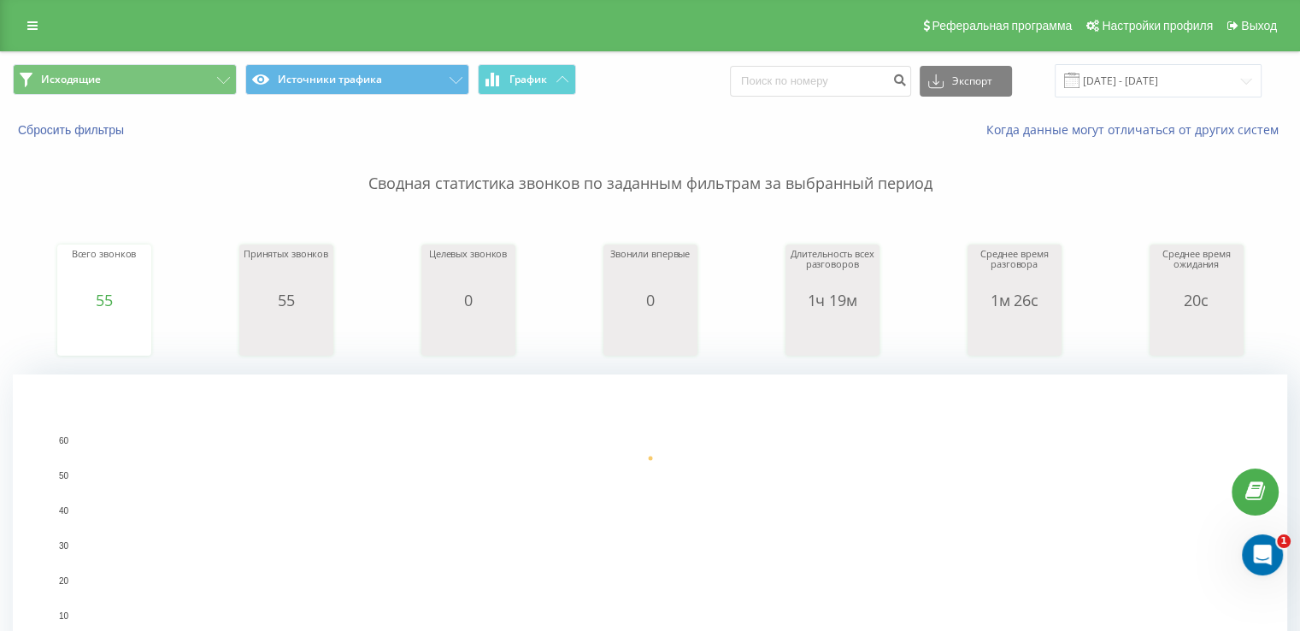
click at [120, 99] on div "Исходящие Источники трафика График Экспорт .csv .xls .xlsx [DATE] - [DATE]" at bounding box center [650, 80] width 1299 height 57
click at [118, 88] on button "Исходящие" at bounding box center [125, 79] width 224 height 31
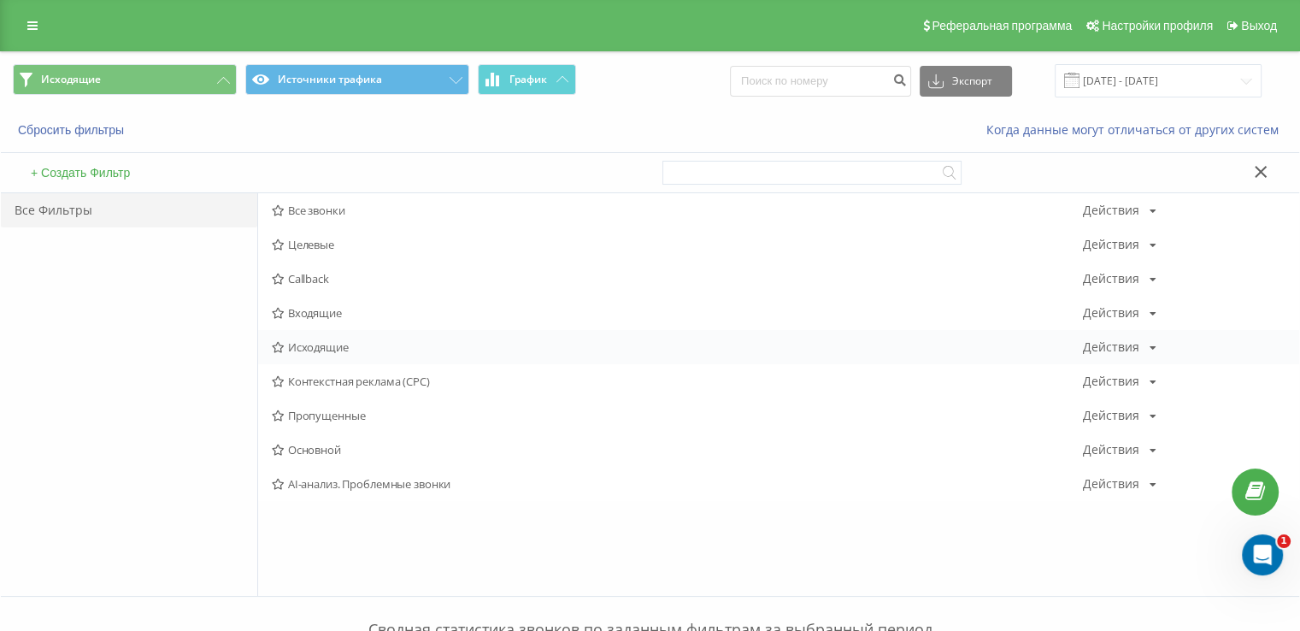
click at [283, 343] on icon at bounding box center [278, 347] width 13 height 11
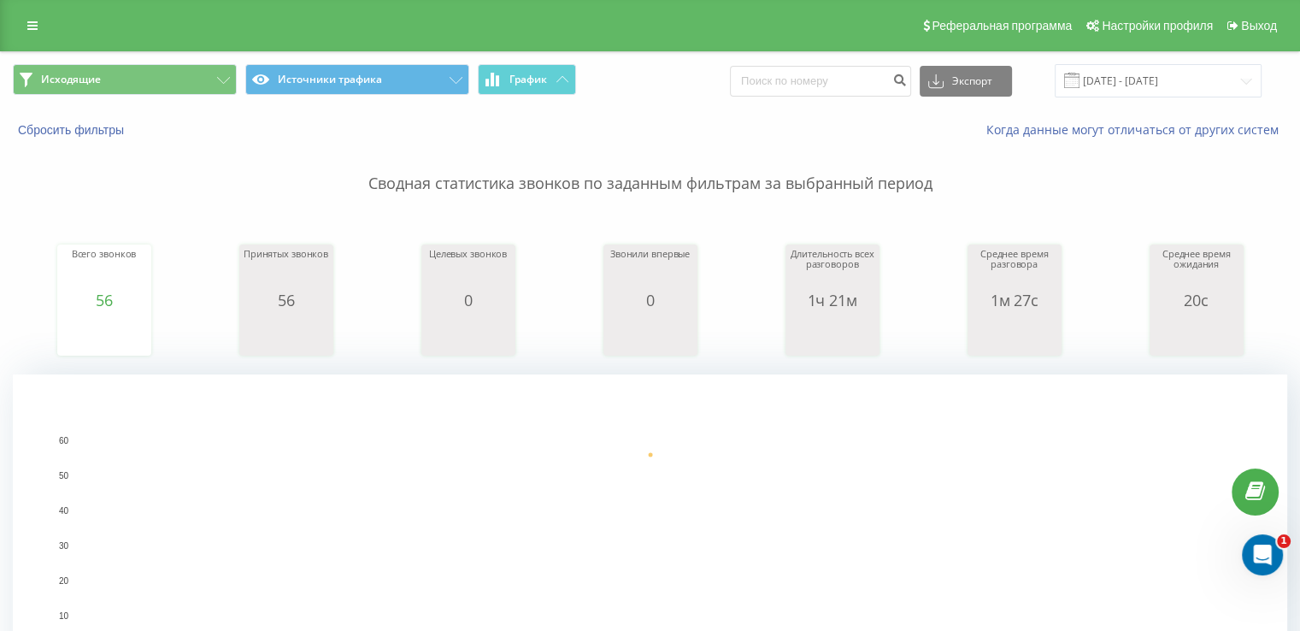
click at [175, 100] on div "Исходящие Источники трафика График Экспорт .csv .xls .xlsx [DATE] - [DATE]" at bounding box center [650, 80] width 1299 height 57
click at [175, 94] on span "Исходящие Источники трафика График" at bounding box center [325, 80] width 625 height 33
drag, startPoint x: 137, startPoint y: 58, endPoint x: 137, endPoint y: 74, distance: 15.4
click at [137, 61] on div "Исходящие Источники трафика График Экспорт .csv .xls .xlsx [DATE] - [DATE]" at bounding box center [650, 80] width 1299 height 57
click at [137, 74] on button "Исходящие" at bounding box center [125, 79] width 224 height 31
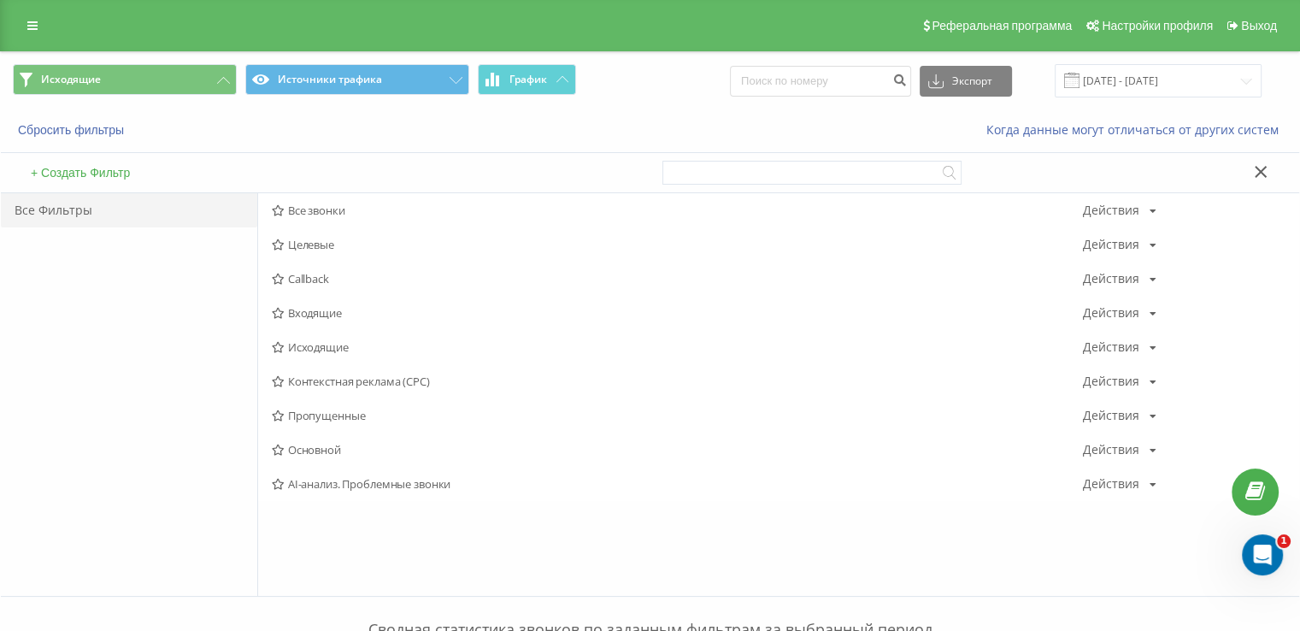
click at [281, 316] on icon at bounding box center [278, 313] width 13 height 11
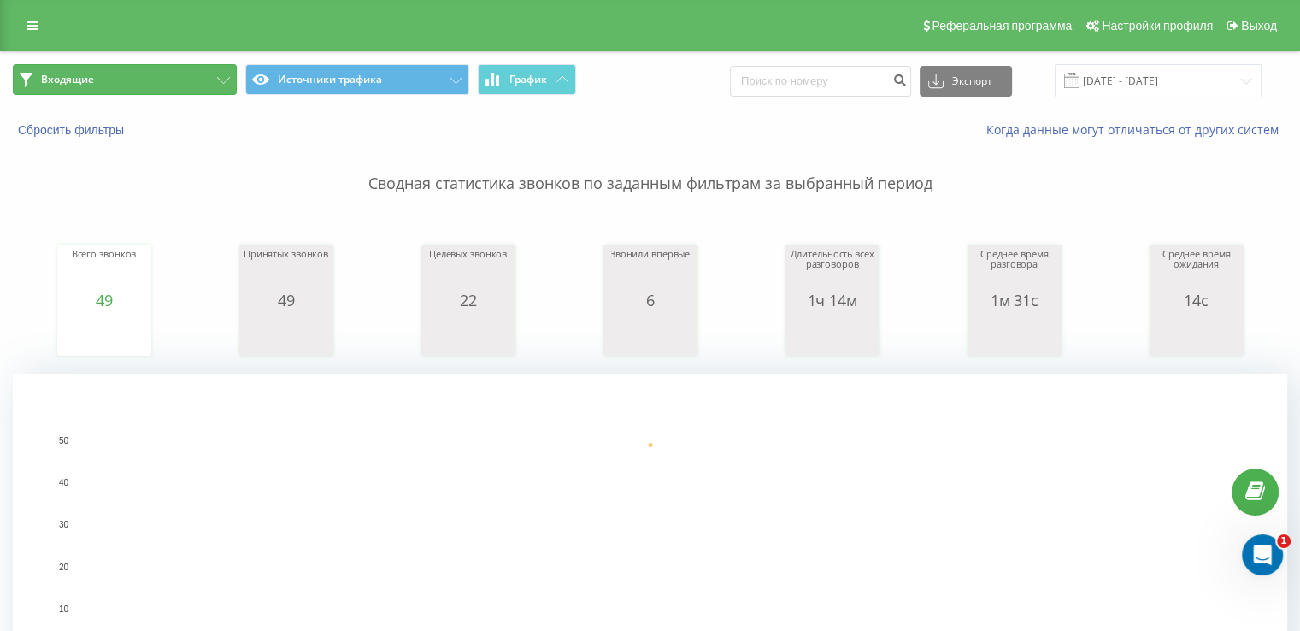
click at [106, 68] on button "Входящие" at bounding box center [125, 79] width 224 height 31
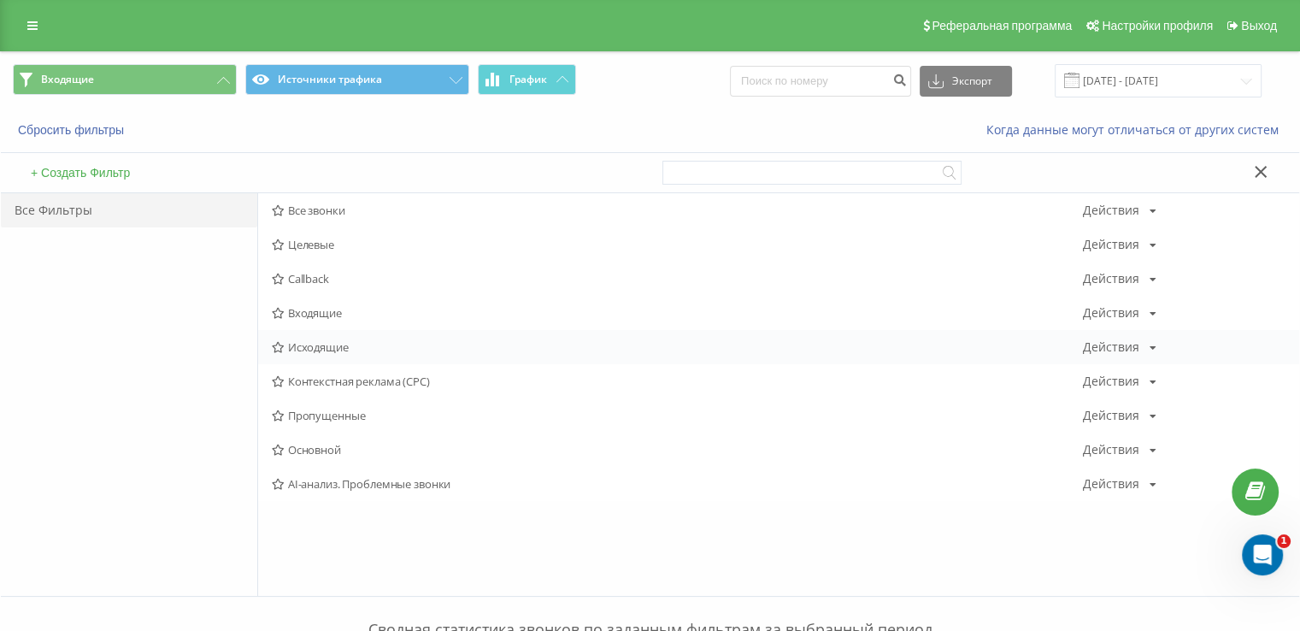
click at [330, 351] on span "Исходящие" at bounding box center [677, 347] width 811 height 12
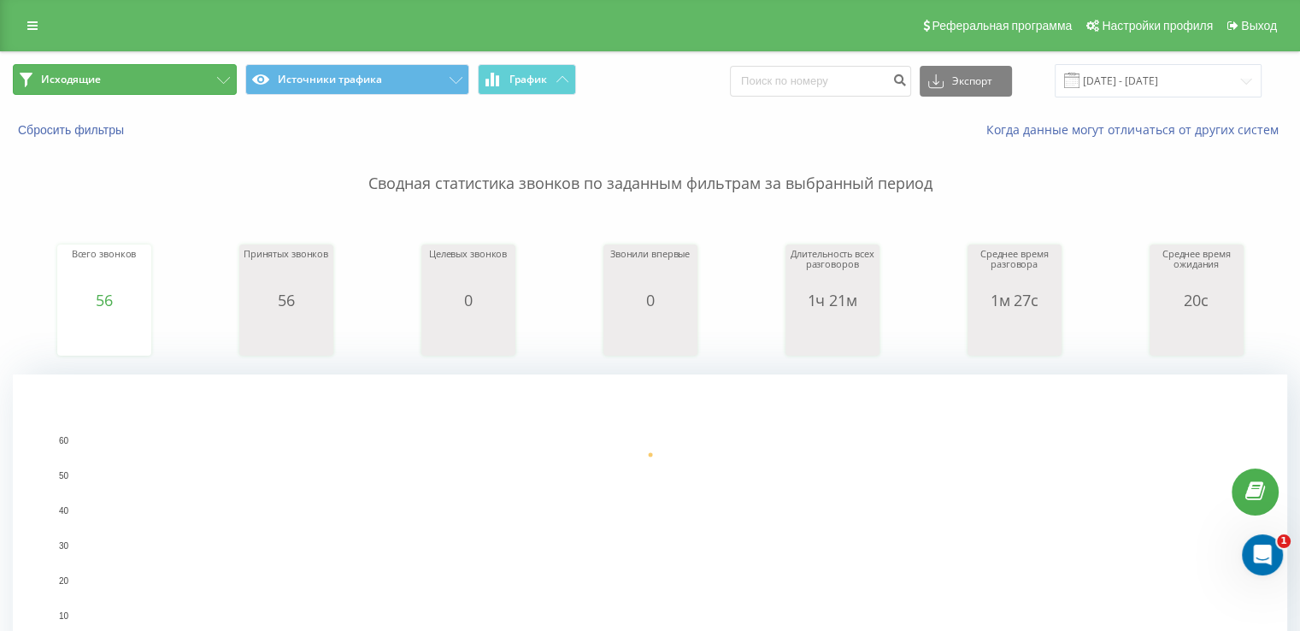
click at [97, 83] on span "Исходящие" at bounding box center [71, 80] width 60 height 14
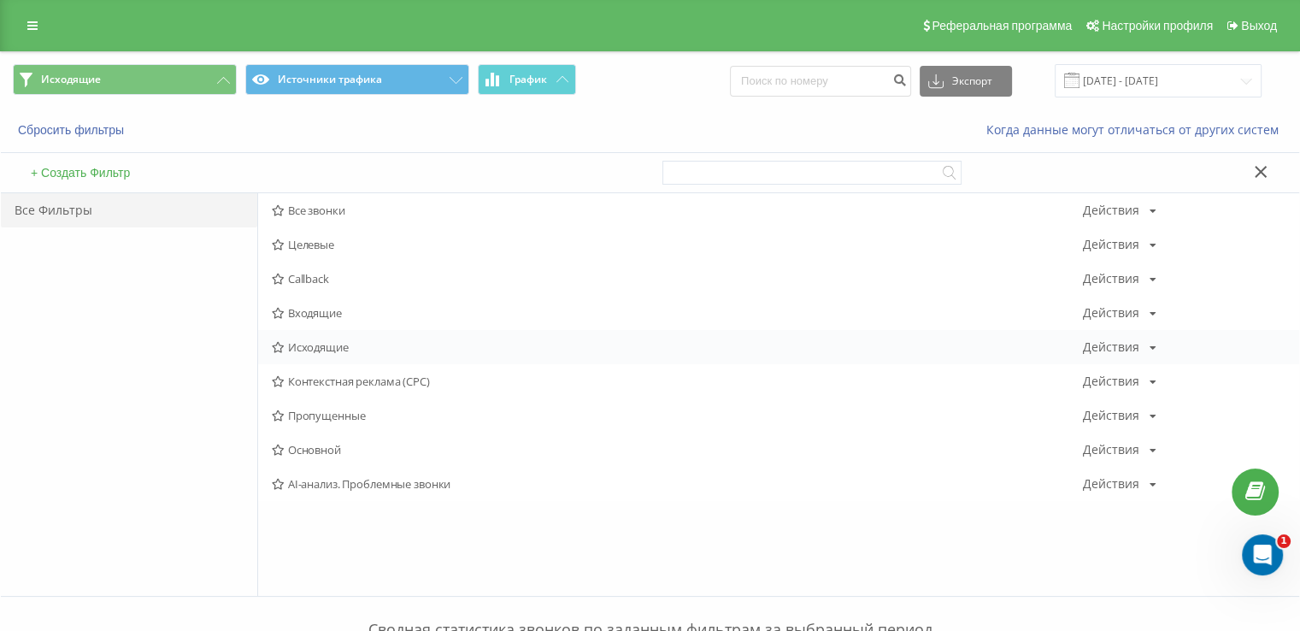
click at [298, 356] on div "Исходящие Действия Редактировать Копировать Удалить По умолчанию Поделиться" at bounding box center [778, 347] width 1041 height 34
click at [298, 351] on span "Исходящие" at bounding box center [677, 347] width 811 height 12
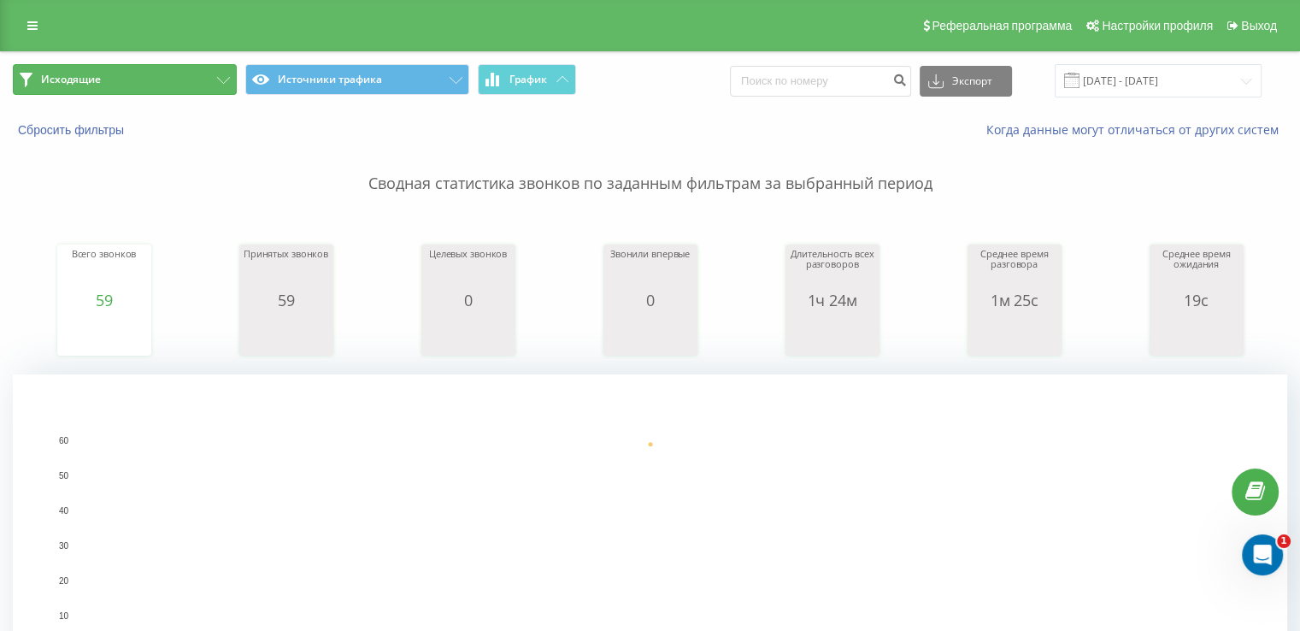
click at [163, 80] on button "Исходящие" at bounding box center [125, 79] width 224 height 31
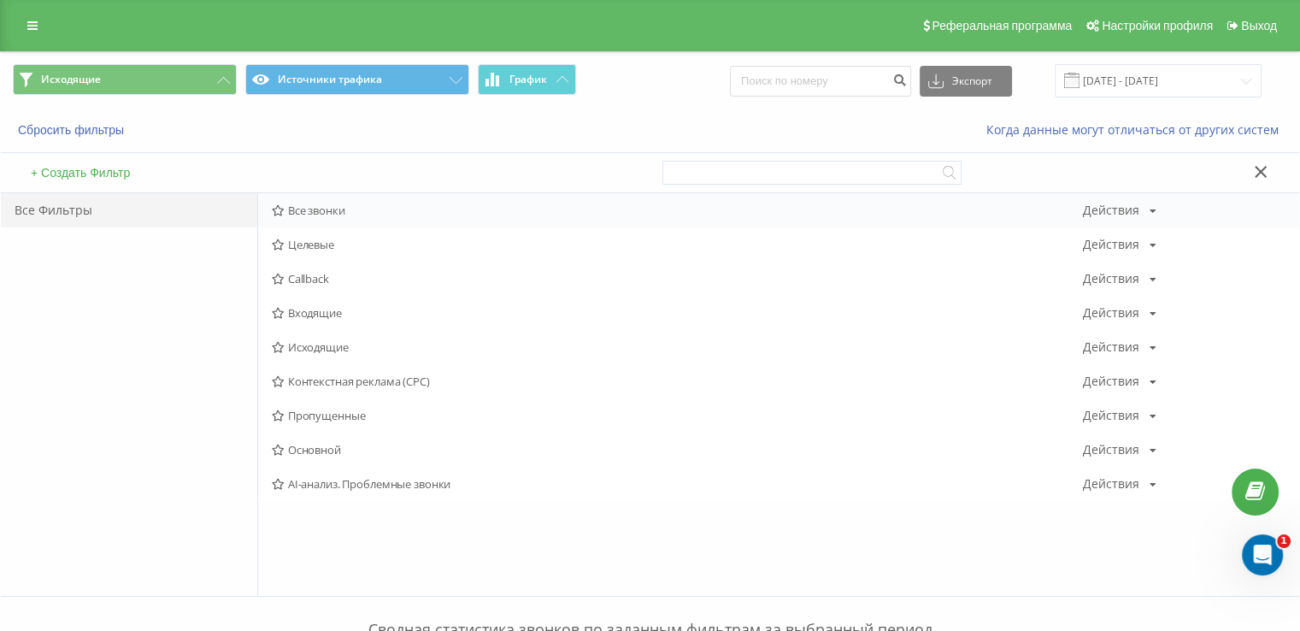
click at [301, 205] on span "Все звонки" at bounding box center [677, 210] width 811 height 12
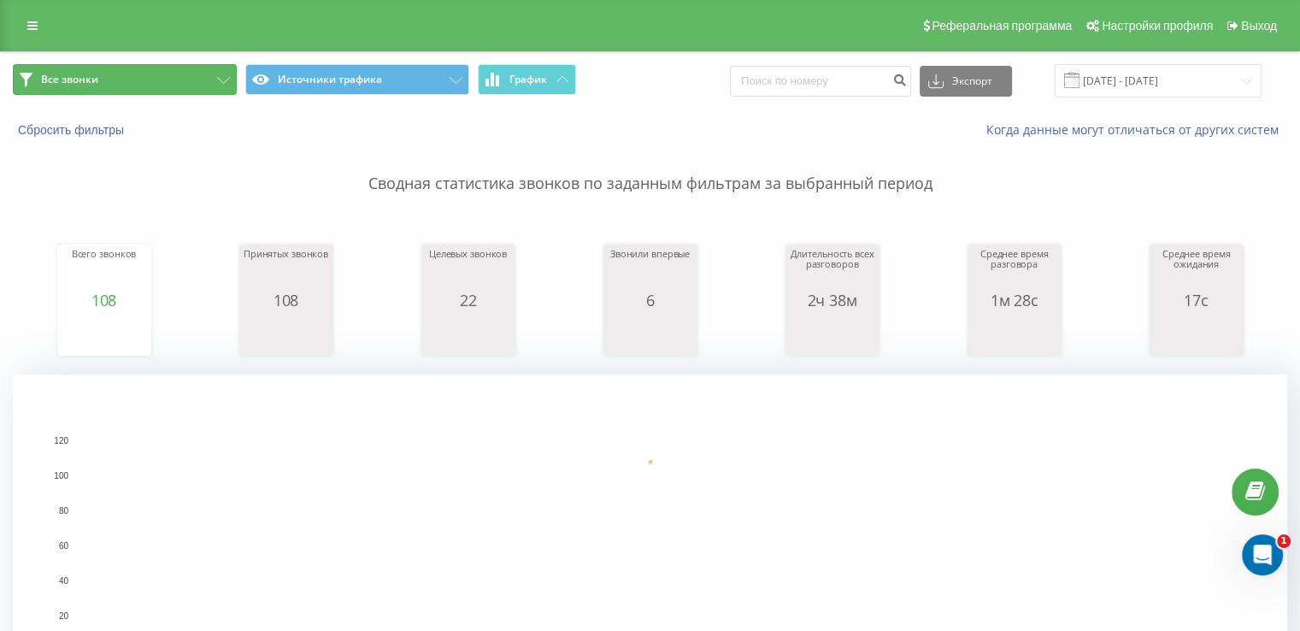
click at [98, 89] on button "Все звонки" at bounding box center [125, 79] width 224 height 31
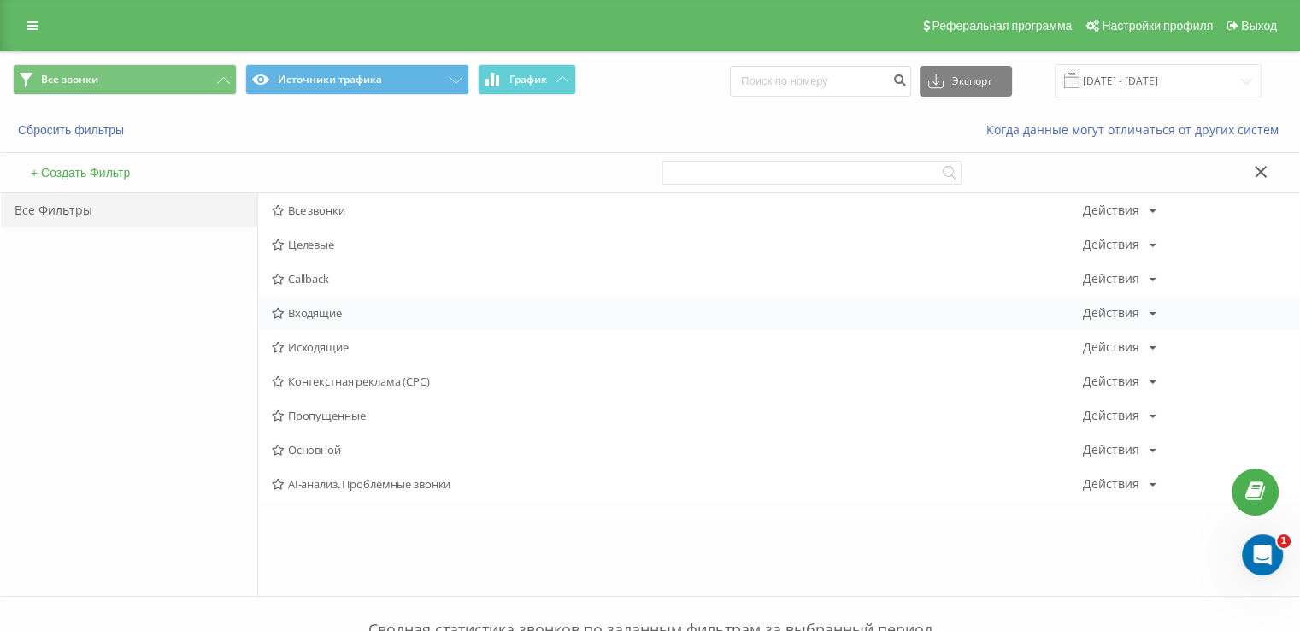
click at [323, 316] on span "Входящие" at bounding box center [677, 313] width 811 height 12
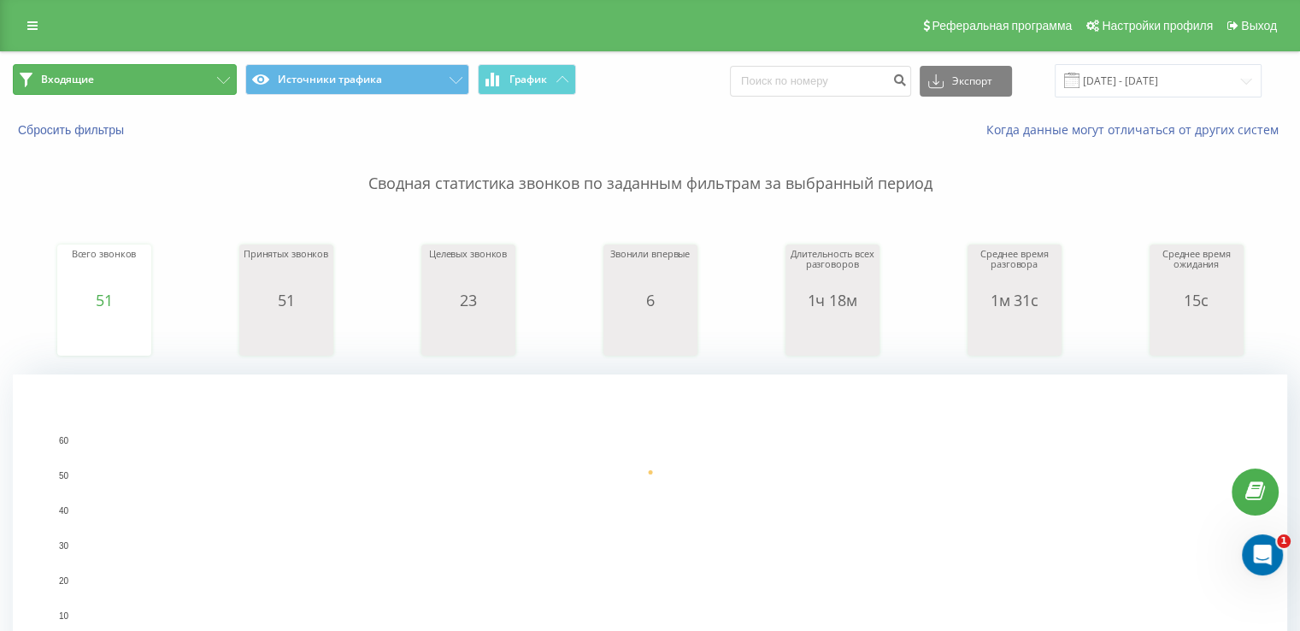
click at [164, 68] on button "Входящие" at bounding box center [125, 79] width 224 height 31
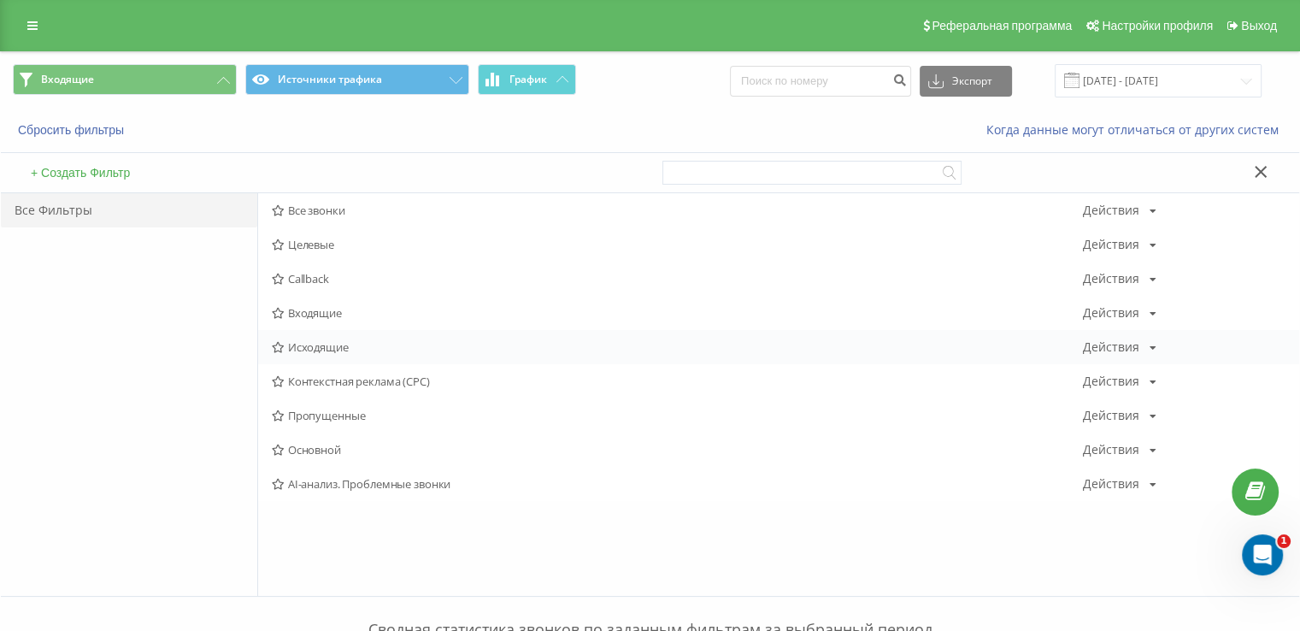
click at [304, 345] on div "Исходящие Действия Редактировать Копировать Удалить По умолчанию Поделиться" at bounding box center [778, 347] width 1041 height 34
click at [304, 345] on span "Исходящие" at bounding box center [677, 347] width 811 height 12
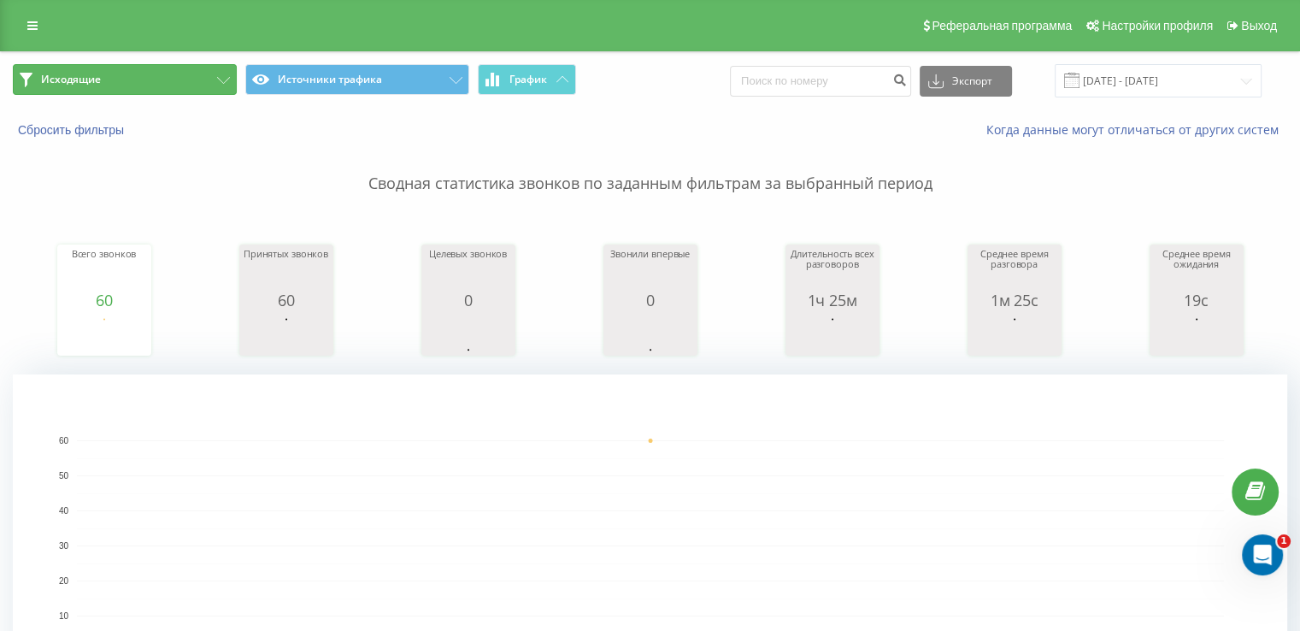
click at [74, 80] on span "Исходящие" at bounding box center [71, 80] width 60 height 14
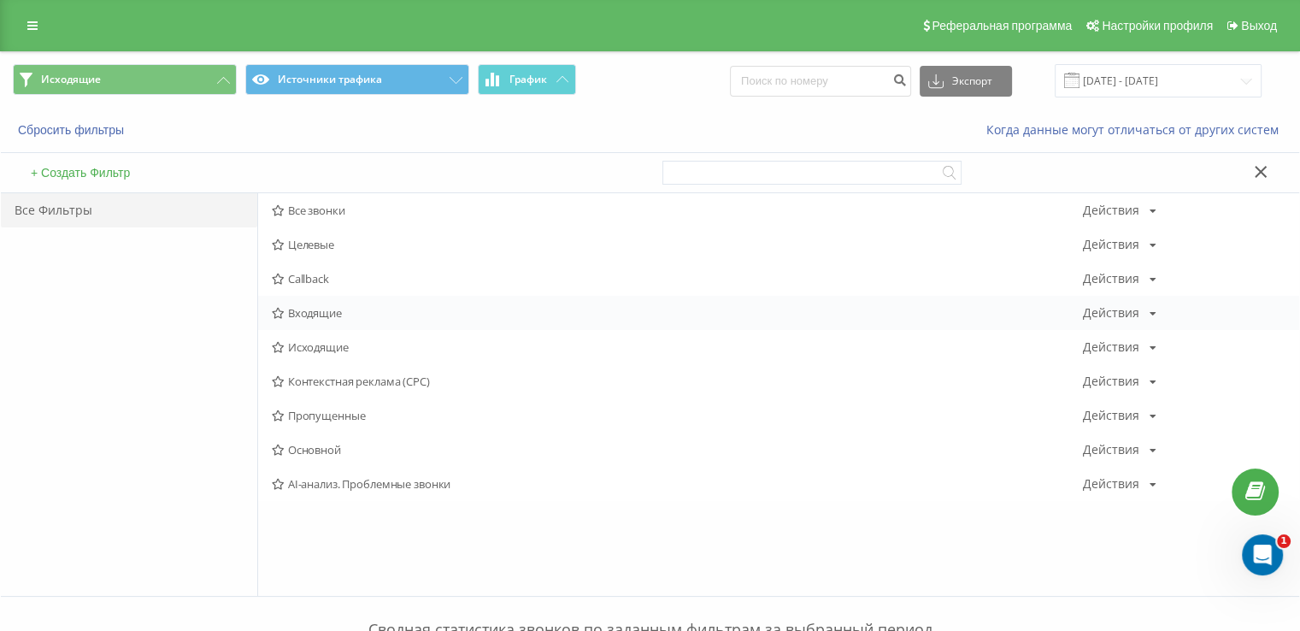
click at [313, 327] on div "Входящие Действия Редактировать Копировать Удалить По умолчанию Поделиться" at bounding box center [778, 313] width 1041 height 34
click at [301, 318] on span "Входящие" at bounding box center [677, 313] width 811 height 12
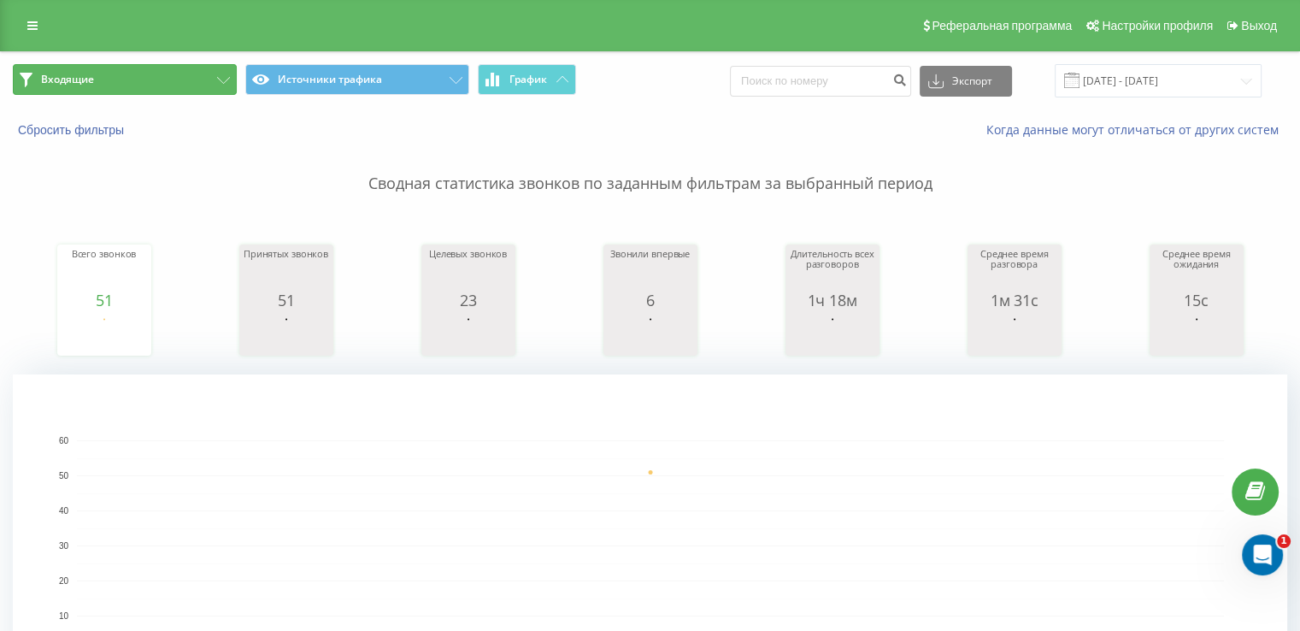
click at [131, 73] on button "Входящие" at bounding box center [125, 79] width 224 height 31
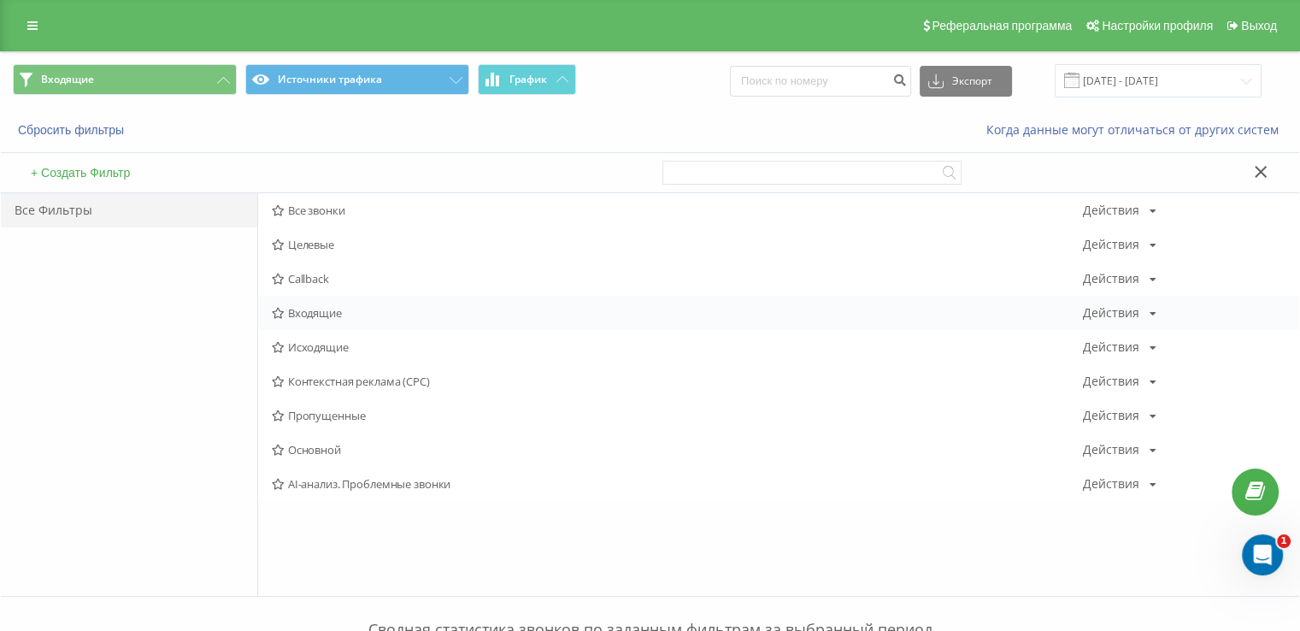
click at [323, 312] on span "Входящие" at bounding box center [677, 313] width 811 height 12
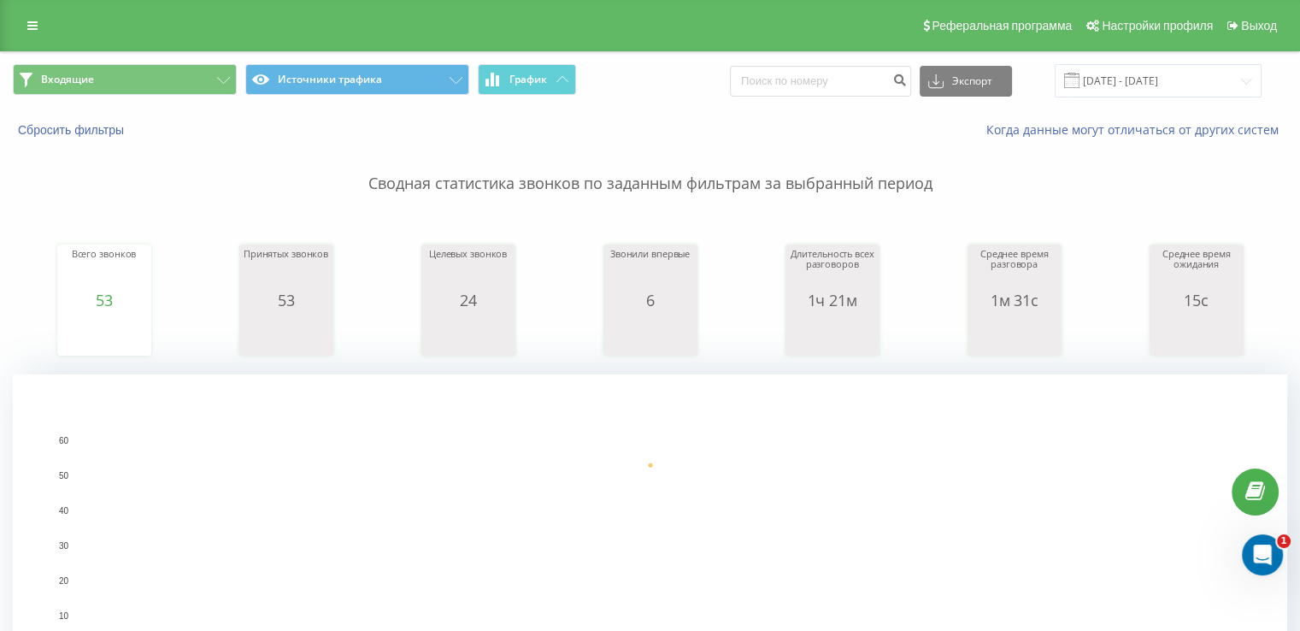
click at [150, 58] on div "Входящие Источники трафика График Экспорт .csv .xls .xlsx [DATE] - [DATE]" at bounding box center [650, 80] width 1299 height 57
click at [146, 86] on button "Входящие" at bounding box center [125, 79] width 224 height 31
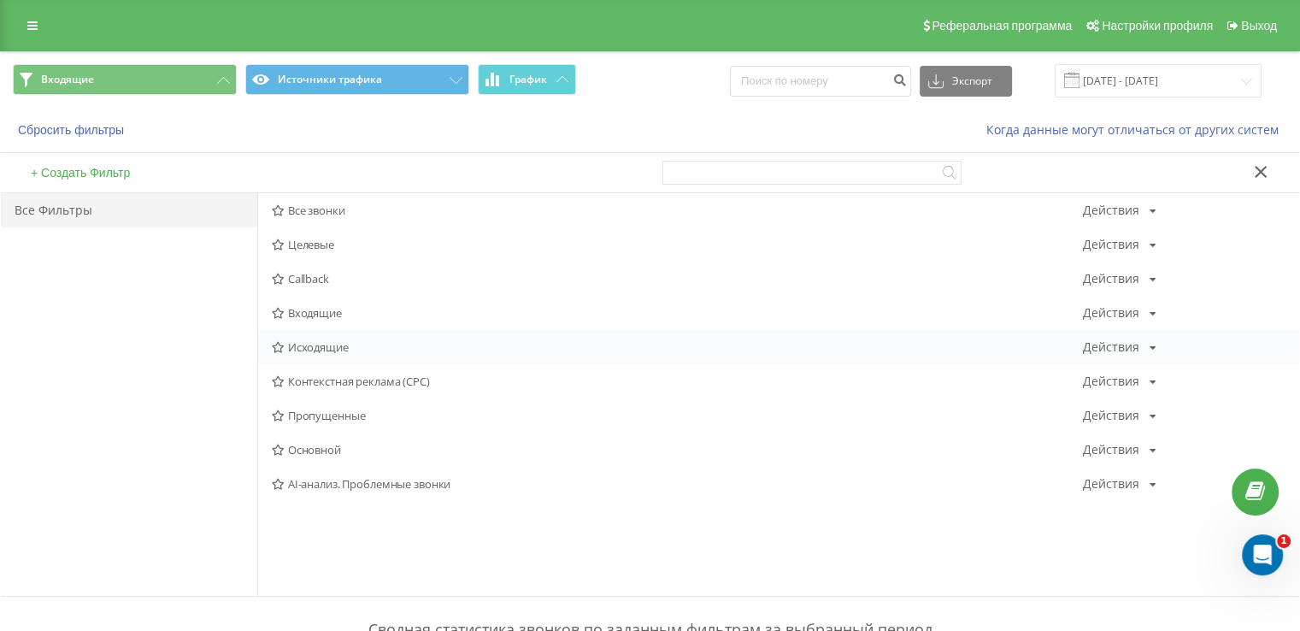
click at [318, 353] on div "Исходящие Действия Редактировать Копировать Удалить По умолчанию Поделиться" at bounding box center [778, 347] width 1041 height 34
click at [316, 350] on span "Исходящие" at bounding box center [677, 347] width 811 height 12
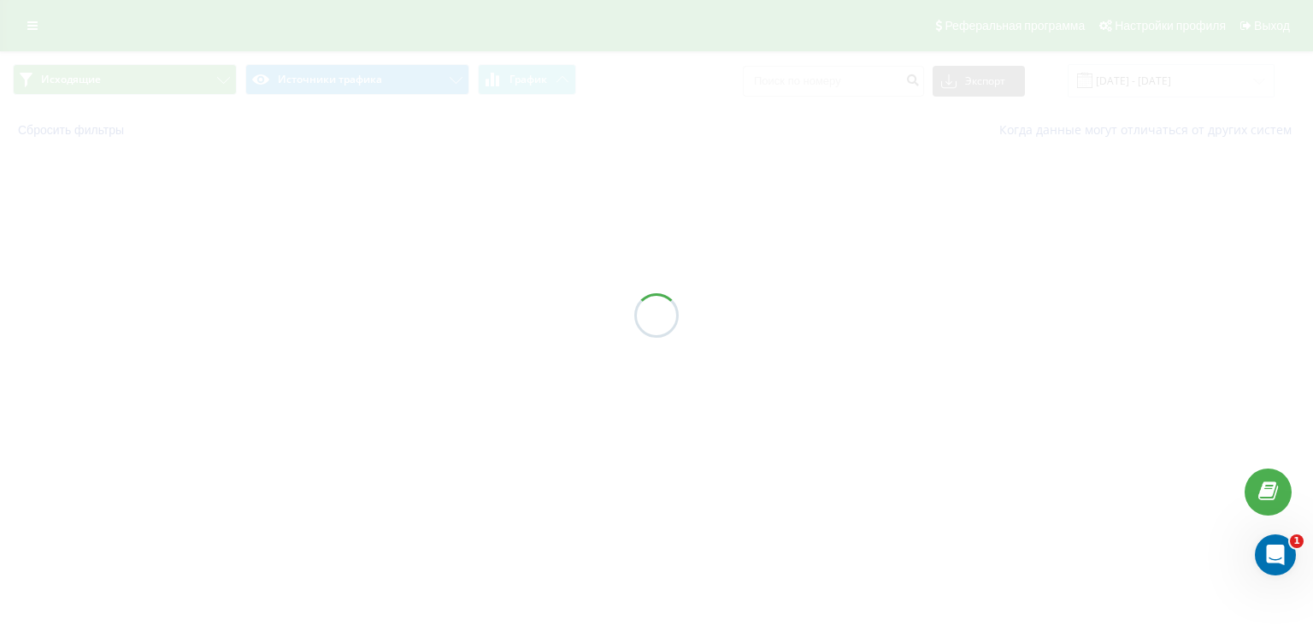
click at [312, 341] on div at bounding box center [656, 315] width 1313 height 631
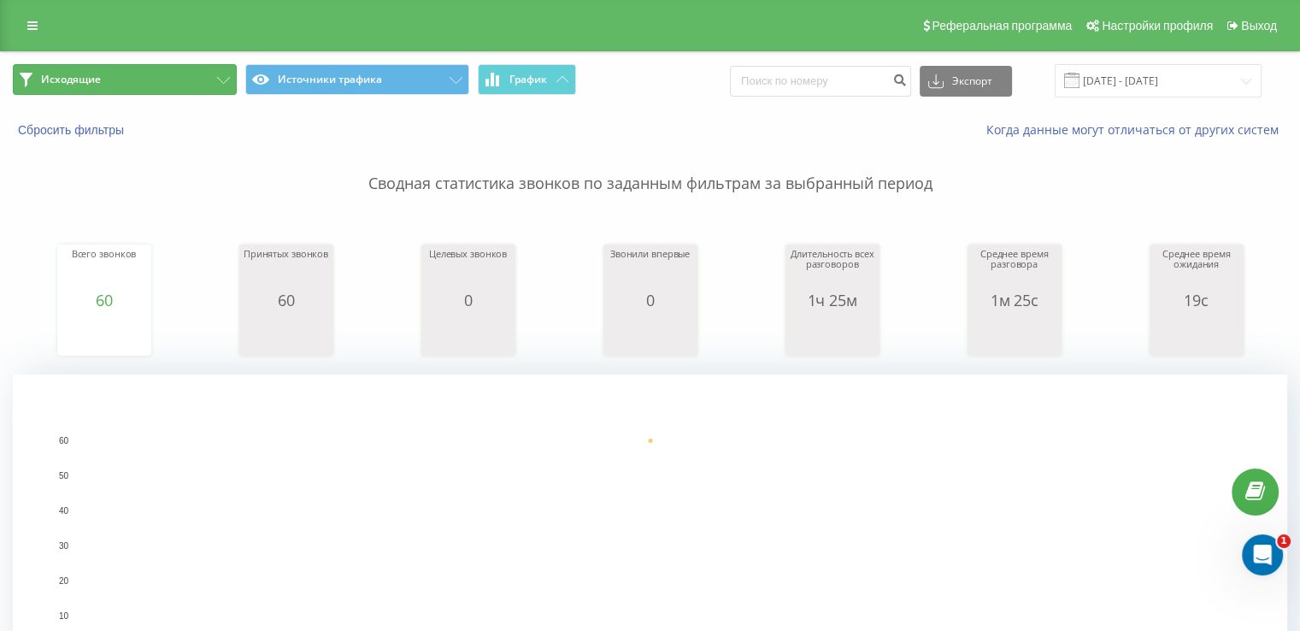
click at [159, 80] on button "Исходящие" at bounding box center [125, 79] width 224 height 31
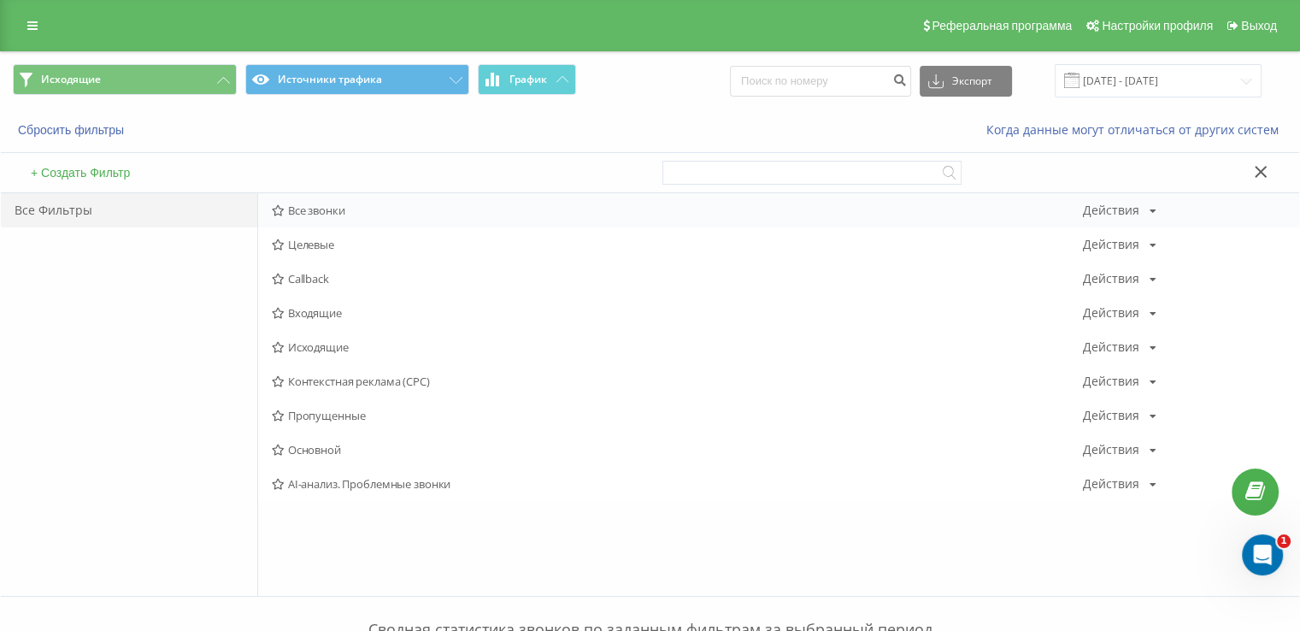
click at [304, 194] on div "Все звонки Действия Редактировать Копировать Удалить По умолчанию Поделиться" at bounding box center [778, 210] width 1041 height 34
click at [304, 212] on span "Все звонки" at bounding box center [677, 210] width 811 height 12
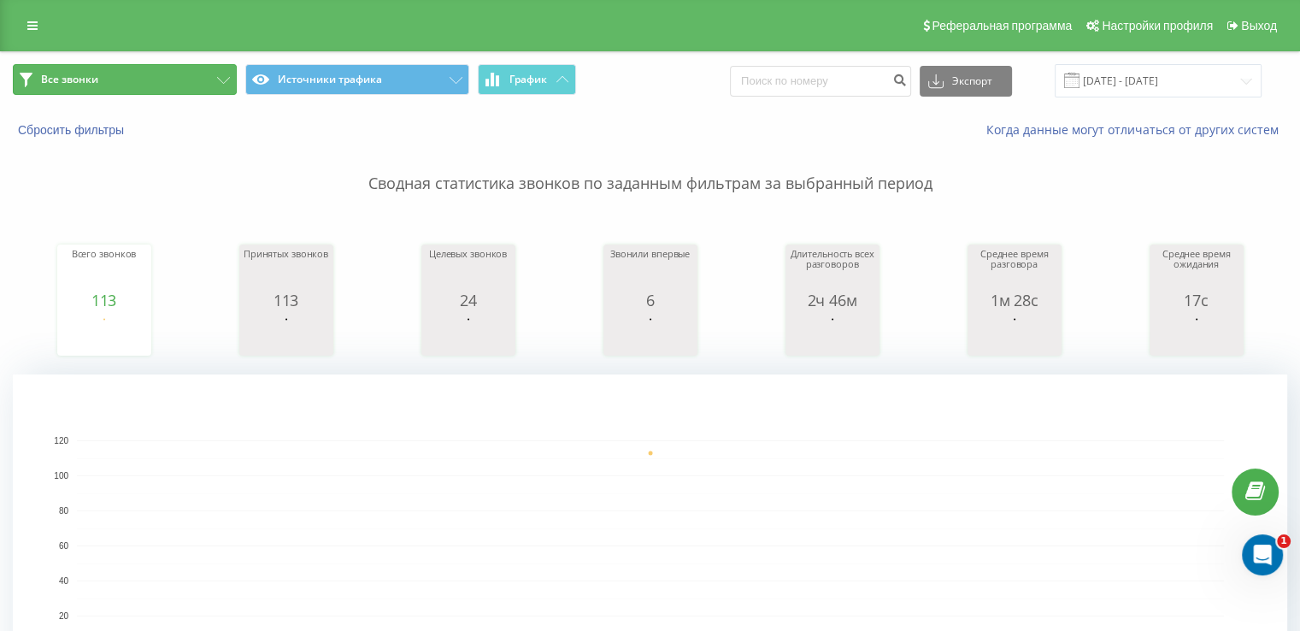
click at [115, 91] on button "Все звонки" at bounding box center [125, 79] width 224 height 31
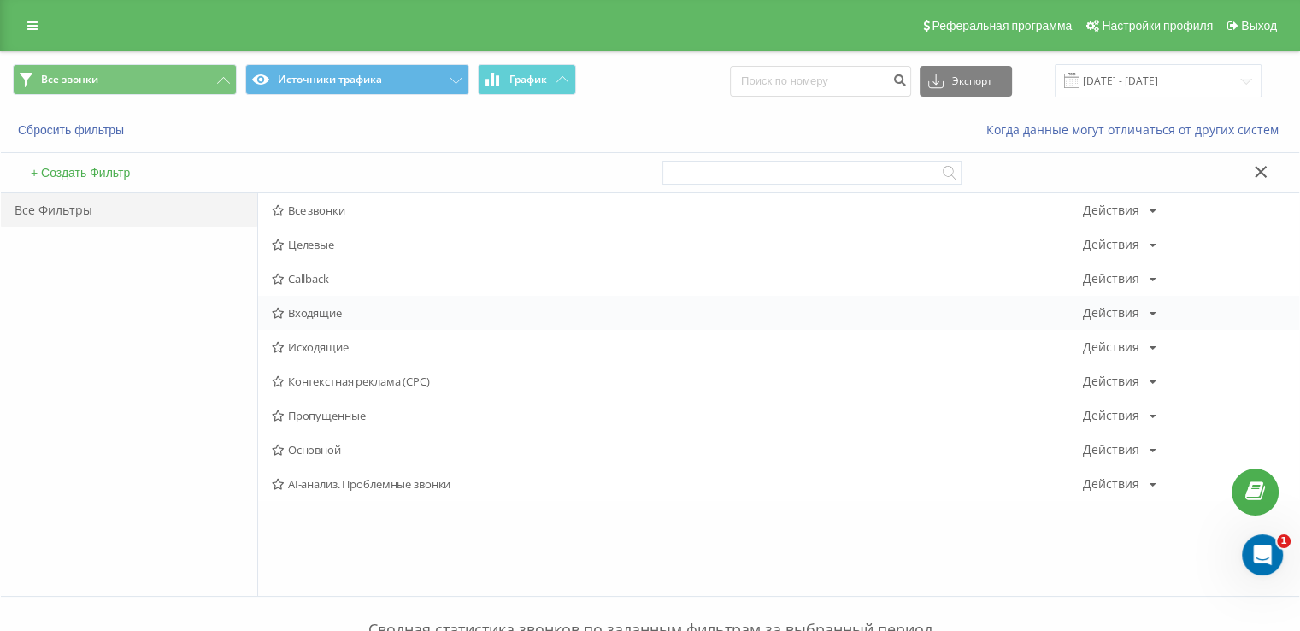
click at [321, 311] on span "Входящие" at bounding box center [677, 313] width 811 height 12
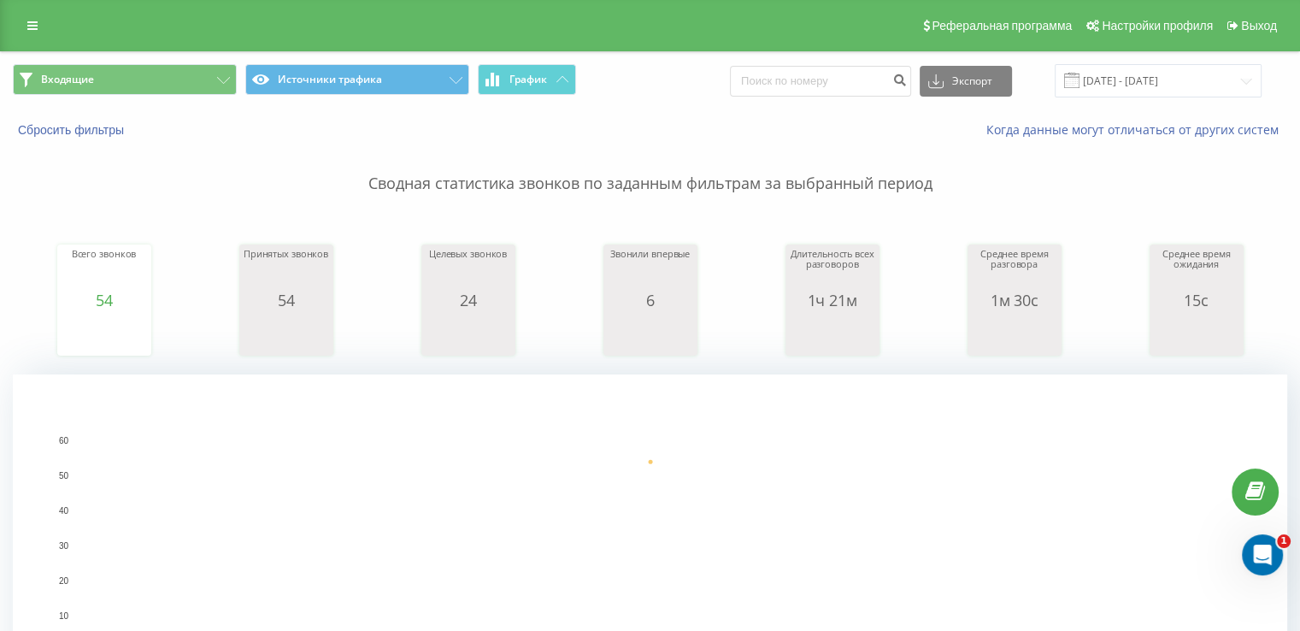
click at [50, 62] on div "Входящие Источники трафика График Экспорт .csv .xls .xlsx [DATE] - [DATE]" at bounding box center [650, 80] width 1299 height 57
click at [56, 77] on span "Входящие" at bounding box center [67, 80] width 53 height 14
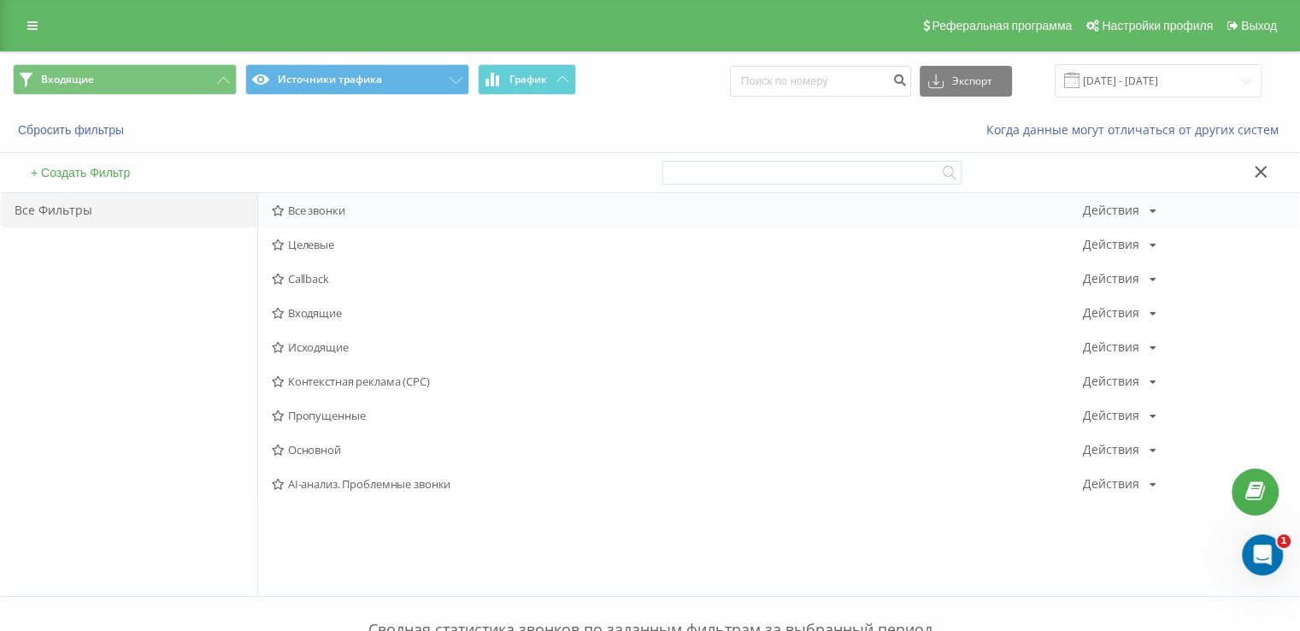
click at [291, 218] on div "Все звонки Действия Редактировать Копировать Удалить По умолчанию Поделиться" at bounding box center [778, 210] width 1041 height 34
drag, startPoint x: 291, startPoint y: 216, endPoint x: 289, endPoint y: 202, distance: 14.6
click at [291, 213] on div "Все звонки Действия Редактировать Копировать Удалить По умолчанию Поделиться" at bounding box center [778, 210] width 1041 height 34
click at [288, 204] on span "Все звонки" at bounding box center [677, 210] width 811 height 12
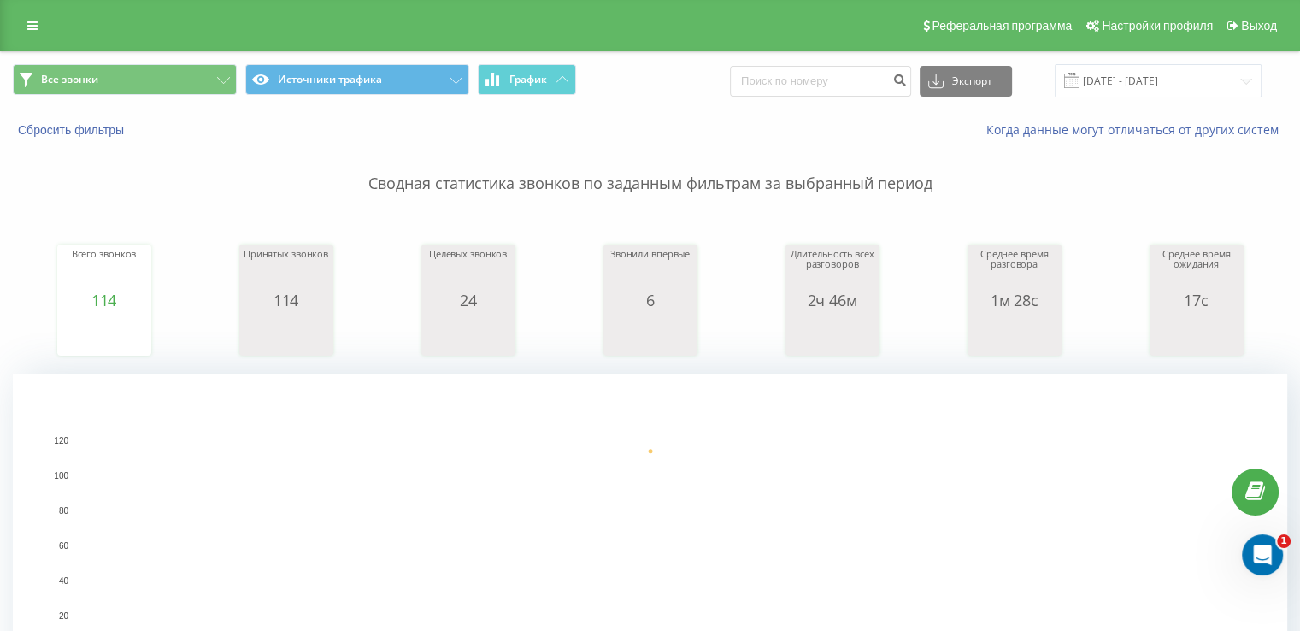
click at [77, 95] on span "Все звонки Источники трафика График" at bounding box center [325, 80] width 625 height 33
click at [76, 86] on button "Все звонки" at bounding box center [125, 79] width 224 height 31
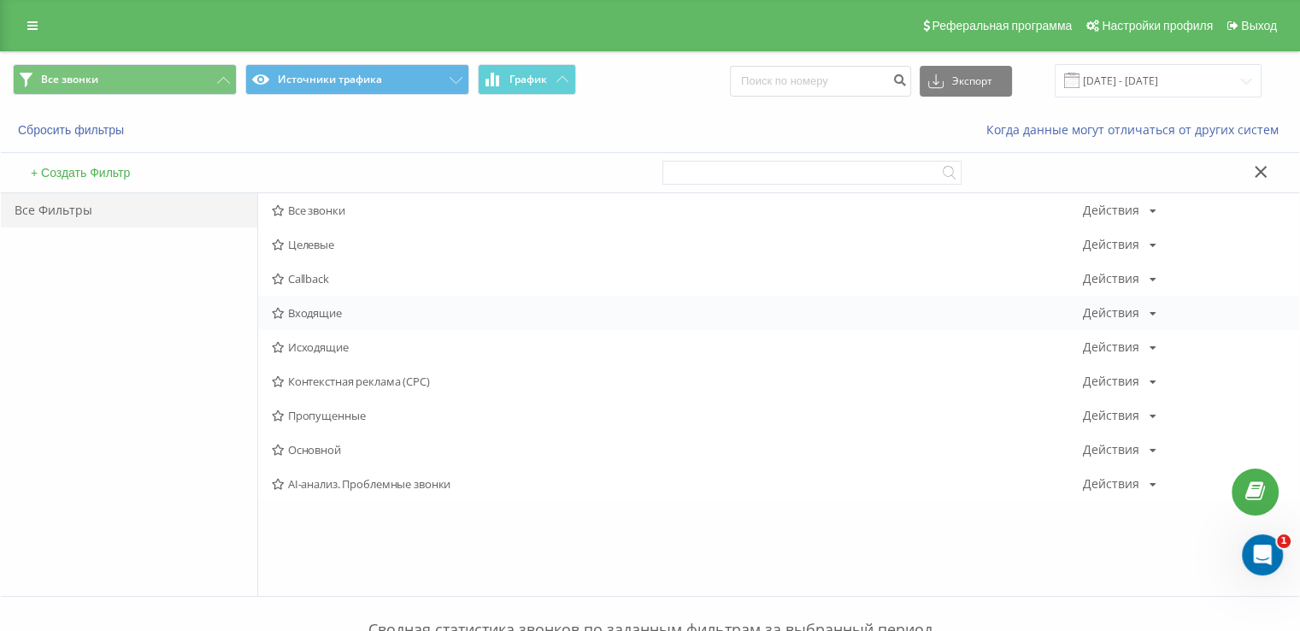
click at [305, 302] on div "Входящие Действия Редактировать Копировать Удалить По умолчанию Поделиться" at bounding box center [778, 313] width 1041 height 34
click at [307, 307] on span "Входящие" at bounding box center [677, 313] width 811 height 12
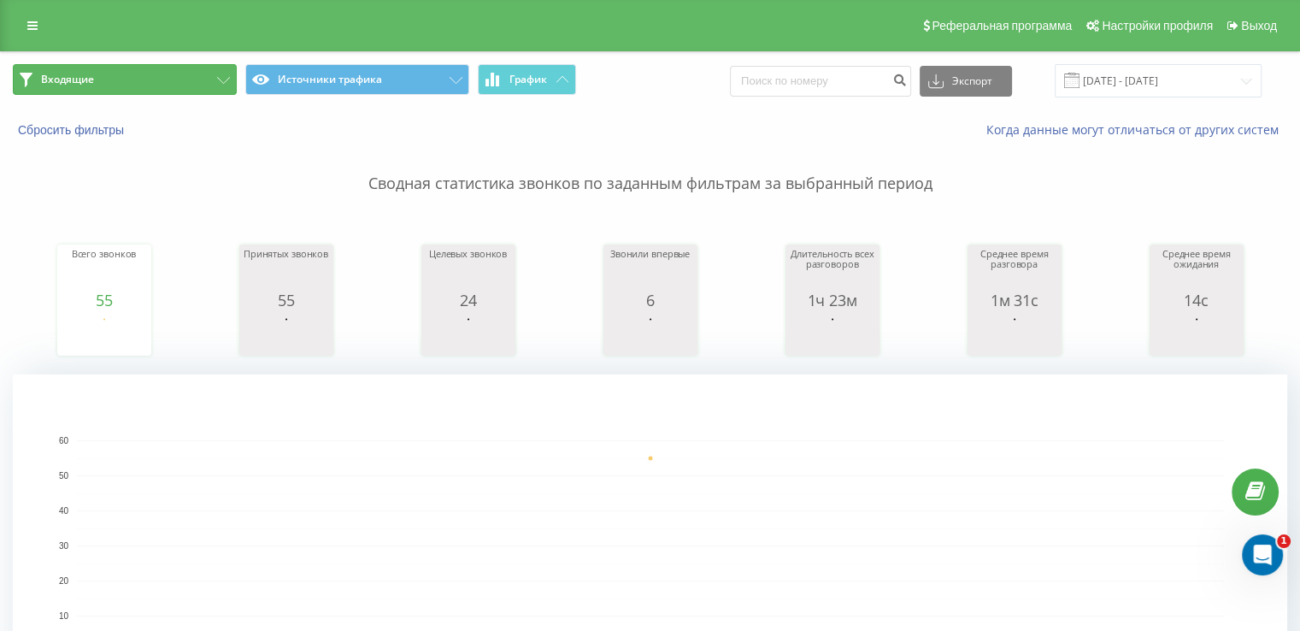
click at [137, 81] on button "Входящие" at bounding box center [125, 79] width 224 height 31
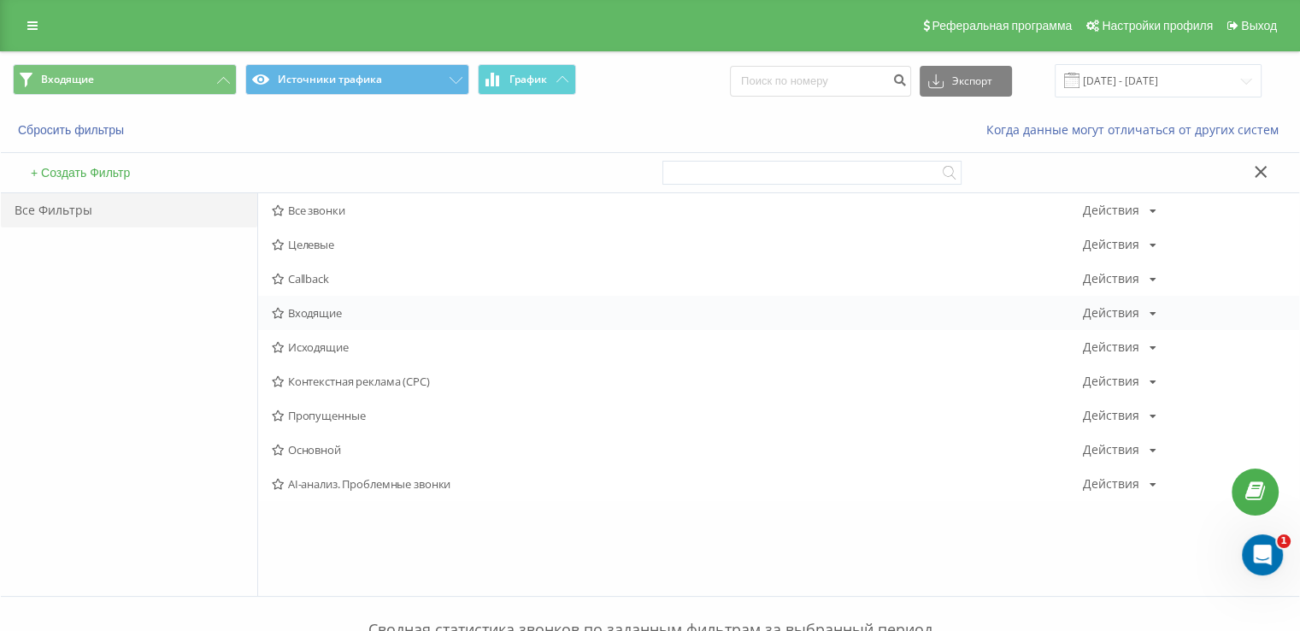
drag, startPoint x: 342, startPoint y: 321, endPoint x: 329, endPoint y: 319, distance: 13.1
click at [339, 321] on div "Входящие Действия Редактировать Копировать Удалить По умолчанию Поделиться" at bounding box center [778, 313] width 1041 height 34
click at [328, 319] on span "Входящие" at bounding box center [677, 313] width 811 height 12
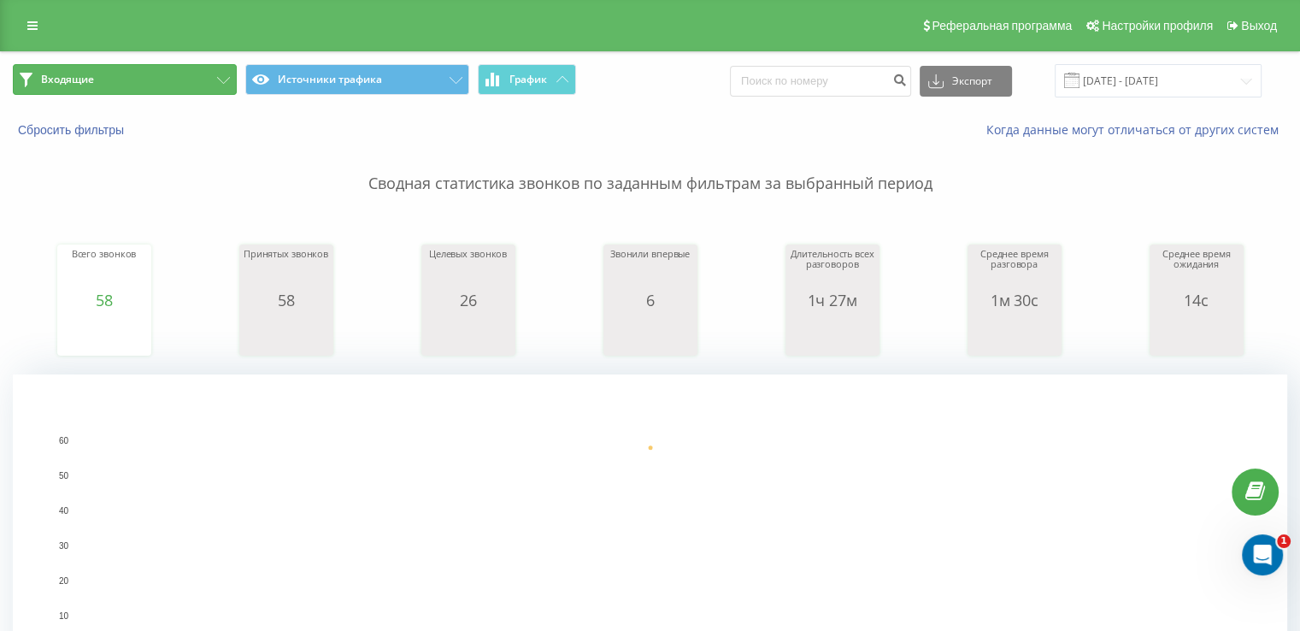
drag, startPoint x: 105, startPoint y: 68, endPoint x: 117, endPoint y: 81, distance: 17.5
click at [106, 69] on button "Входящие" at bounding box center [125, 79] width 224 height 31
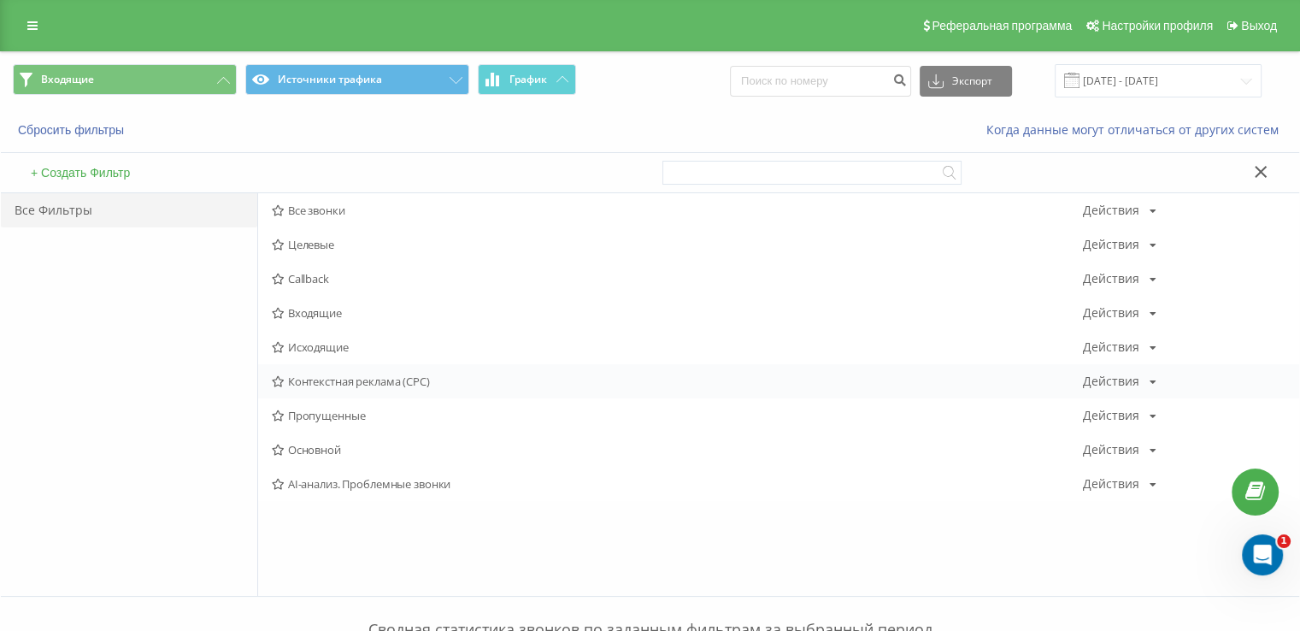
click at [321, 364] on div "Контекстная реклама (CPC) Действия Редактировать Копировать Удалить По умолчани…" at bounding box center [778, 381] width 1041 height 34
click at [318, 355] on div "Исходящие Действия Редактировать Копировать Удалить По умолчанию Поделиться" at bounding box center [778, 347] width 1041 height 34
click at [315, 350] on span "Исходящие" at bounding box center [677, 347] width 811 height 12
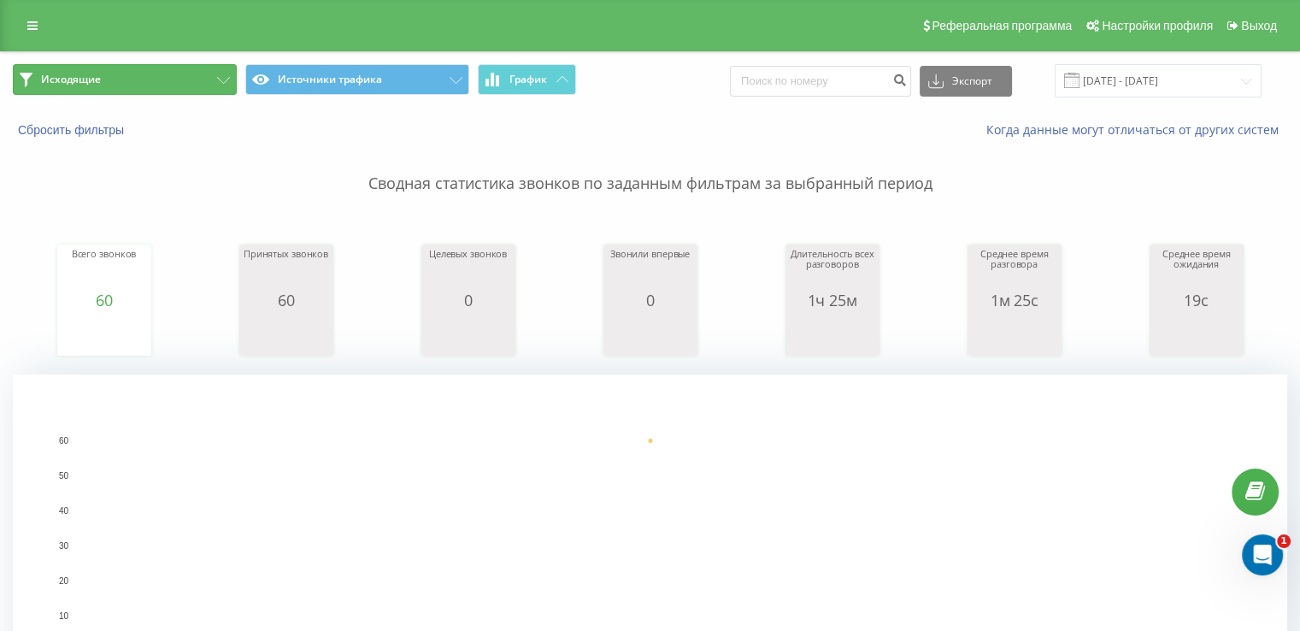
click at [55, 92] on button "Исходящие" at bounding box center [125, 79] width 224 height 31
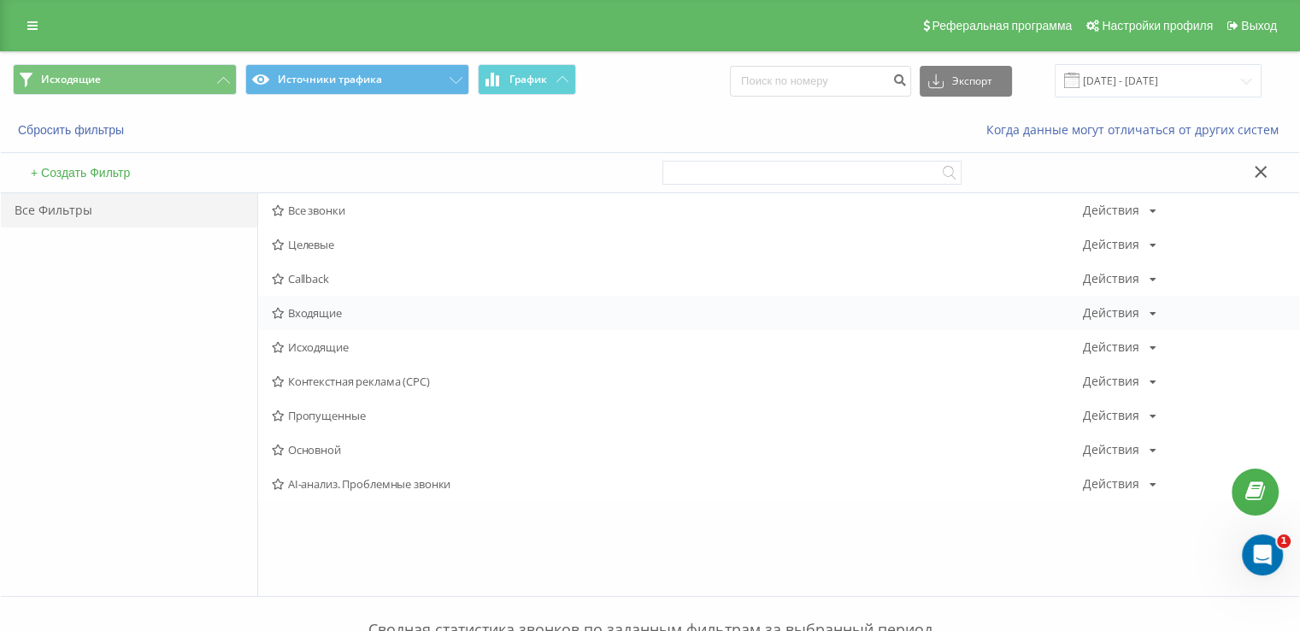
click at [291, 307] on span "Входящие" at bounding box center [677, 313] width 811 height 12
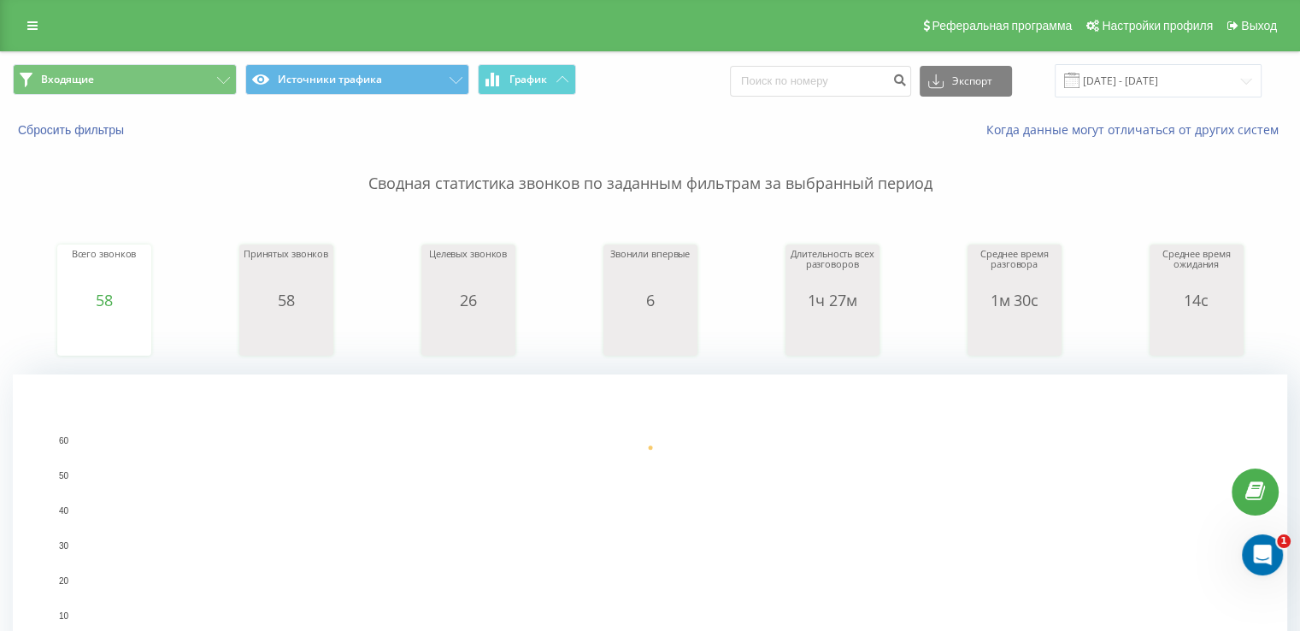
click at [166, 46] on div "Реферальная программа Настройки профиля Выход" at bounding box center [650, 25] width 1300 height 51
drag, startPoint x: 162, startPoint y: 67, endPoint x: 164, endPoint y: 103, distance: 36.8
click at [162, 69] on button "Входящие" at bounding box center [125, 79] width 224 height 31
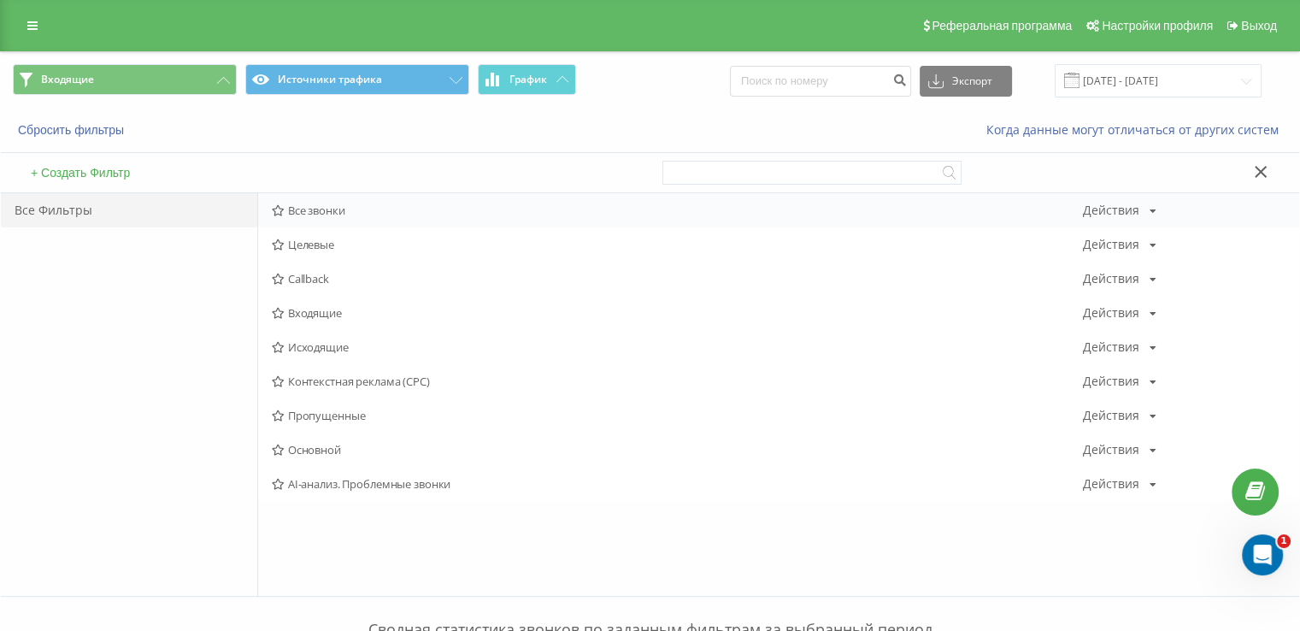
click at [299, 213] on span "Все звонки" at bounding box center [677, 210] width 811 height 12
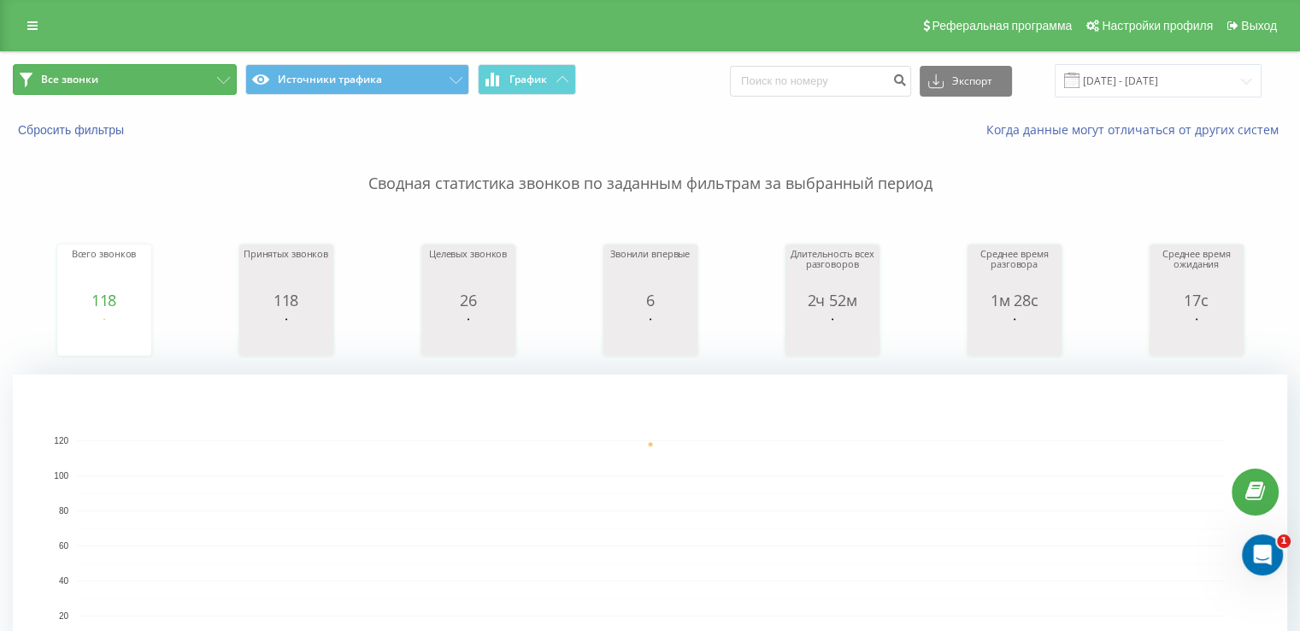
click at [116, 66] on button "Все звонки" at bounding box center [125, 79] width 224 height 31
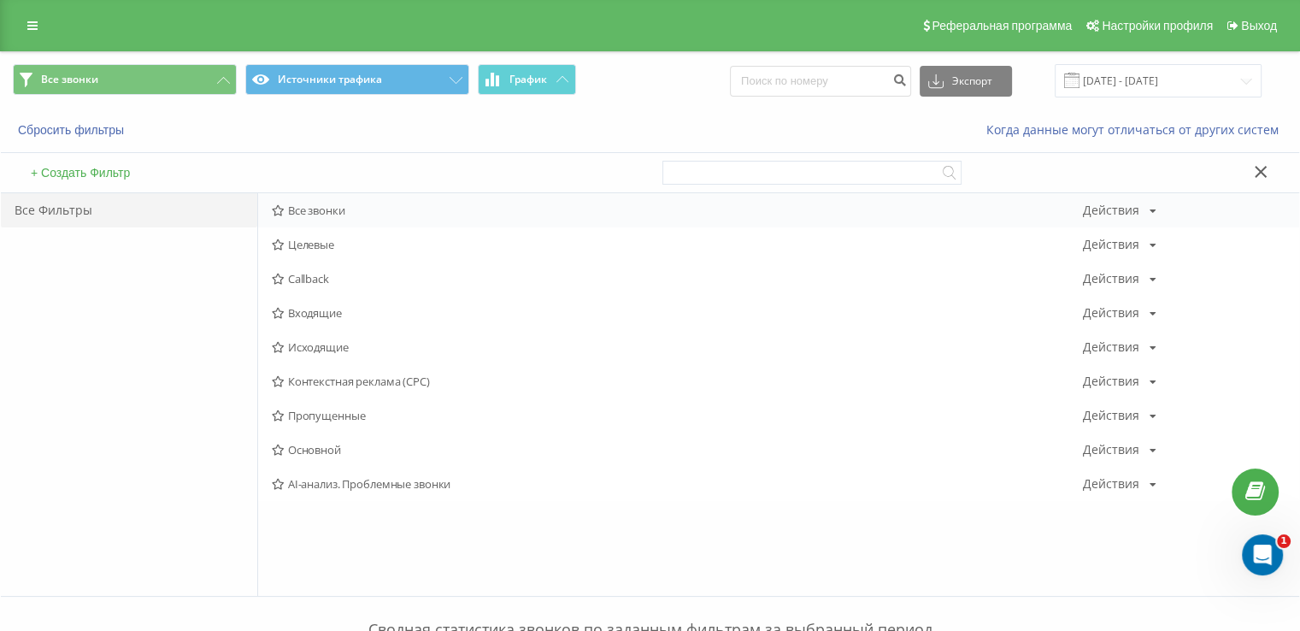
click at [319, 224] on div "Все звонки Действия Редактировать Копировать Удалить По умолчанию Поделиться" at bounding box center [778, 210] width 1041 height 34
click at [302, 215] on span "Все звонки" at bounding box center [677, 210] width 811 height 12
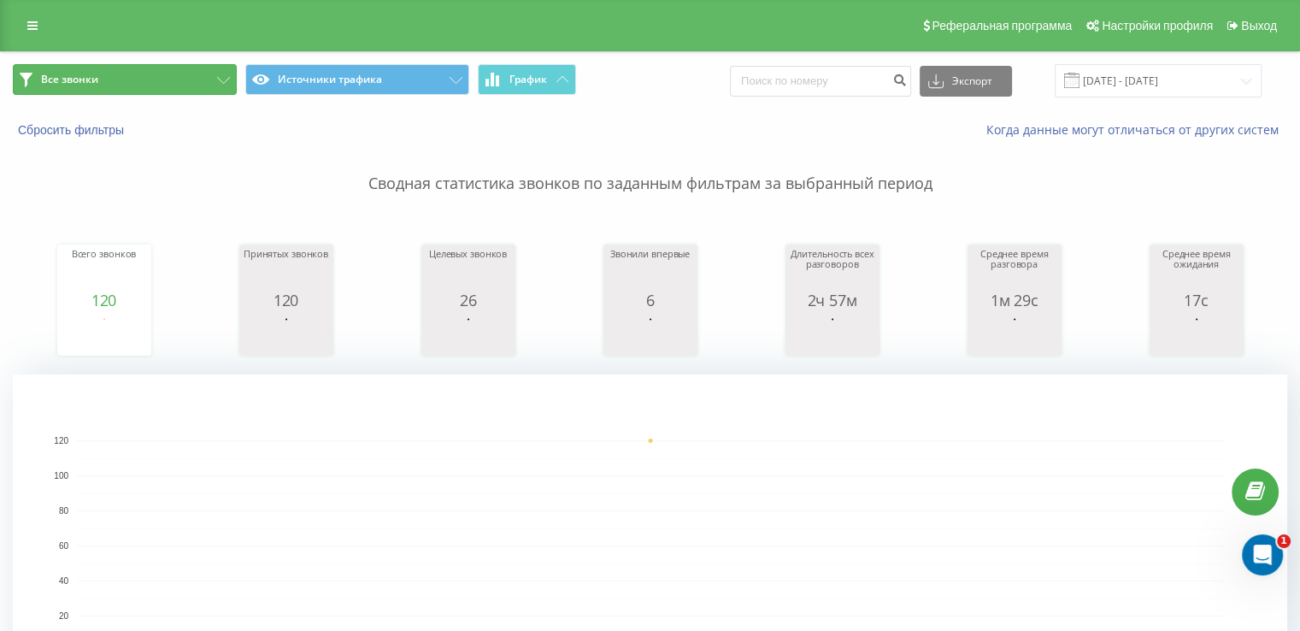
click at [139, 89] on button "Все звонки" at bounding box center [125, 79] width 224 height 31
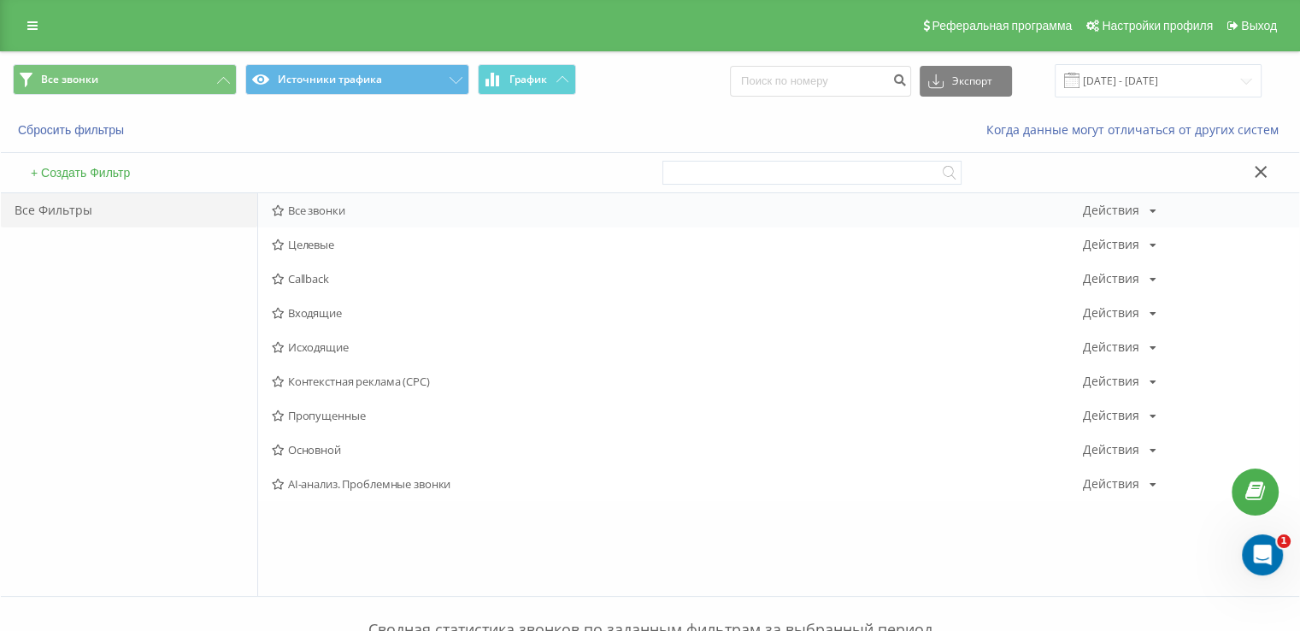
click at [327, 213] on span "Все звонки" at bounding box center [677, 210] width 811 height 12
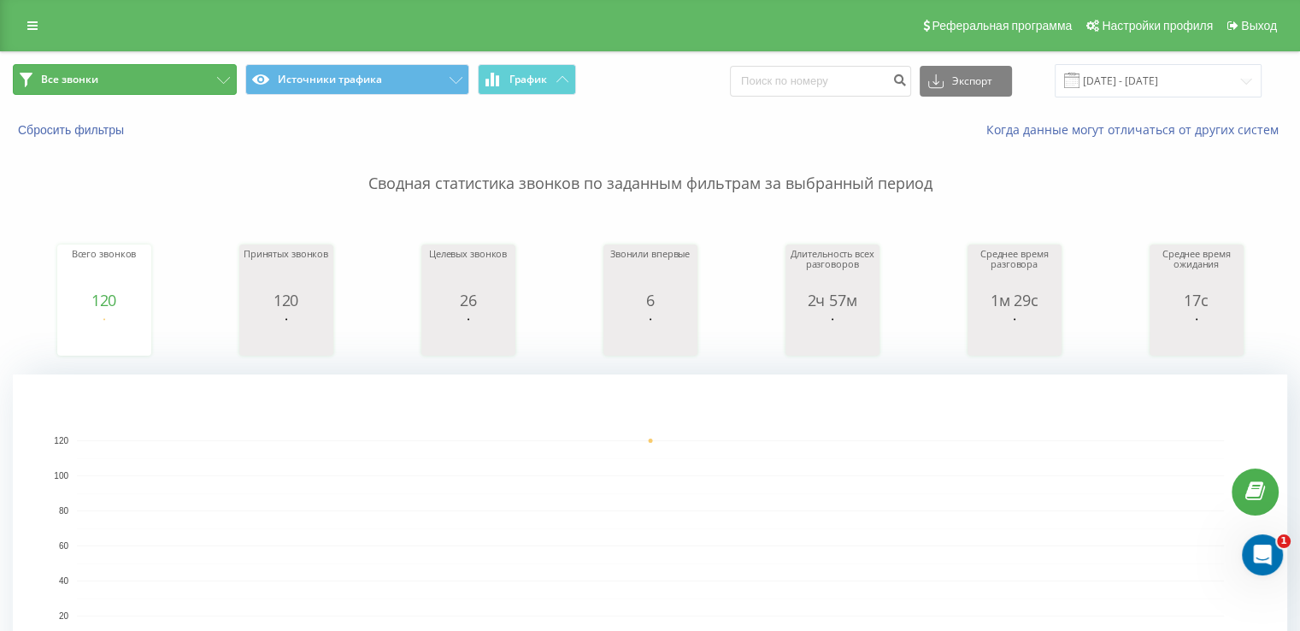
click at [74, 80] on span "Все звонки" at bounding box center [69, 80] width 57 height 14
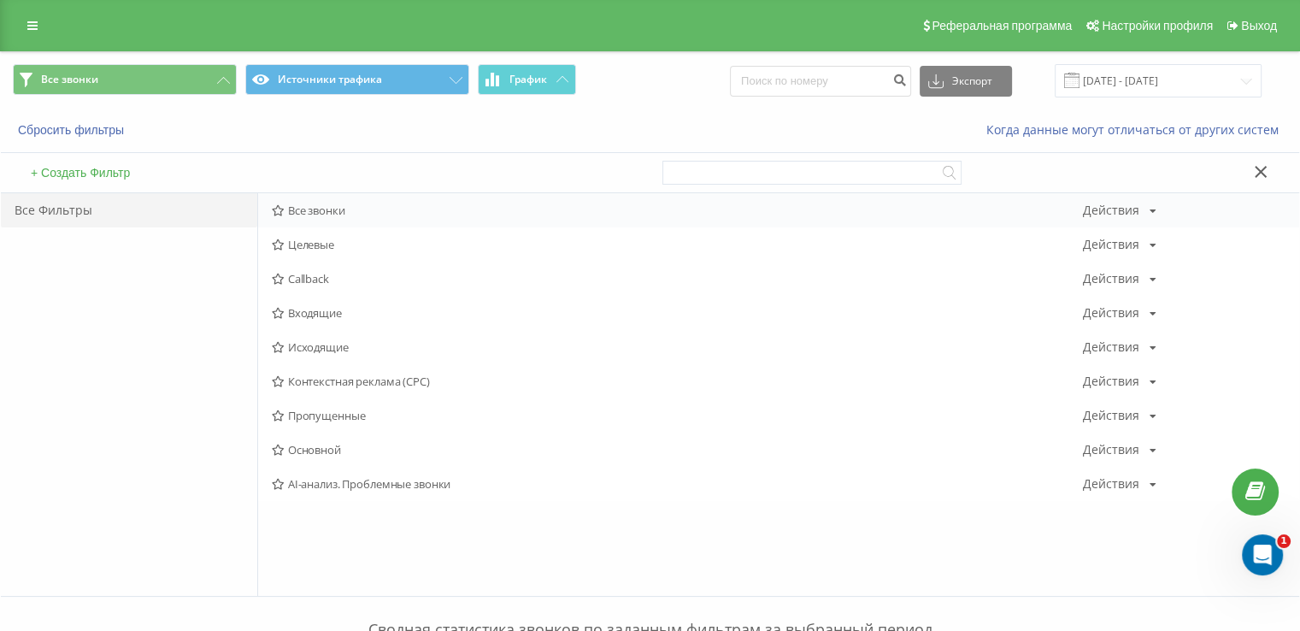
click at [321, 220] on div "Все звонки Действия Редактировать Копировать Удалить По умолчанию Поделиться" at bounding box center [778, 210] width 1041 height 34
click at [315, 213] on span "Все звонки" at bounding box center [677, 210] width 811 height 12
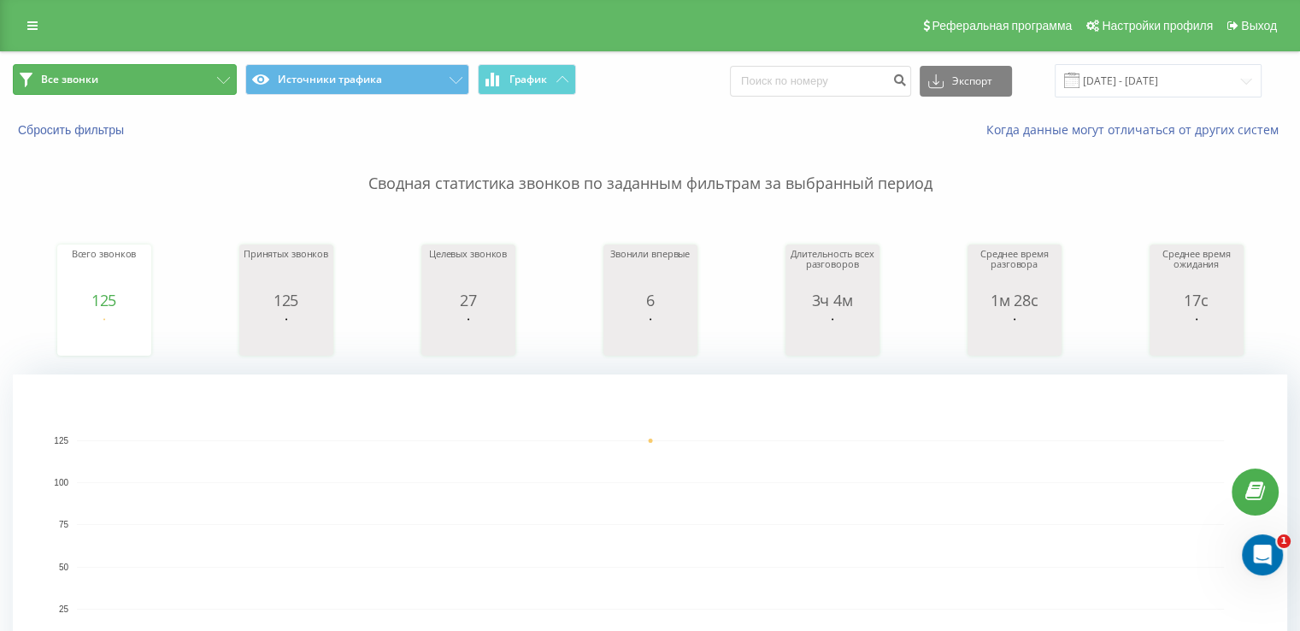
click at [161, 76] on button "Все звонки" at bounding box center [125, 79] width 224 height 31
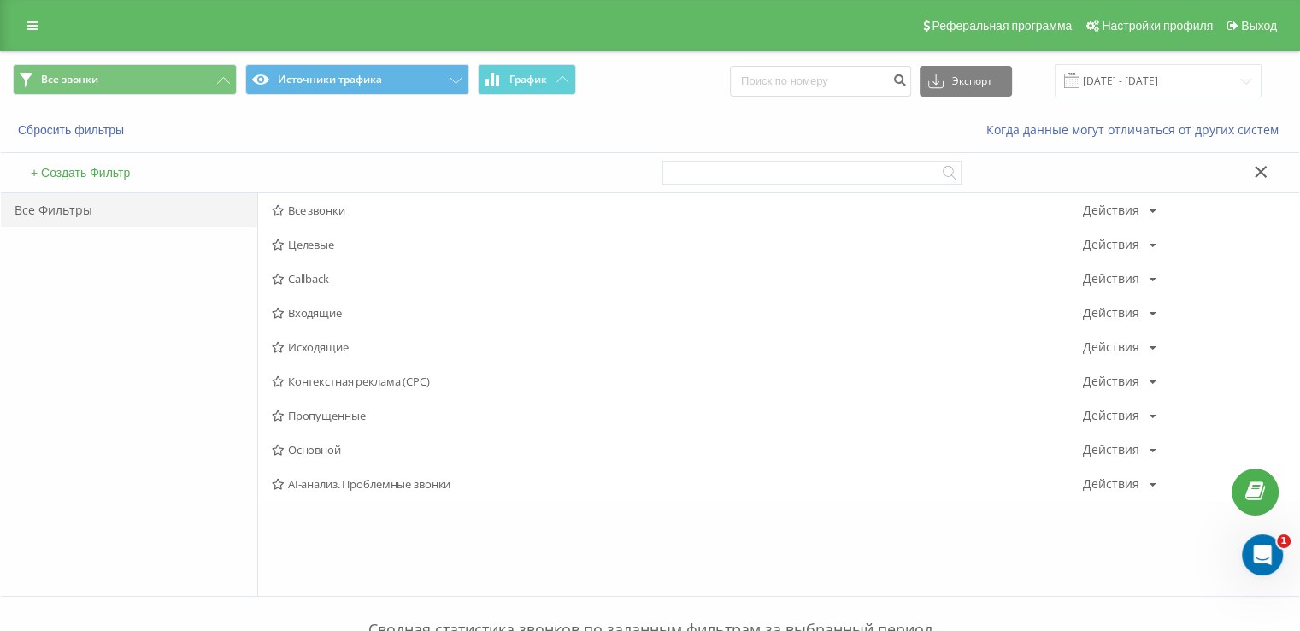
click at [318, 351] on span "Исходящие" at bounding box center [677, 347] width 811 height 12
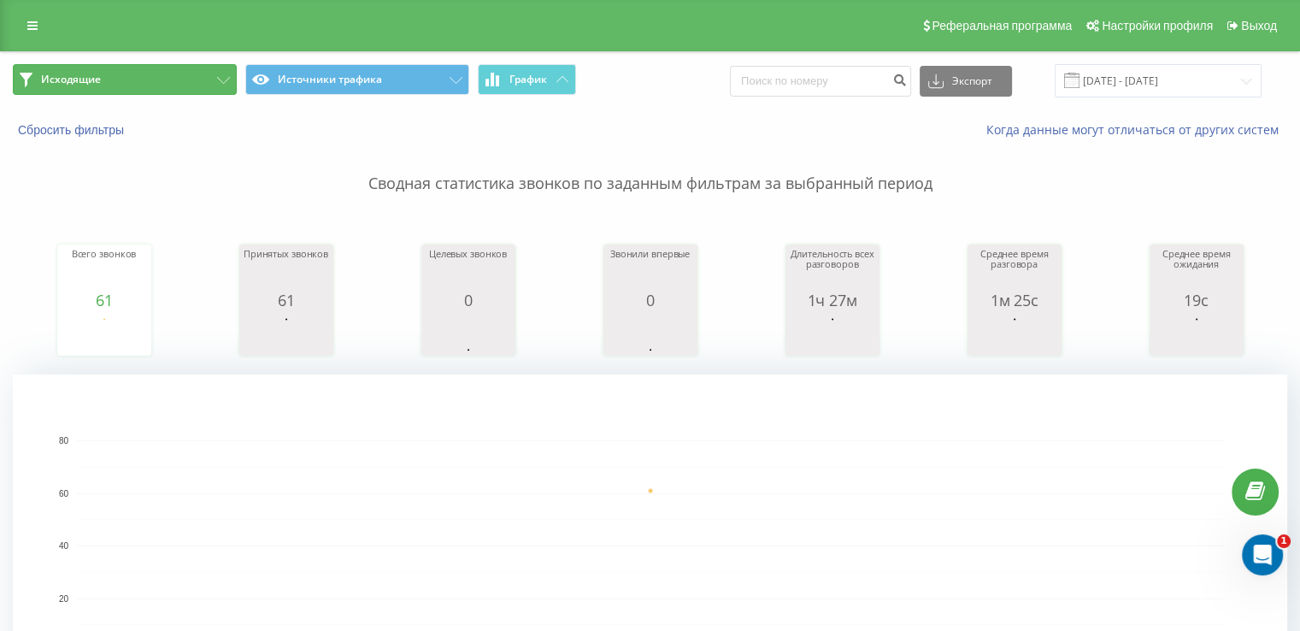
click at [153, 88] on button "Исходящие" at bounding box center [125, 79] width 224 height 31
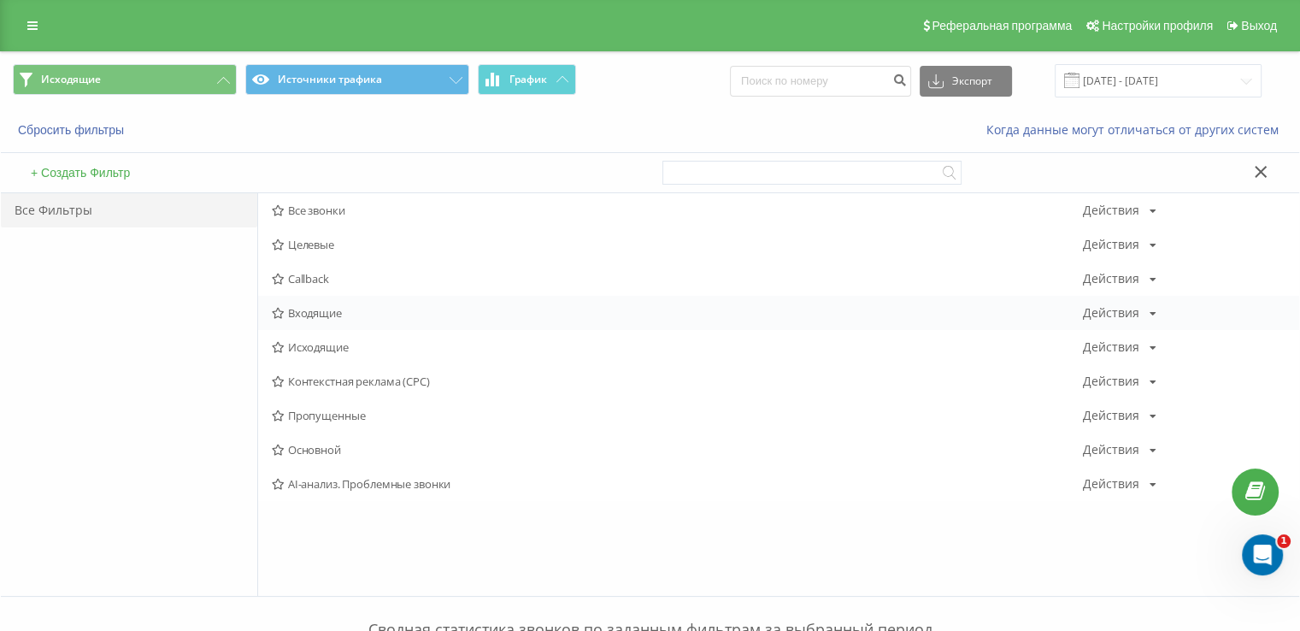
click at [308, 302] on div "Входящие Действия Редактировать Копировать Удалить По умолчанию Поделиться" at bounding box center [778, 313] width 1041 height 34
click at [310, 309] on span "Входящие" at bounding box center [677, 313] width 811 height 12
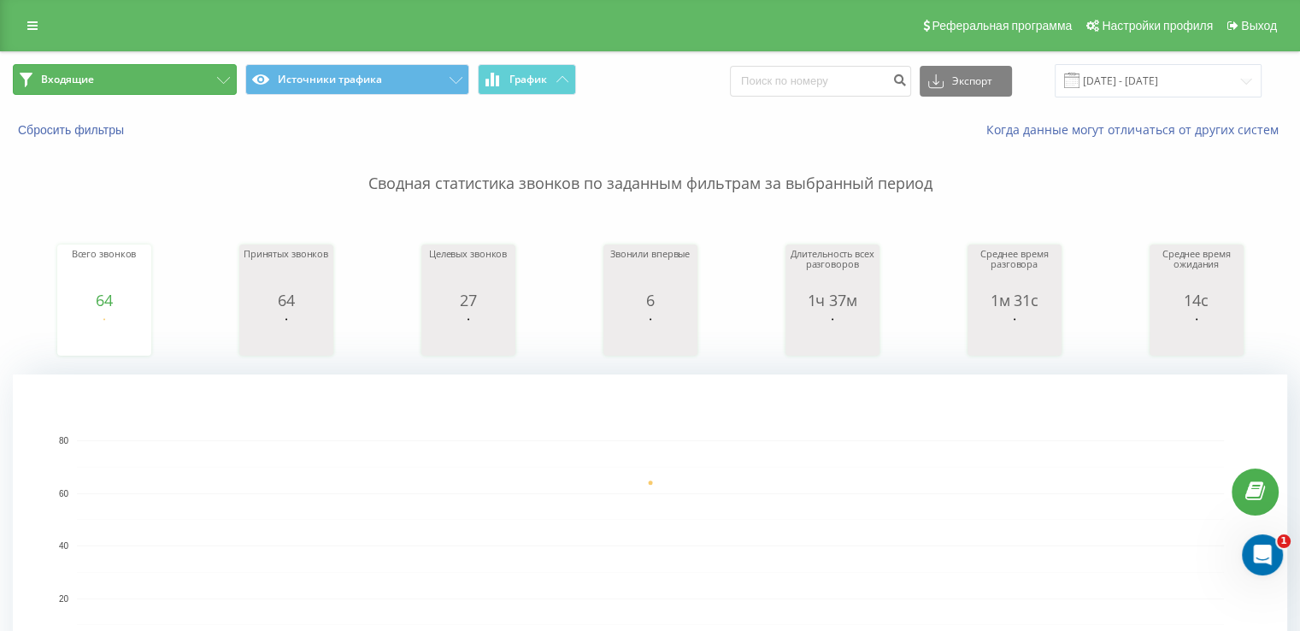
click at [161, 91] on button "Входящие" at bounding box center [125, 79] width 224 height 31
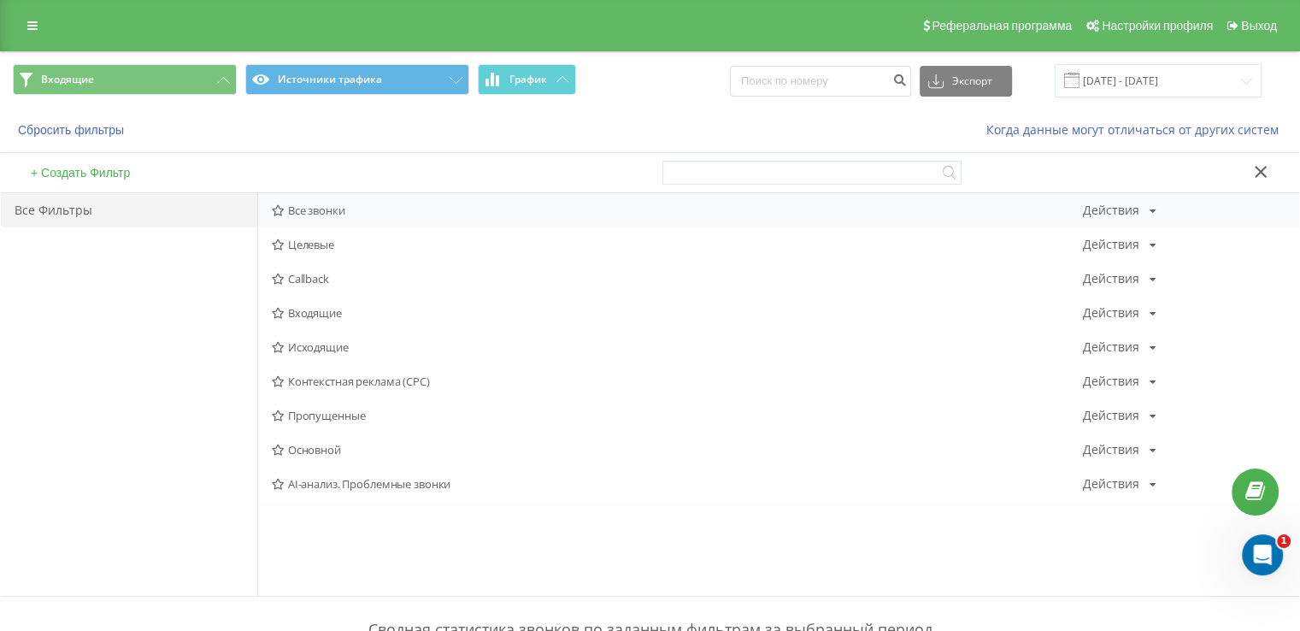
click at [334, 198] on div "Все звонки Действия Редактировать Копировать Удалить По умолчанию Поделиться" at bounding box center [778, 210] width 1041 height 34
click at [335, 205] on span "Все звонки" at bounding box center [677, 210] width 811 height 12
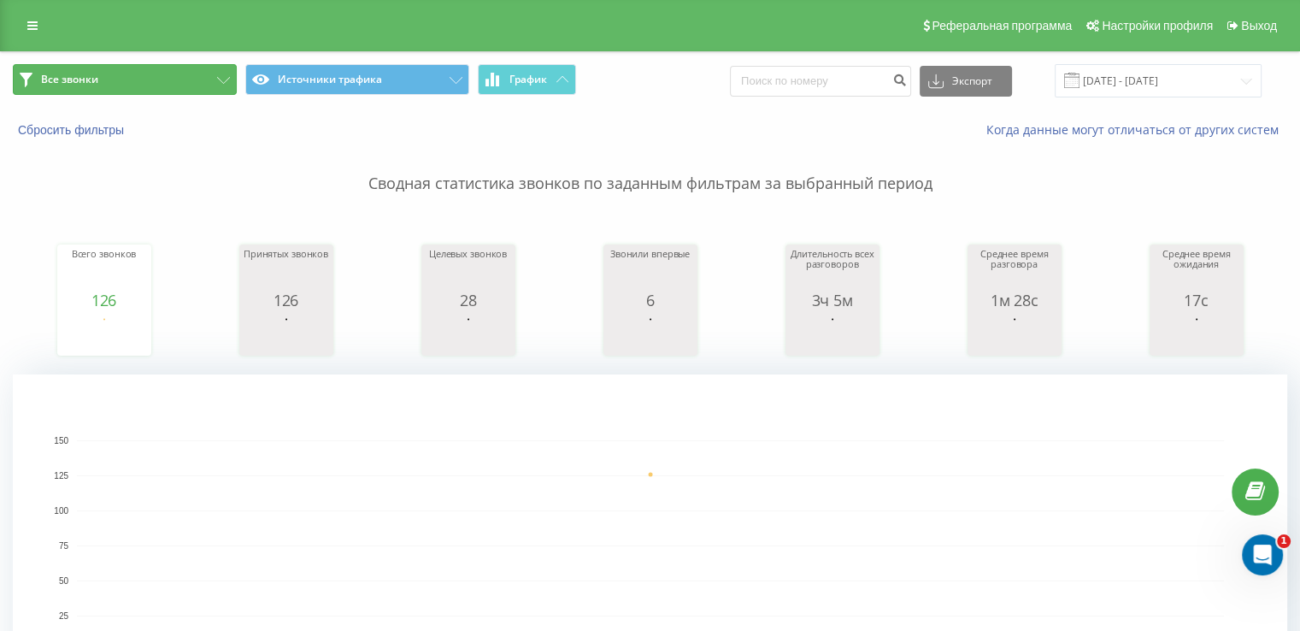
click at [163, 81] on button "Все звонки" at bounding box center [125, 79] width 224 height 31
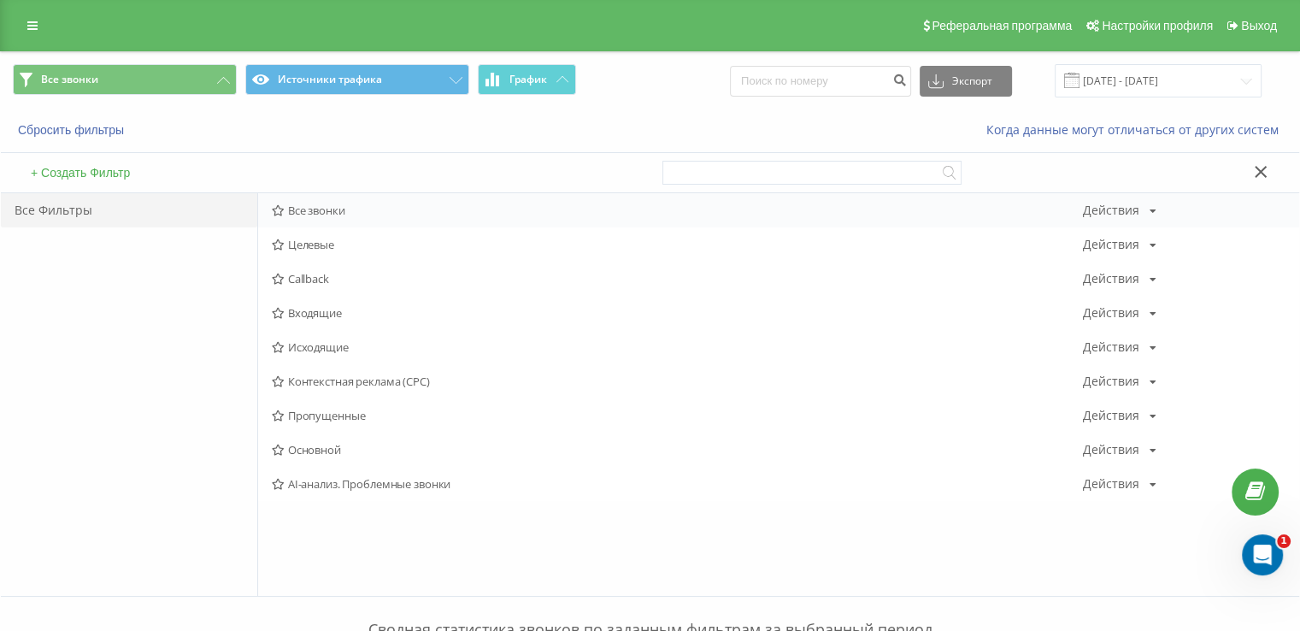
drag, startPoint x: 277, startPoint y: 184, endPoint x: 299, endPoint y: 198, distance: 26.6
click at [287, 192] on div "+ Создать Фильтр Все Фильтры Все звонки Действия Редактировать Копировать Удали…" at bounding box center [650, 368] width 1299 height 458
drag, startPoint x: 300, startPoint y: 198, endPoint x: 304, endPoint y: 209, distance: 11.6
click at [301, 199] on div "Все звонки Действия Редактировать Копировать Удалить По умолчанию Поделиться" at bounding box center [778, 210] width 1041 height 34
click at [321, 307] on span "Входящие" at bounding box center [677, 313] width 811 height 12
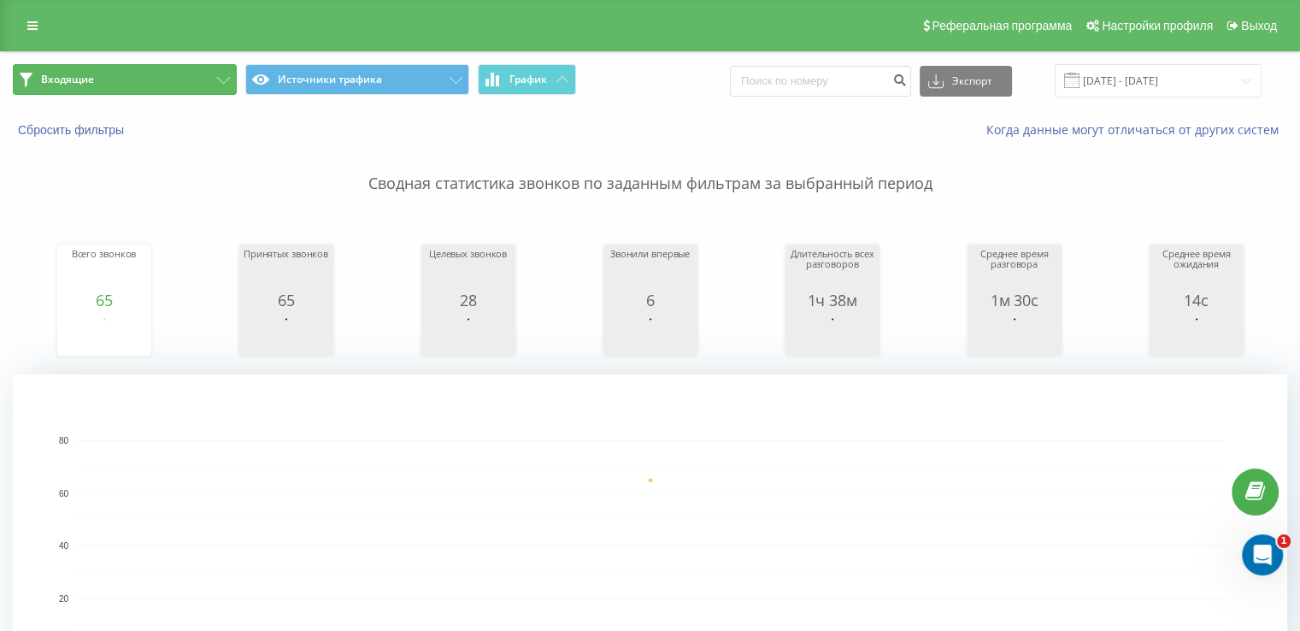
click at [121, 93] on button "Входящие" at bounding box center [125, 79] width 224 height 31
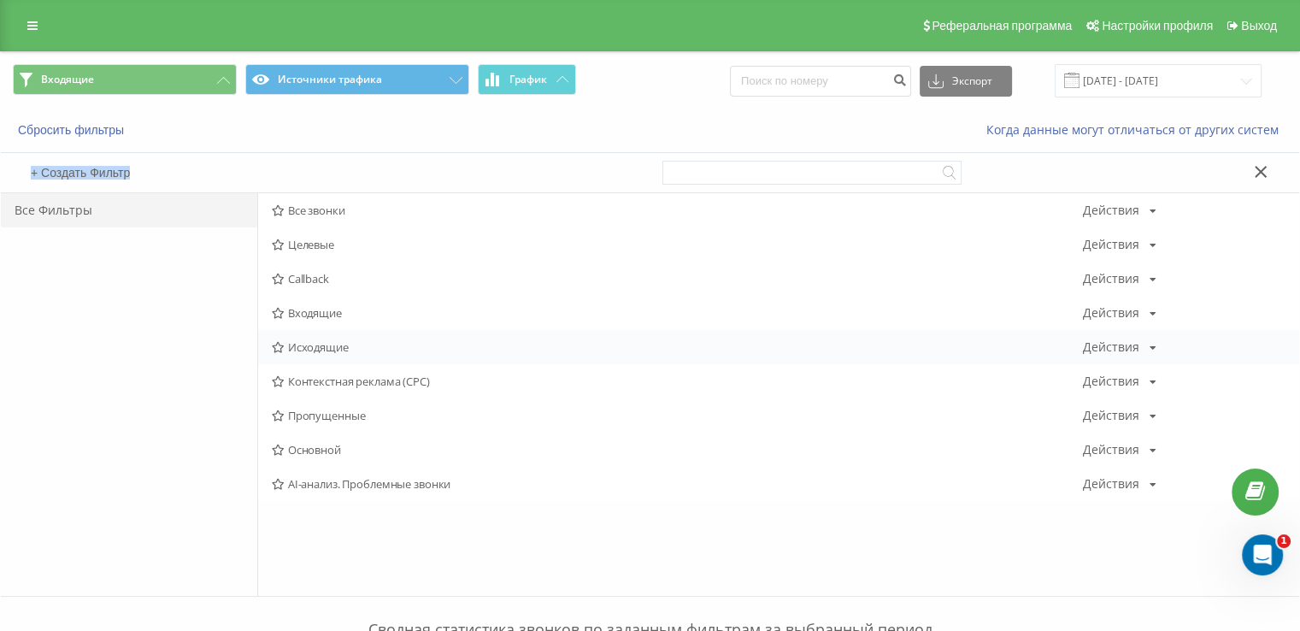
click at [308, 345] on span "Исходящие" at bounding box center [677, 347] width 811 height 12
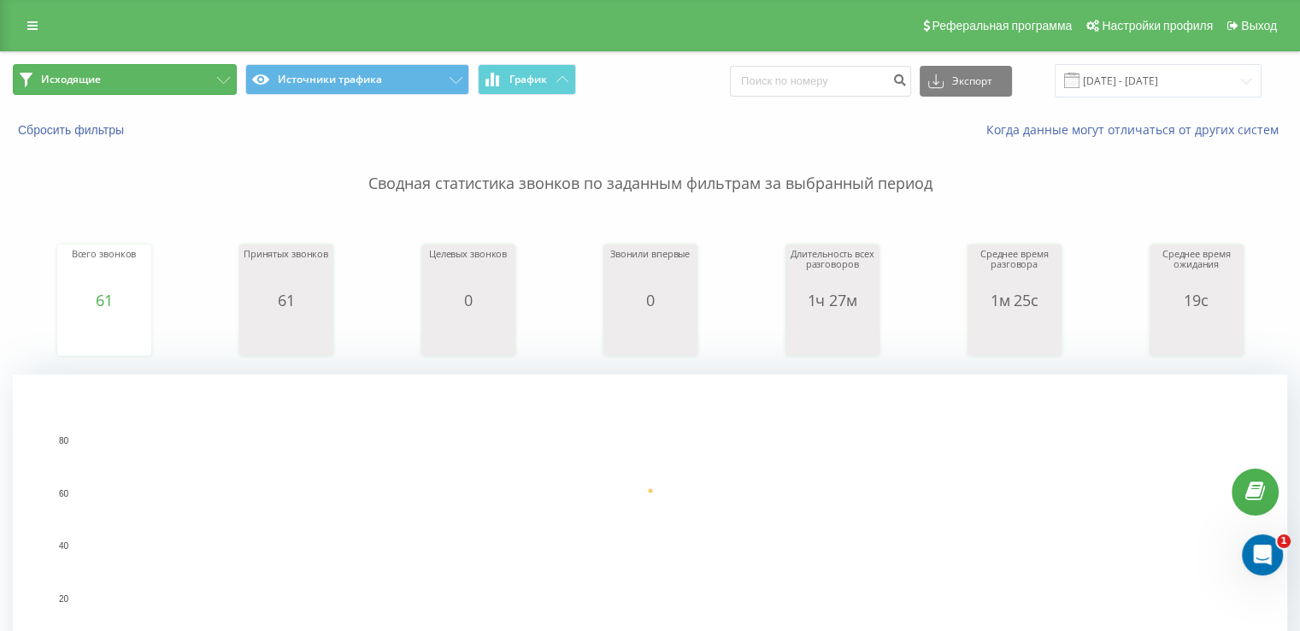
click at [85, 82] on span "Исходящие" at bounding box center [71, 80] width 60 height 14
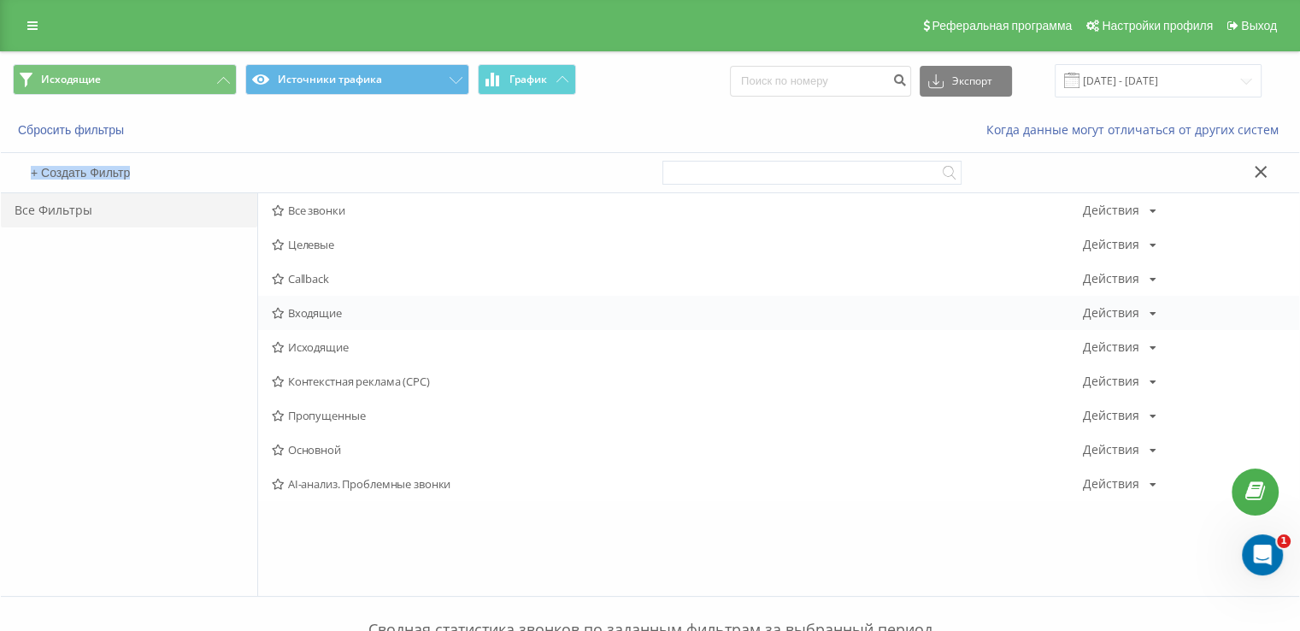
click at [298, 302] on div "Входящие Действия Редактировать Копировать Удалить По умолчанию Поделиться" at bounding box center [778, 313] width 1041 height 34
click at [299, 321] on div "Входящие Действия Редактировать Копировать Удалить По умолчанию Поделиться" at bounding box center [778, 313] width 1041 height 34
click at [299, 315] on span "Входящие" at bounding box center [677, 313] width 811 height 12
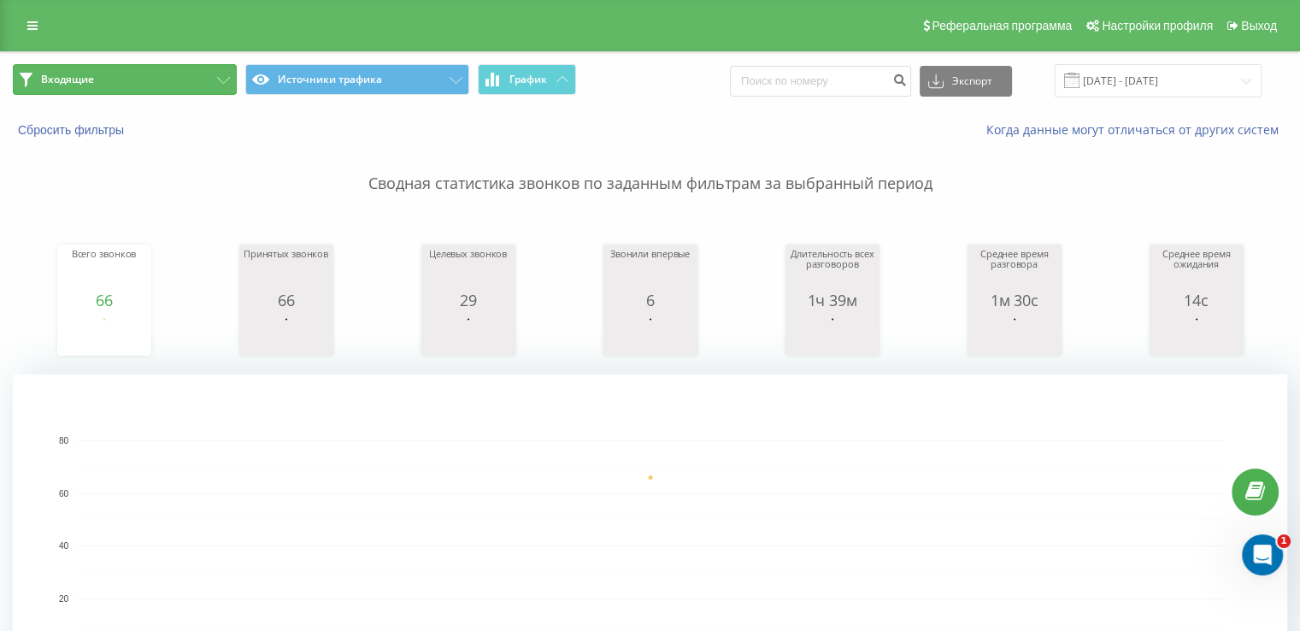
click at [144, 79] on button "Входящие" at bounding box center [125, 79] width 224 height 31
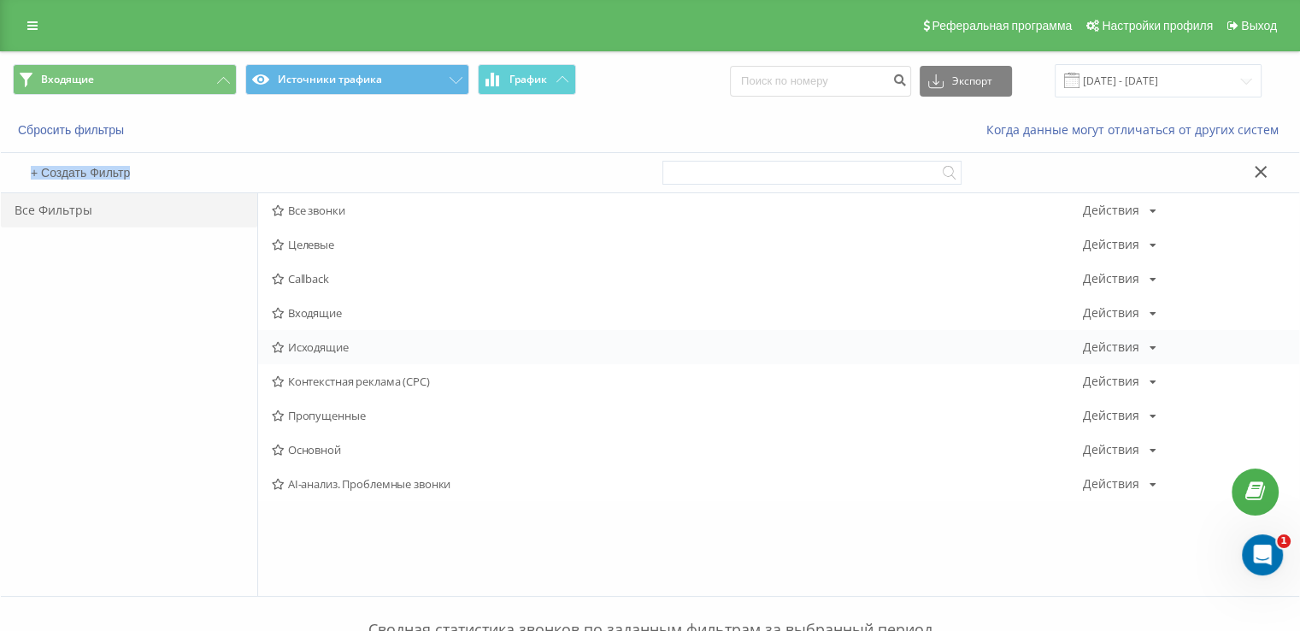
click at [322, 344] on span "Исходящие" at bounding box center [677, 347] width 811 height 12
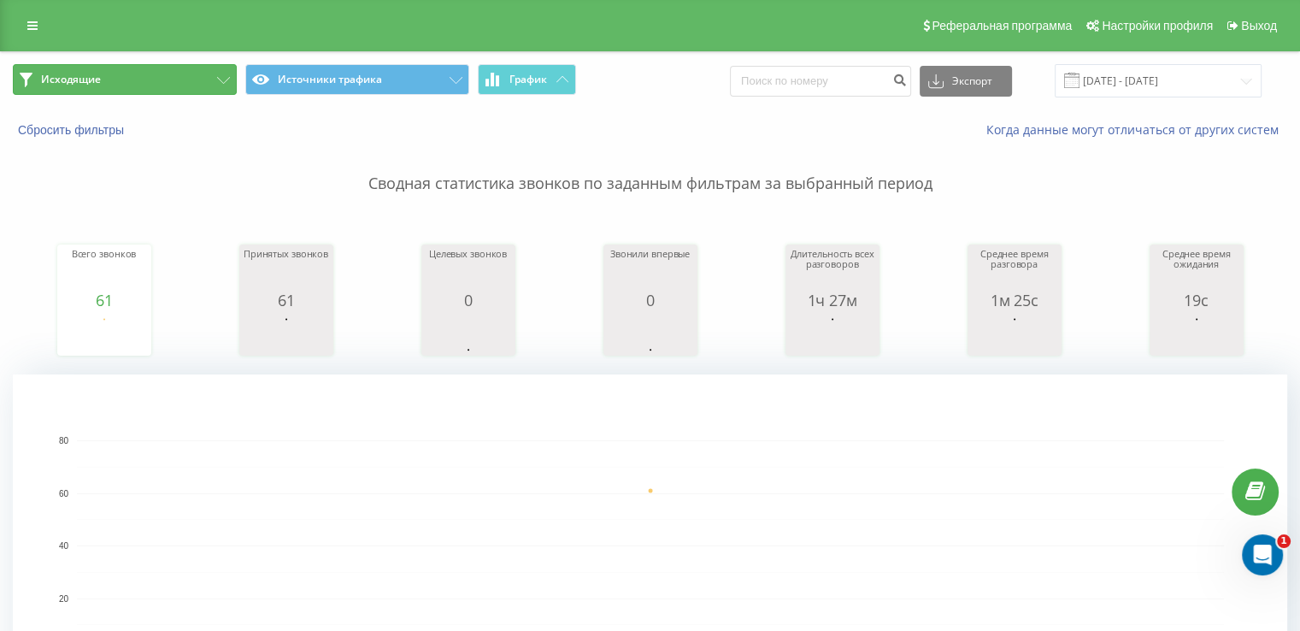
click at [109, 83] on button "Исходящие" at bounding box center [125, 79] width 224 height 31
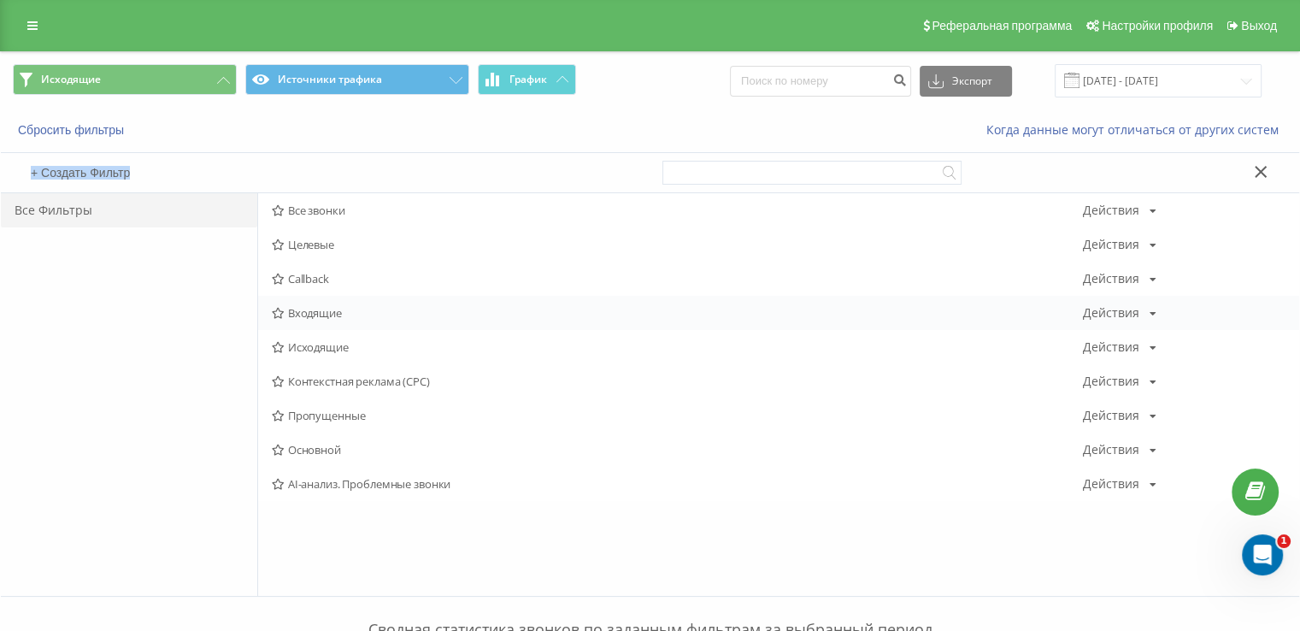
click at [306, 307] on span "Входящие" at bounding box center [677, 313] width 811 height 12
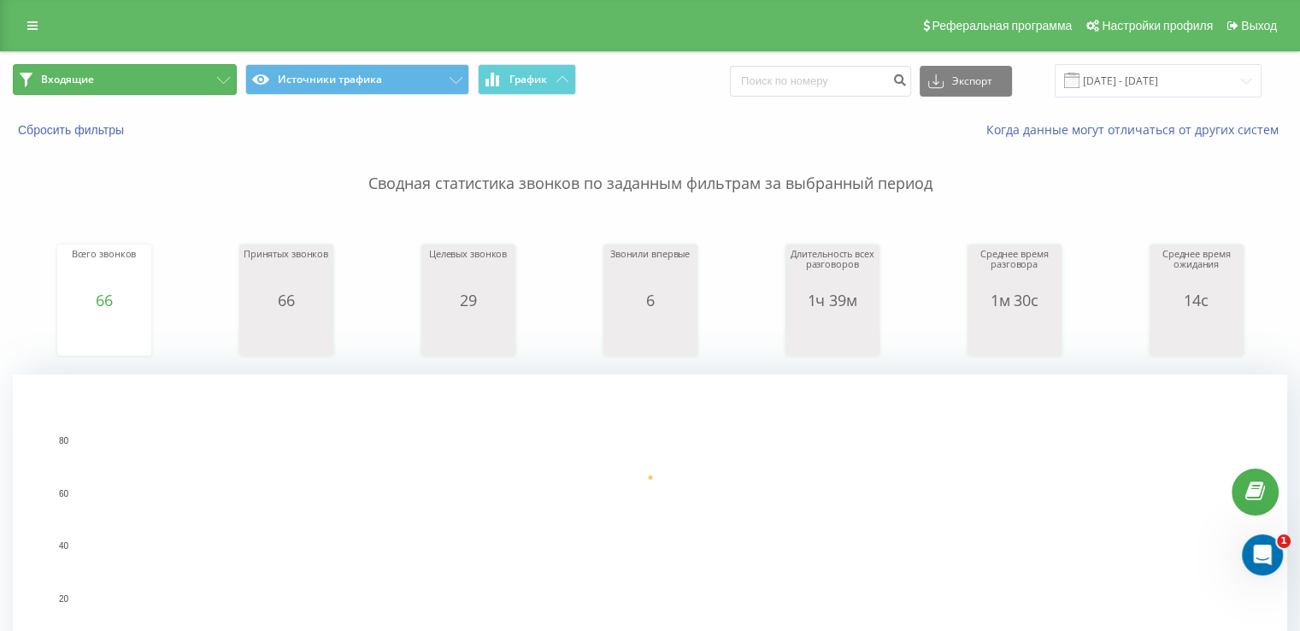
click at [141, 74] on button "Входящие" at bounding box center [125, 79] width 224 height 31
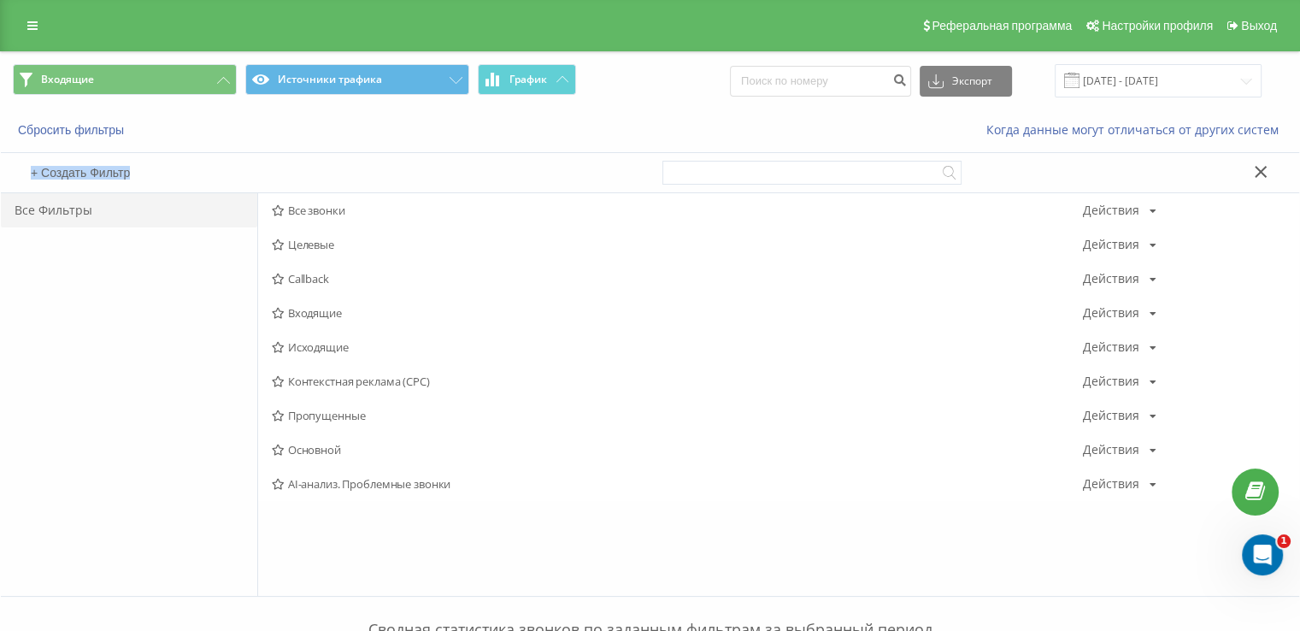
drag, startPoint x: 306, startPoint y: 345, endPoint x: 304, endPoint y: 380, distance: 35.9
click at [308, 345] on span "Исходящие" at bounding box center [677, 347] width 811 height 12
